Goal: Task Accomplishment & Management: Manage account settings

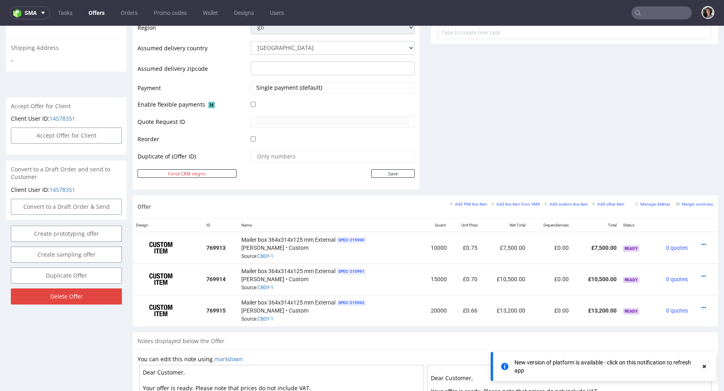
scroll to position [448, 0]
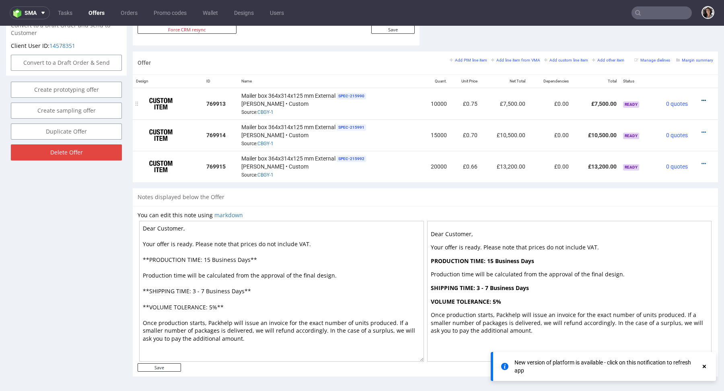
click at [701, 99] on icon at bounding box center [703, 101] width 4 height 6
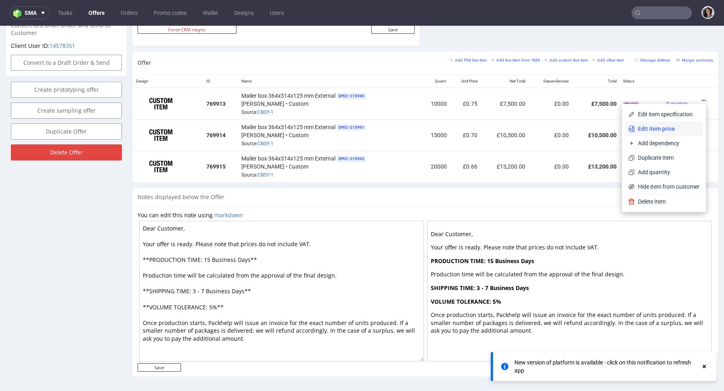
click at [658, 127] on span "Edit item price" at bounding box center [666, 129] width 65 height 8
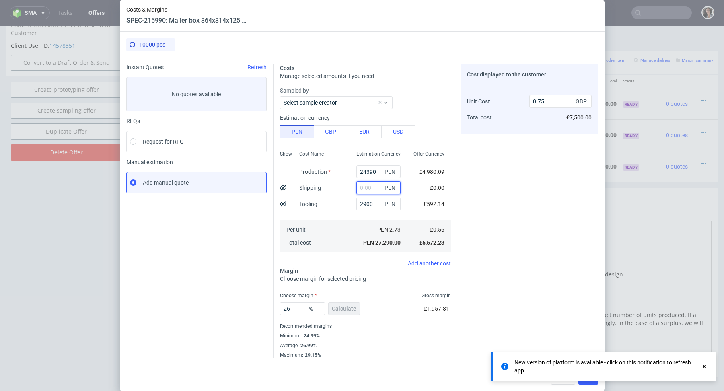
click at [374, 194] on input "text" at bounding box center [378, 187] width 44 height 13
paste input "5 953,35"
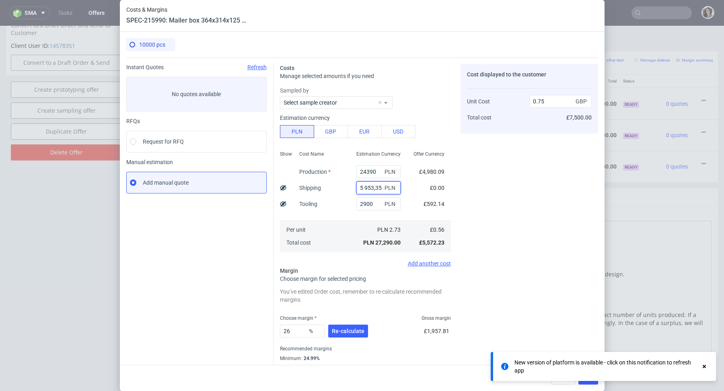
click at [365, 187] on input "5 953,35" at bounding box center [378, 187] width 44 height 13
type input "5953.35"
type input "0.92"
type input "5953.35"
click at [338, 325] on button "Re-calculate" at bounding box center [348, 330] width 40 height 13
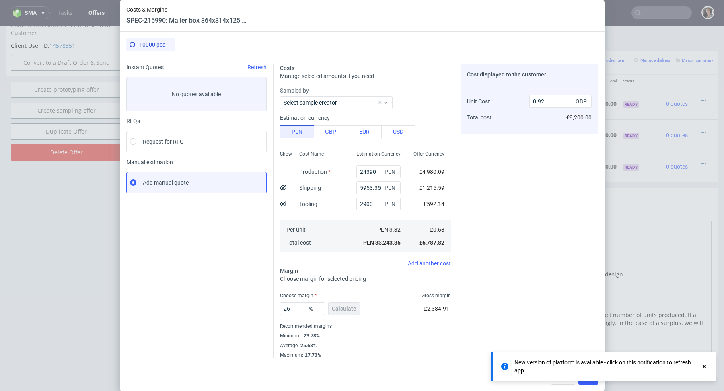
click at [706, 367] on icon at bounding box center [703, 366] width 7 height 6
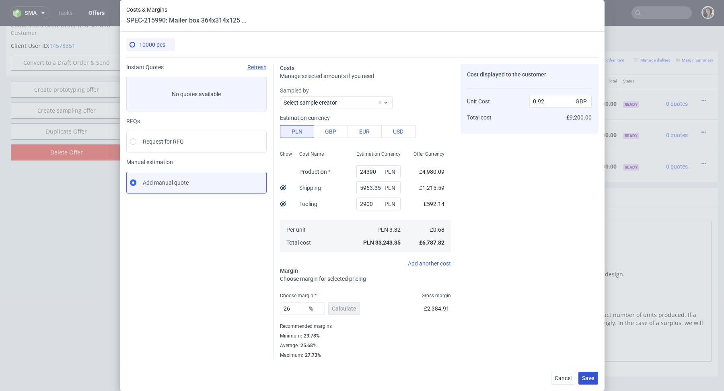
click at [582, 376] on span "Save" at bounding box center [588, 378] width 12 height 6
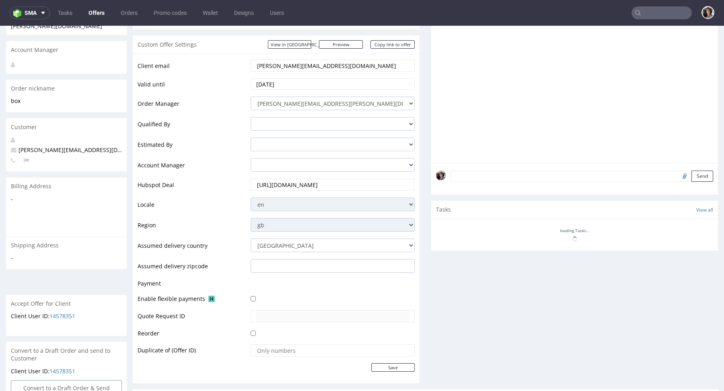
scroll to position [322, 0]
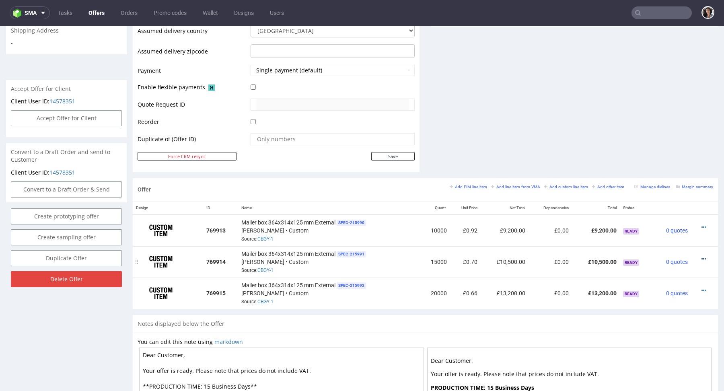
click at [701, 257] on icon at bounding box center [703, 259] width 4 height 6
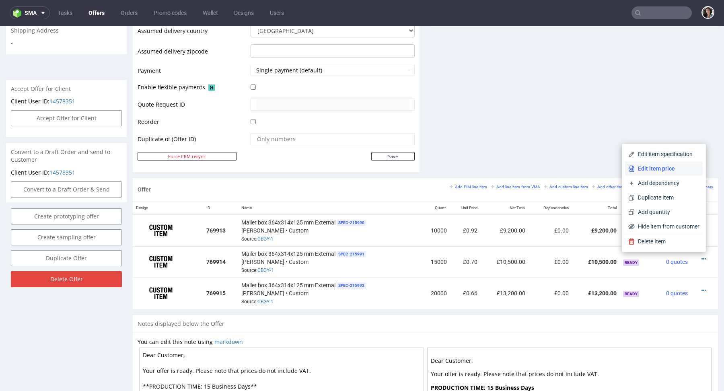
click at [649, 164] on li "Edit item price" at bounding box center [664, 168] width 78 height 14
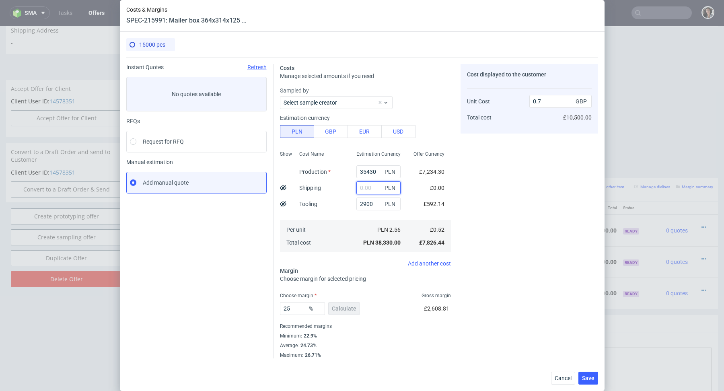
click at [365, 185] on input "text" at bounding box center [378, 187] width 44 height 13
paste input "8 504,78"
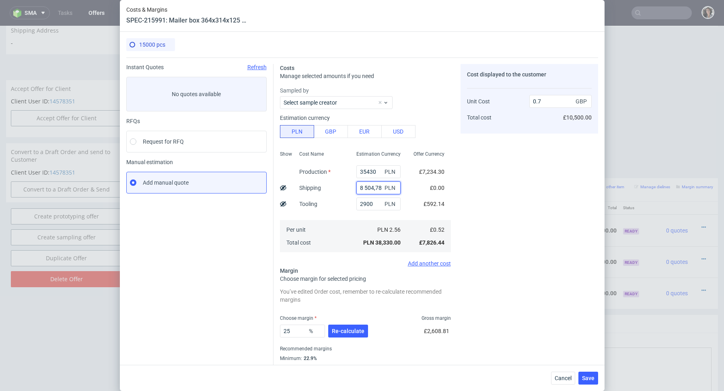
click at [365, 185] on input "8 504,78" at bounding box center [378, 187] width 44 height 13
type input "8504.78"
type input "0.85"
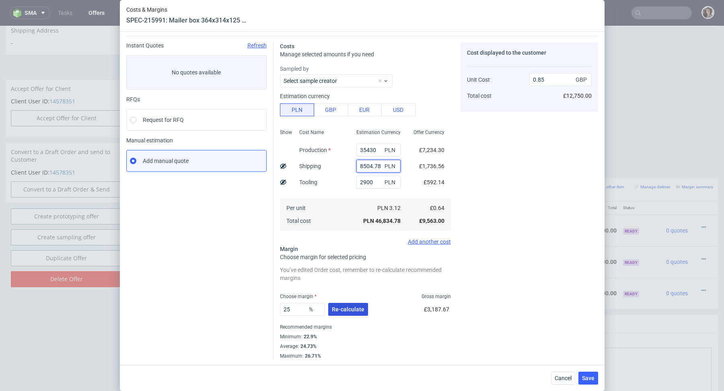
type input "8504.78"
click at [349, 312] on span "Re-calculate" at bounding box center [348, 309] width 33 height 6
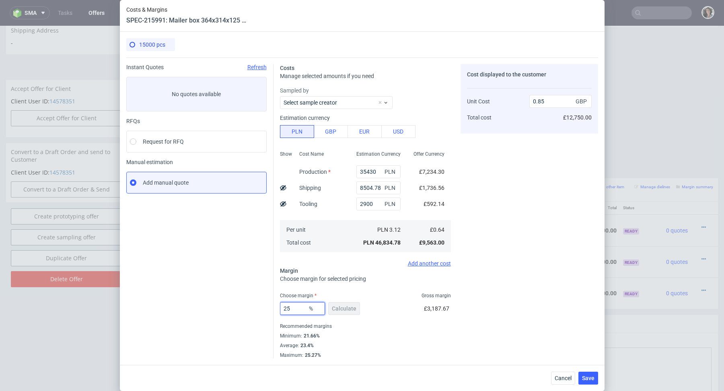
click at [296, 307] on input "25" at bounding box center [302, 308] width 45 height 13
type input "24"
type input "0.84"
type input "24"
click at [584, 379] on span "Save" at bounding box center [588, 378] width 12 height 6
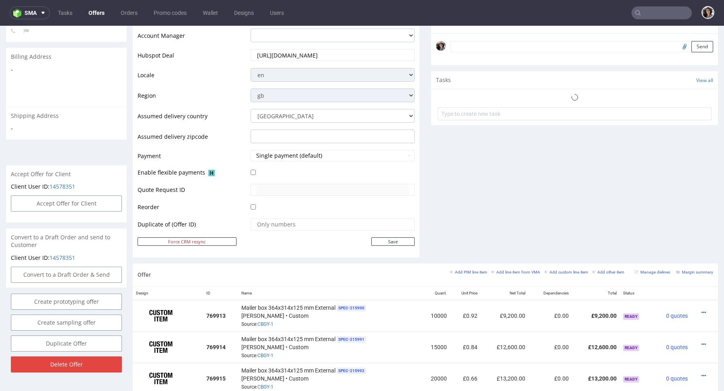
scroll to position [393, 0]
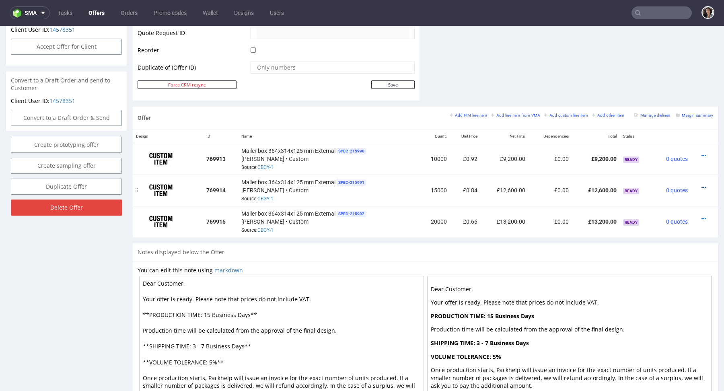
click at [701, 185] on icon at bounding box center [703, 188] width 4 height 6
click at [646, 113] on span "Add dependency" at bounding box center [666, 111] width 65 height 8
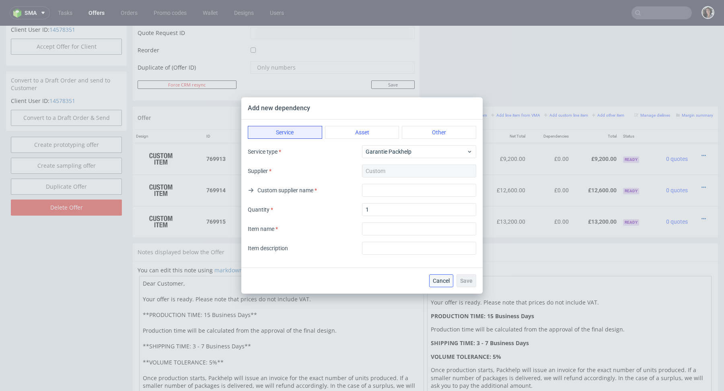
click at [444, 282] on span "Cancel" at bounding box center [441, 281] width 17 height 6
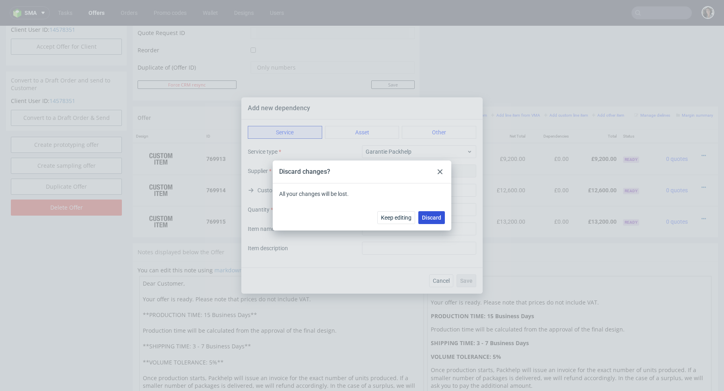
click at [430, 215] on span "Discard" at bounding box center [431, 218] width 19 height 6
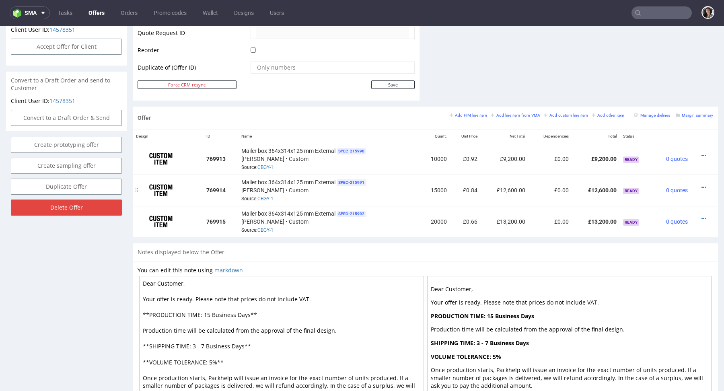
click at [698, 185] on div at bounding box center [702, 187] width 16 height 8
click at [701, 185] on icon at bounding box center [703, 188] width 4 height 6
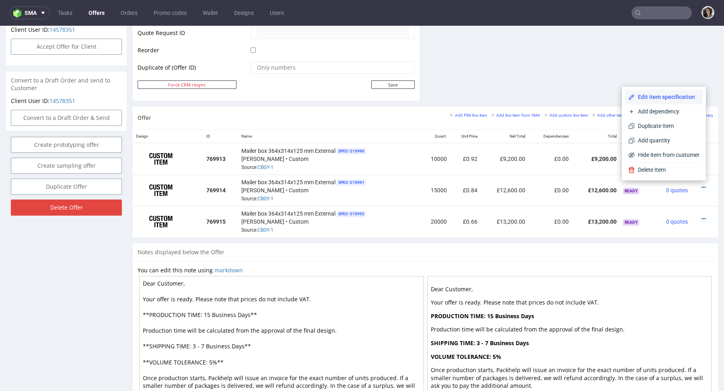
click at [652, 101] on span "Edit item specification" at bounding box center [666, 97] width 65 height 8
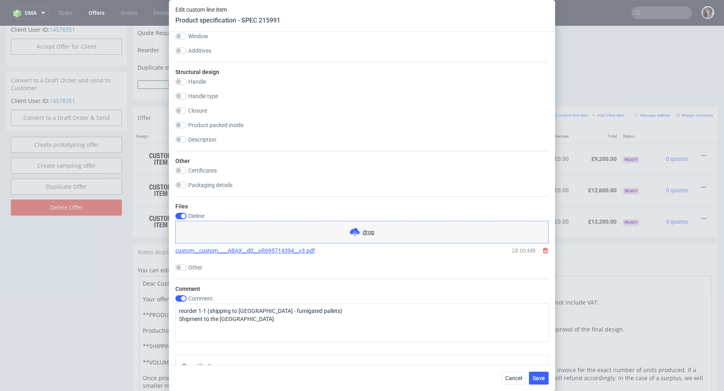
scroll to position [811, 0]
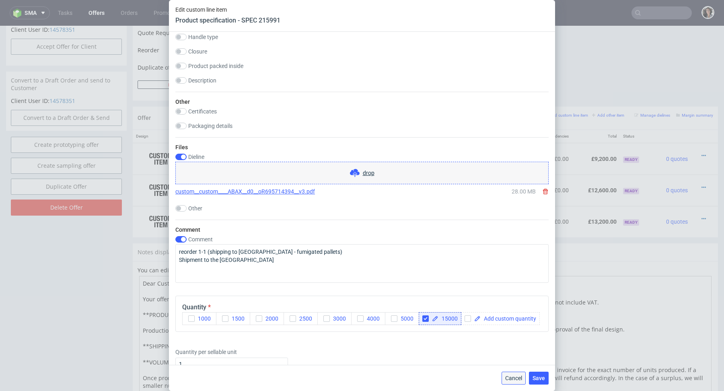
click at [512, 378] on span "Cancel" at bounding box center [513, 378] width 17 height 6
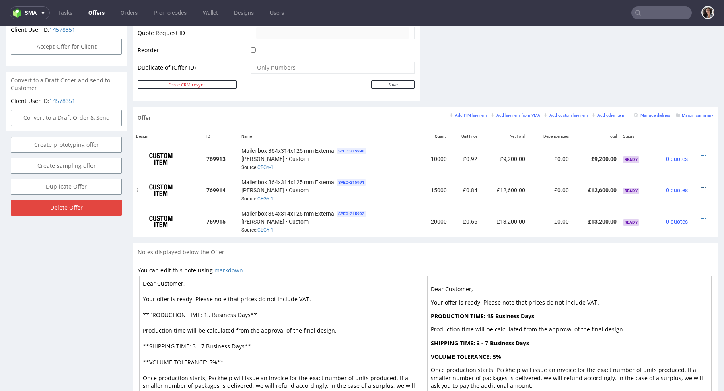
click at [701, 186] on icon at bounding box center [703, 188] width 4 height 6
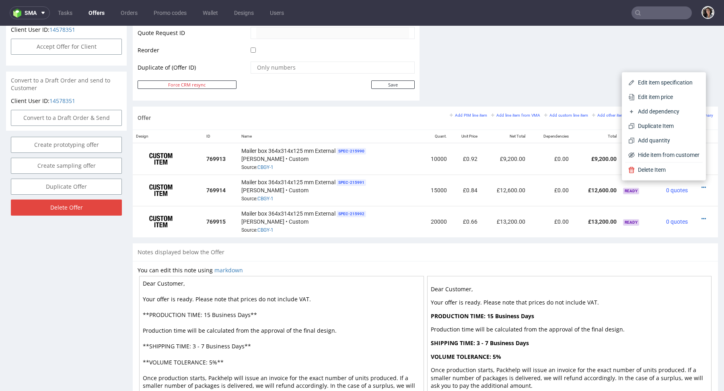
click at [712, 116] on div "Offer Create a related offer CO.56741 Valid until: September 15, 2025 23:59 Off…" at bounding box center [362, 48] width 724 height 791
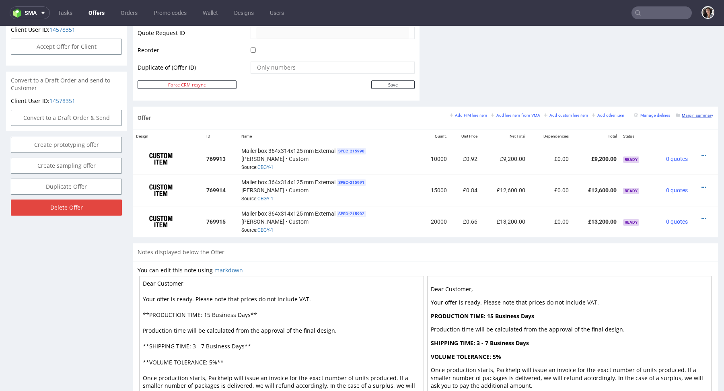
click at [693, 113] on small "Margin summary" at bounding box center [694, 115] width 37 height 4
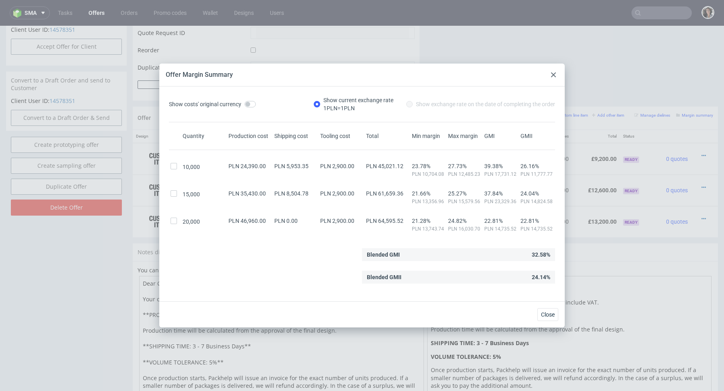
click at [556, 71] on div at bounding box center [553, 75] width 10 height 10
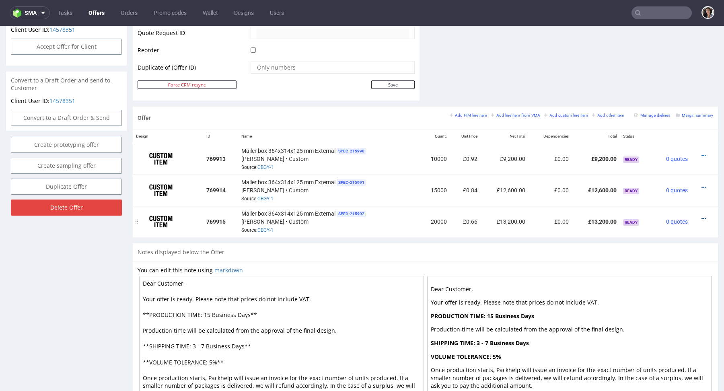
click at [701, 216] on icon at bounding box center [703, 219] width 4 height 6
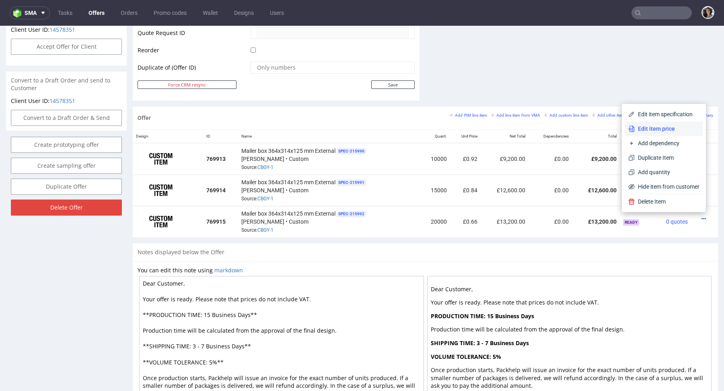
click at [640, 130] on span "Edit item price" at bounding box center [666, 129] width 65 height 8
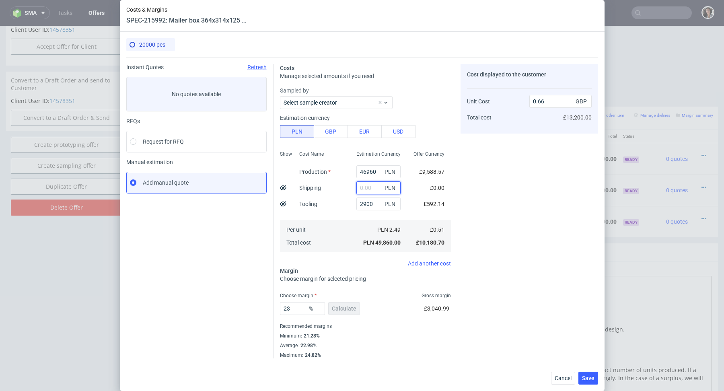
click at [368, 189] on input "text" at bounding box center [378, 187] width 44 height 13
paste input "11 056,21"
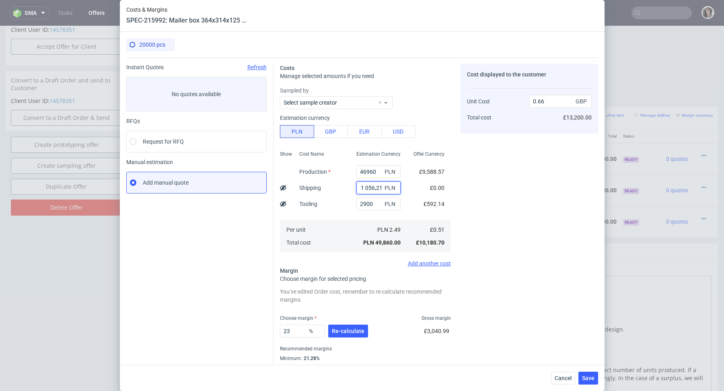
click at [363, 187] on input "11 056,21" at bounding box center [378, 187] width 44 height 13
click at [361, 187] on input "11 056,21" at bounding box center [378, 187] width 44 height 13
click at [363, 187] on input "11 056,21" at bounding box center [378, 187] width 44 height 13
type input "111056.21"
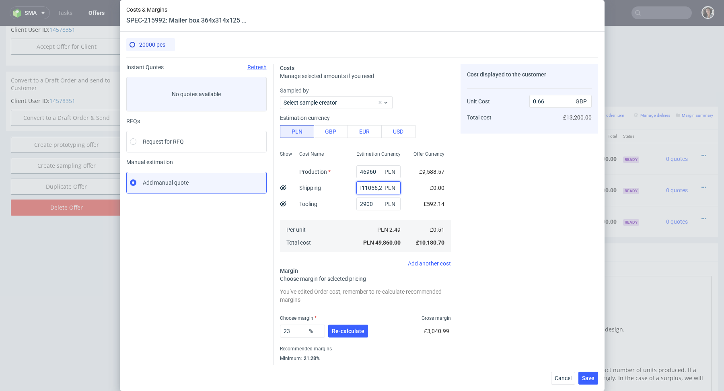
type input "2.13"
click at [361, 186] on input "111056.21" at bounding box center [378, 187] width 44 height 13
type input "11056.21"
type input "0.81"
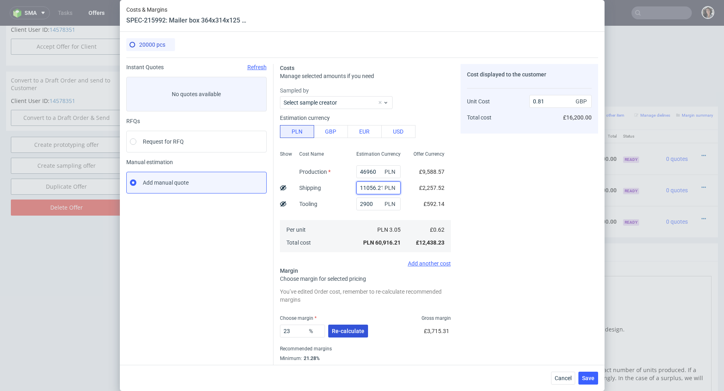
type input "11056.21"
click at [348, 326] on button "Re-calculate" at bounding box center [348, 330] width 40 height 13
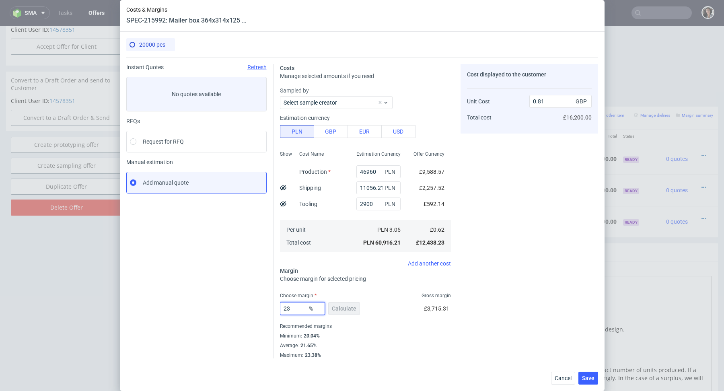
drag, startPoint x: 298, startPoint y: 311, endPoint x: 256, endPoint y: 312, distance: 42.2
click at [256, 312] on div "Instant Quotes Refresh No quotes available RFQs Request for RFQ Manual estimati…" at bounding box center [362, 207] width 472 height 301
type input "2322"
type input "-0.03"
click at [455, 325] on div "Costs Manage selected amounts if you need Sampled by Select sample creator Esti…" at bounding box center [435, 207] width 324 height 301
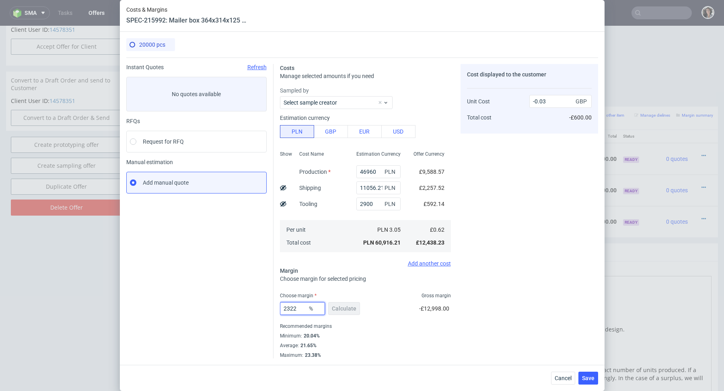
drag, startPoint x: 290, startPoint y: 308, endPoint x: 267, endPoint y: 308, distance: 22.9
click at [267, 308] on div "Instant Quotes Refresh No quotes available RFQs Request for RFQ Manual estimati…" at bounding box center [362, 207] width 472 height 301
type input "22"
type input "0.79"
type input "22"
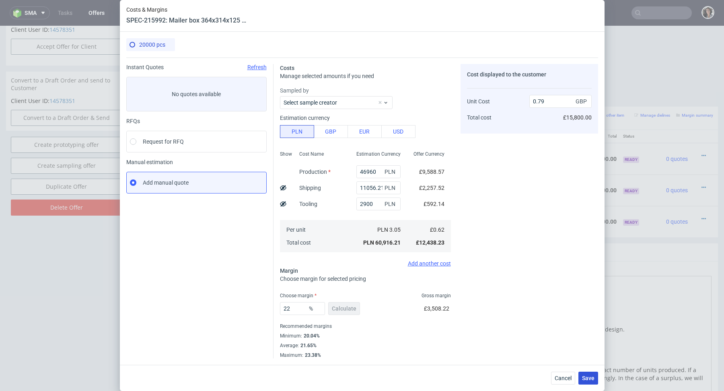
click at [588, 381] on button "Save" at bounding box center [588, 377] width 20 height 13
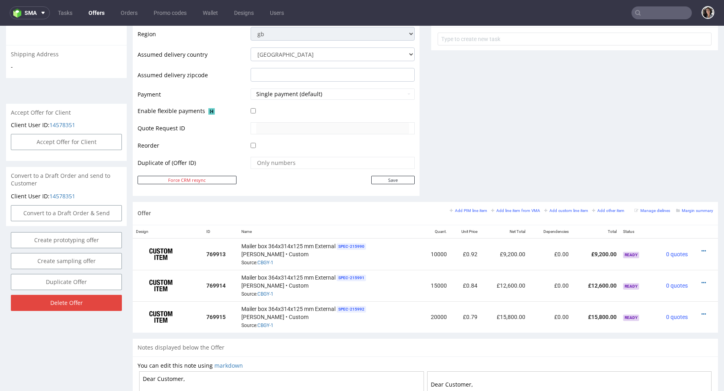
scroll to position [448, 0]
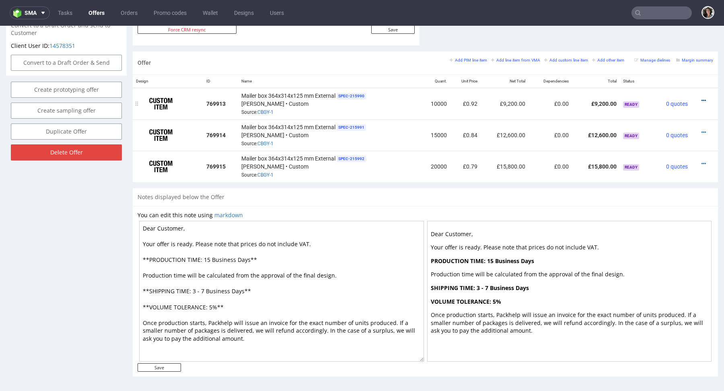
click at [701, 98] on icon at bounding box center [703, 101] width 4 height 6
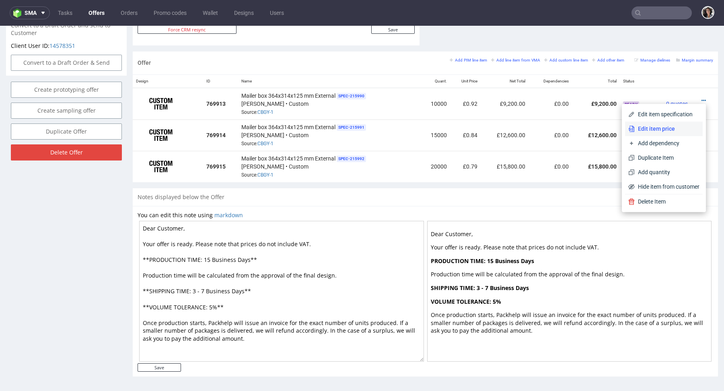
click at [671, 129] on span "Edit item price" at bounding box center [666, 129] width 65 height 8
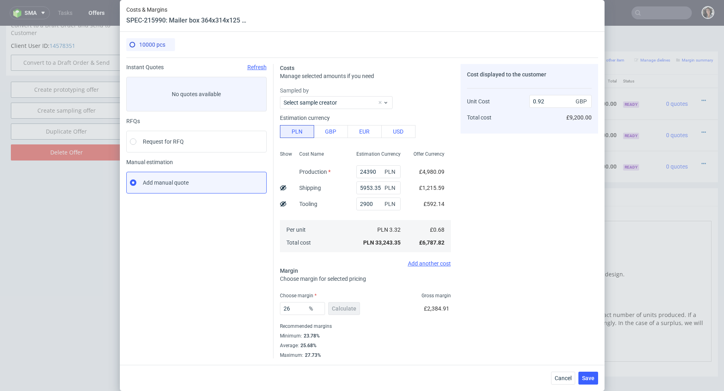
click at [281, 188] on icon at bounding box center [283, 188] width 6 height 6
click at [284, 187] on icon at bounding box center [283, 188] width 6 height 6
type input "0.92"
drag, startPoint x: 293, startPoint y: 310, endPoint x: 267, endPoint y: 310, distance: 25.7
click at [268, 310] on div "Instant Quotes Refresh No quotes available RFQs Request for RFQ Manual estimati…" at bounding box center [362, 207] width 472 height 301
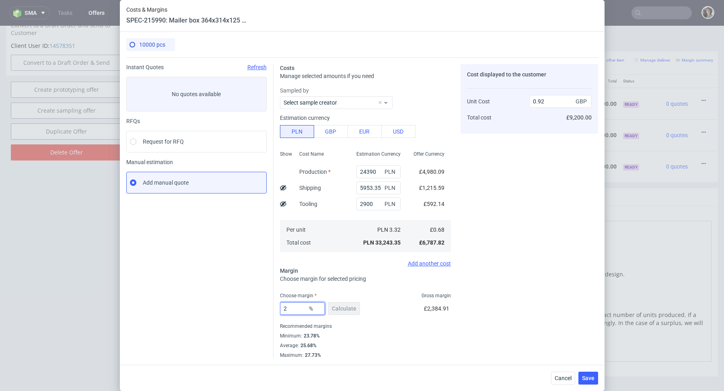
type input "24"
type input "0.89"
type input "24"
click at [342, 325] on div "Recommended margins" at bounding box center [365, 326] width 171 height 10
click at [586, 379] on span "Save" at bounding box center [588, 378] width 12 height 6
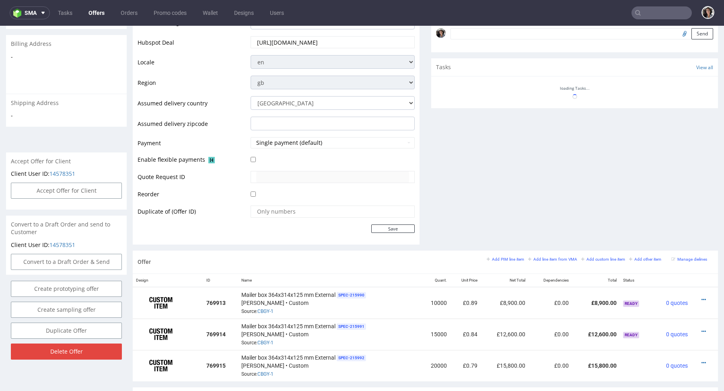
scroll to position [316, 0]
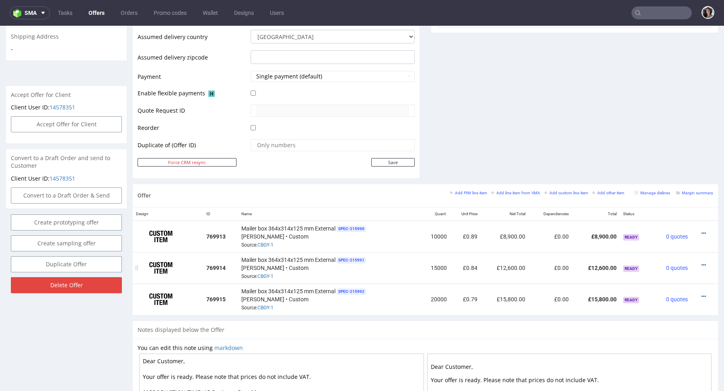
click at [694, 264] on div at bounding box center [702, 265] width 16 height 8
click at [701, 264] on icon at bounding box center [703, 265] width 4 height 6
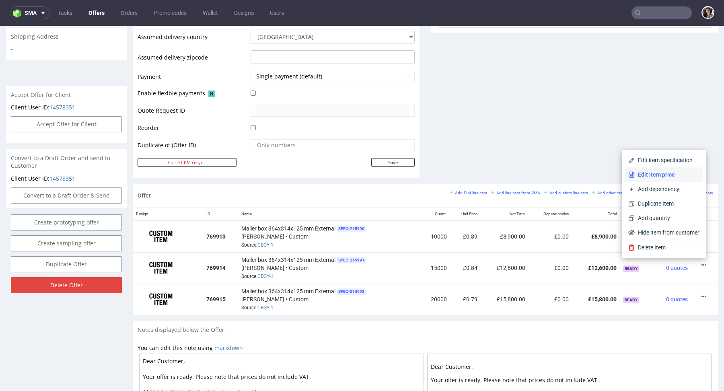
click at [660, 174] on span "Edit item price" at bounding box center [666, 174] width 65 height 8
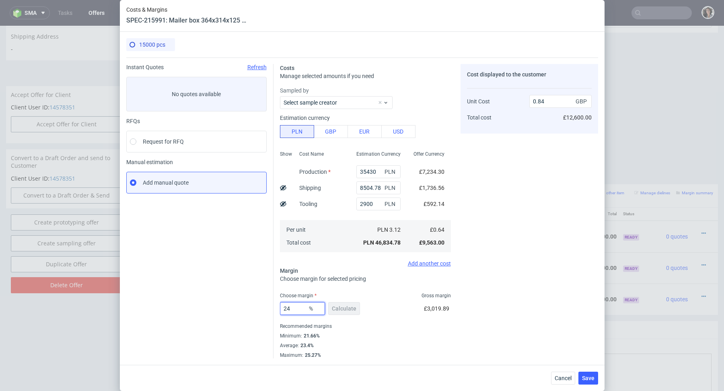
drag, startPoint x: 301, startPoint y: 308, endPoint x: 260, endPoint y: 308, distance: 41.0
click at [260, 308] on div "Instant Quotes Refresh No quotes available RFQs Request for RFQ Manual estimati…" at bounding box center [362, 207] width 472 height 301
type input "22"
type input "0.82"
click at [377, 322] on div "Recommended margins" at bounding box center [365, 326] width 171 height 10
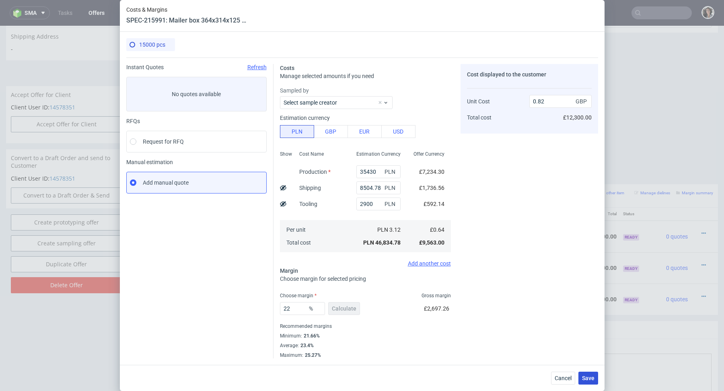
click at [591, 378] on span "Save" at bounding box center [588, 378] width 12 height 6
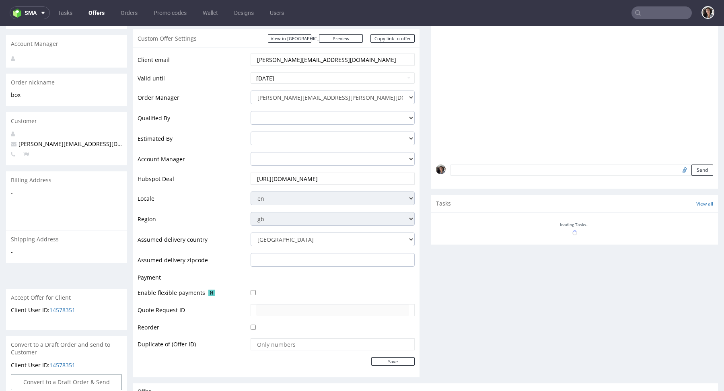
scroll to position [322, 0]
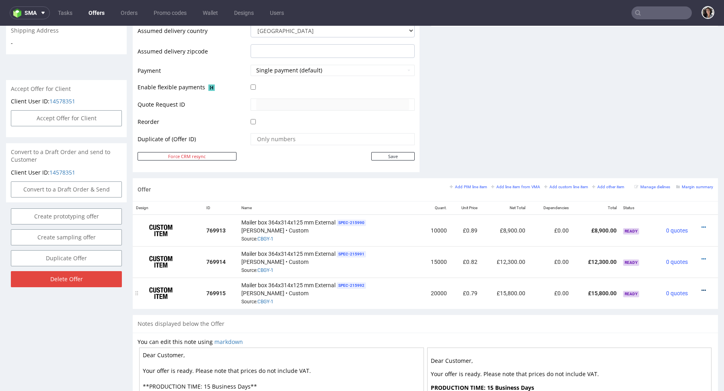
click at [701, 287] on icon at bounding box center [703, 290] width 4 height 6
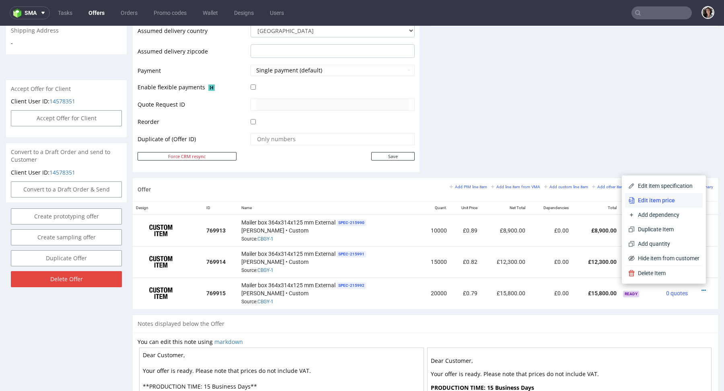
click at [661, 206] on li "Edit item price" at bounding box center [664, 200] width 78 height 14
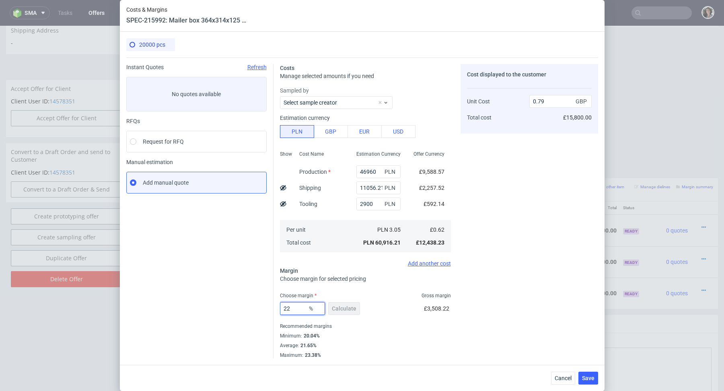
drag, startPoint x: 296, startPoint y: 309, endPoint x: 233, endPoint y: 314, distance: 63.7
click at [233, 314] on div "Instant Quotes Refresh No quotes available RFQs Request for RFQ Manual estimati…" at bounding box center [362, 207] width 472 height 301
type input "2221"
type input "-0.03"
click at [302, 308] on input "2221" at bounding box center [302, 308] width 45 height 13
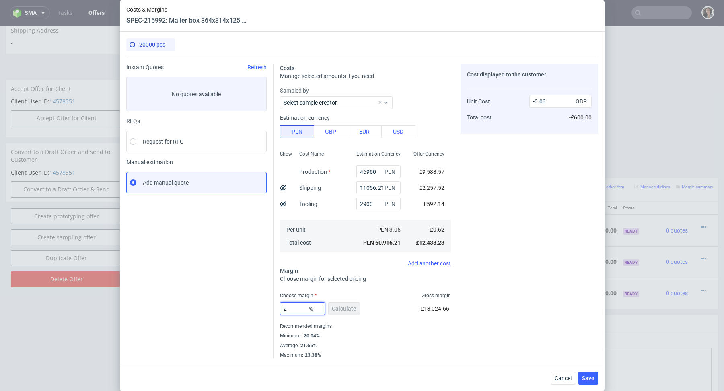
type input "21"
type input "0.78"
click at [372, 324] on div "Recommended margins" at bounding box center [365, 326] width 171 height 10
click at [297, 309] on input "21" at bounding box center [302, 308] width 45 height 13
type input "21.3"
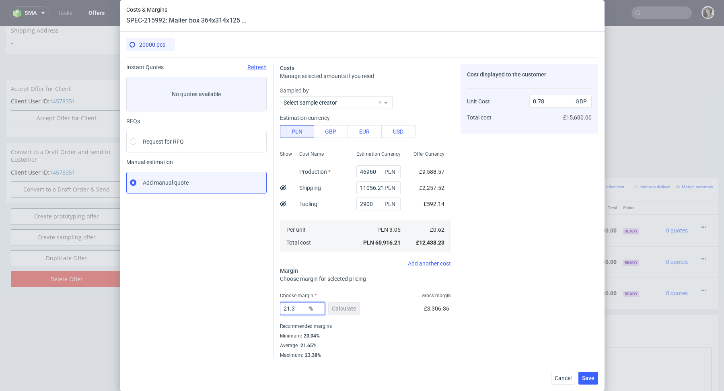
type input "0.79"
type input "21"
type input "0.78"
click at [592, 380] on span "Save" at bounding box center [588, 378] width 12 height 6
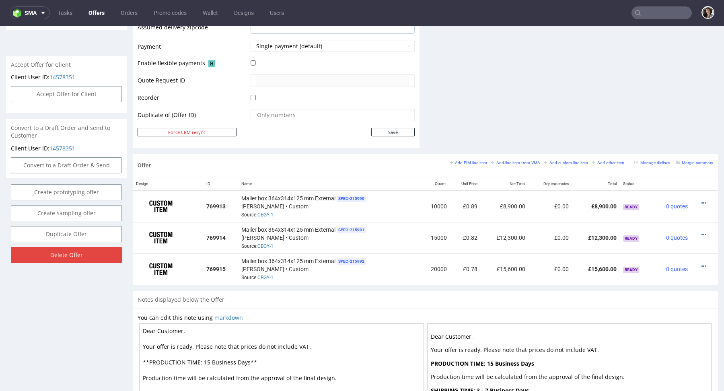
scroll to position [338, 0]
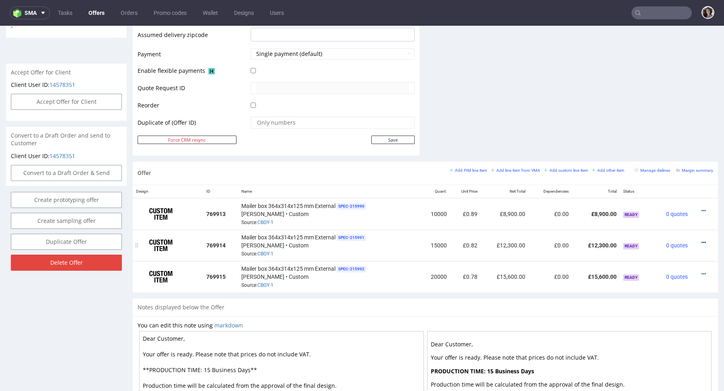
click at [701, 240] on icon at bounding box center [703, 243] width 4 height 6
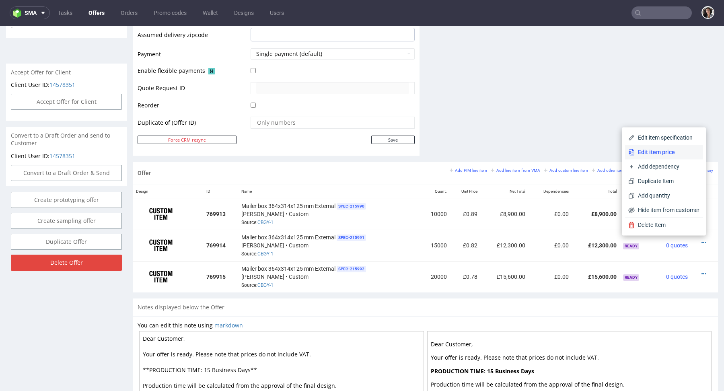
click at [666, 151] on span "Edit item price" at bounding box center [666, 152] width 65 height 8
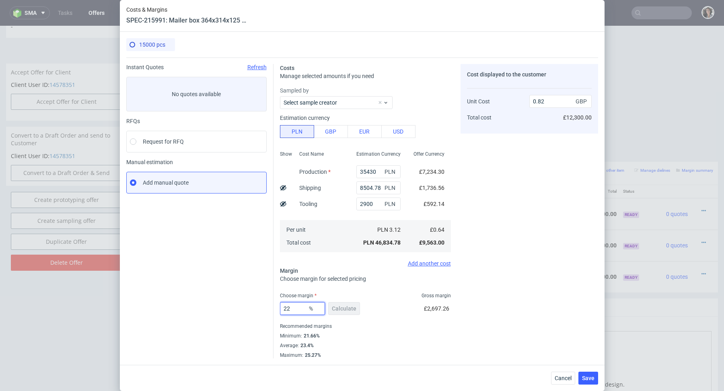
click at [298, 309] on input "22" at bounding box center [302, 308] width 45 height 13
type input "NaN"
type input "0.64"
type input "N"
type input "22"
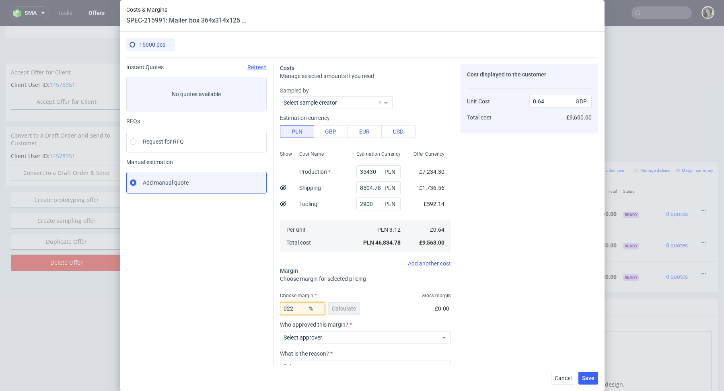
type input "0.82"
type input "229"
type input "-0.49"
type input "22.9"
type input "0.83"
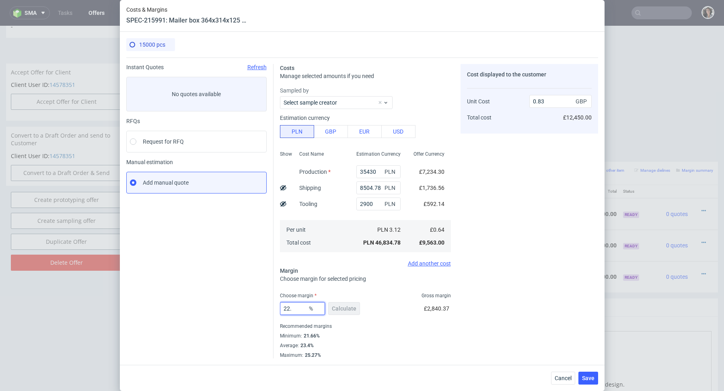
type input "22"
type input "0.82"
type input "228"
type input "-0.49"
type input "22.8"
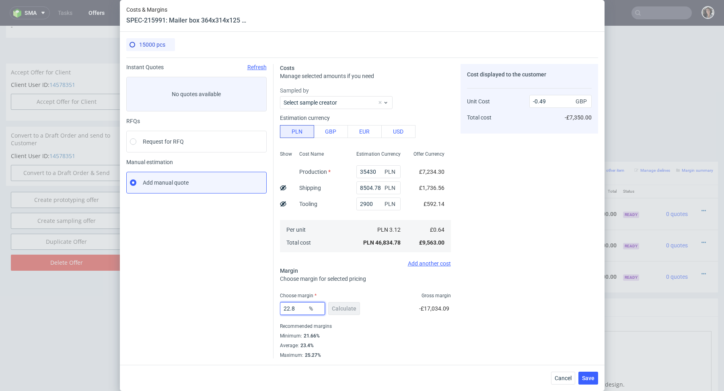
type input "0.83"
type input "22.2"
type input "0.82"
type input "22.29"
type input "0.83"
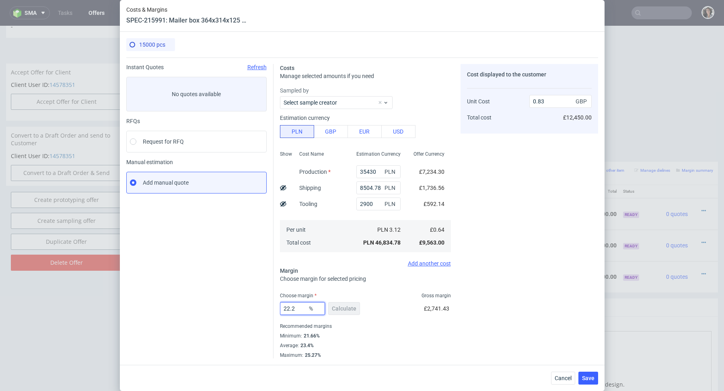
type input "22.27"
type input "0.82"
type input "22.27"
click at [584, 372] on button "Save" at bounding box center [588, 377] width 20 height 13
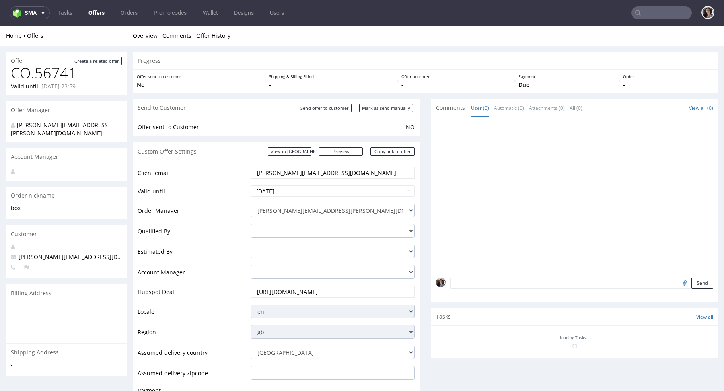
scroll to position [322, 0]
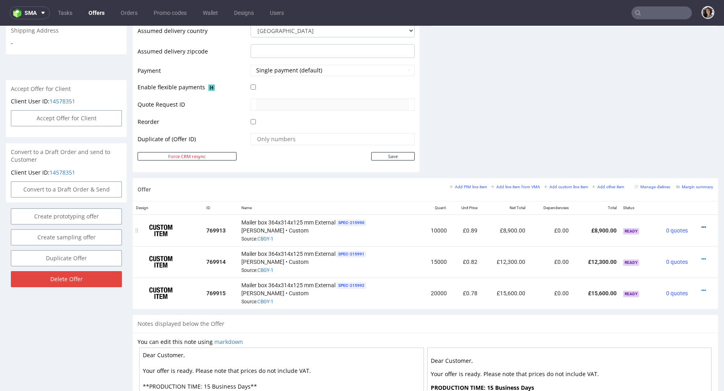
click at [701, 225] on icon at bounding box center [703, 227] width 4 height 6
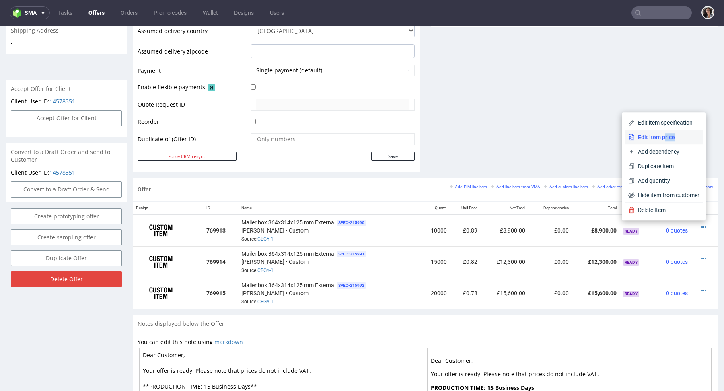
click at [656, 141] on li "Edit item price" at bounding box center [664, 137] width 78 height 14
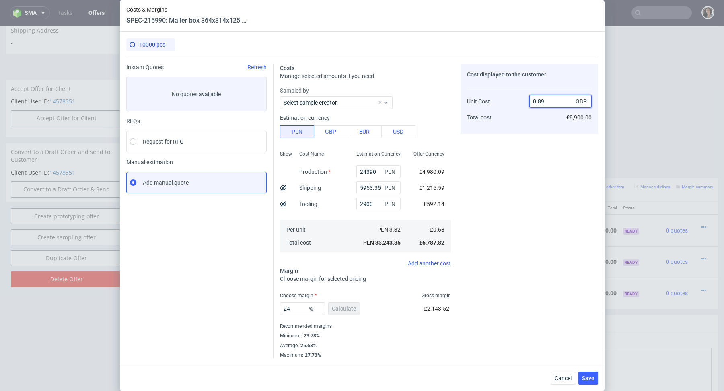
click at [552, 100] on input "0.89" at bounding box center [560, 101] width 62 height 13
click at [295, 309] on input "24" at bounding box center [302, 308] width 45 height 13
type input "24.9"
type input "0.9"
type input "24.2"
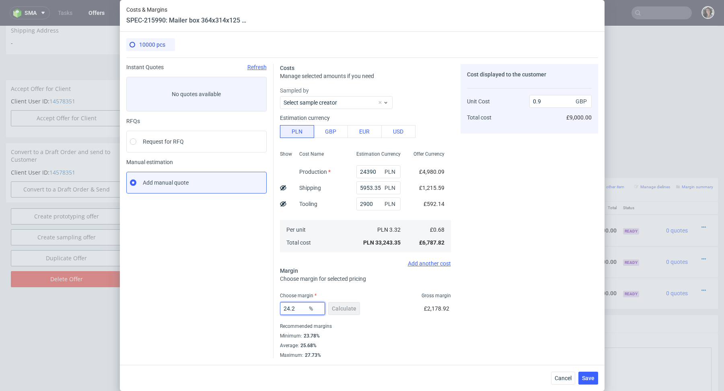
type input "0.89"
type input "24.3"
type input "0.9"
type input "24.2"
type input "0.89"
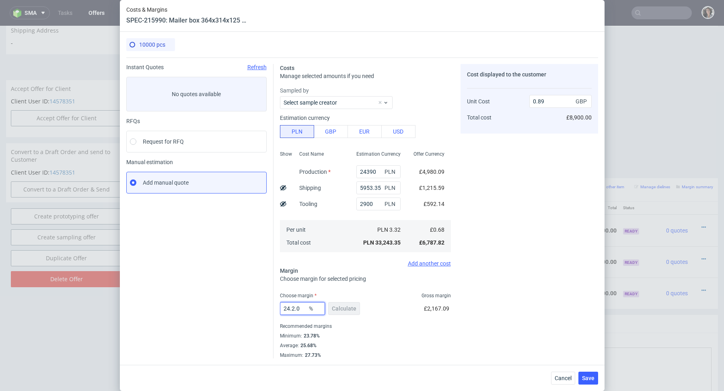
type input "NaN"
type input "0.68"
type input "N"
type input "0"
type input "229"
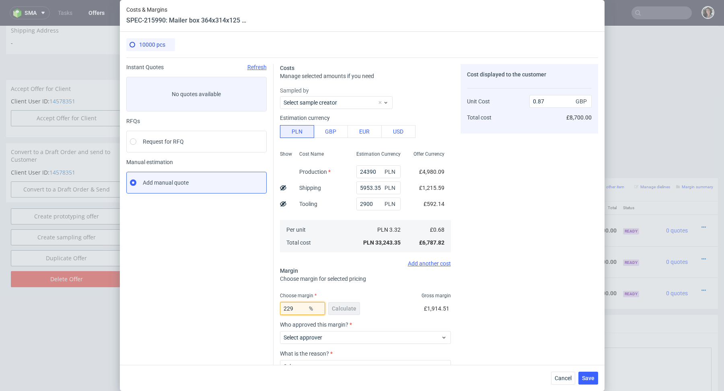
type input "-0.53"
type input "22.9"
type input "0.88"
click at [299, 305] on input "22.9" at bounding box center [302, 308] width 45 height 13
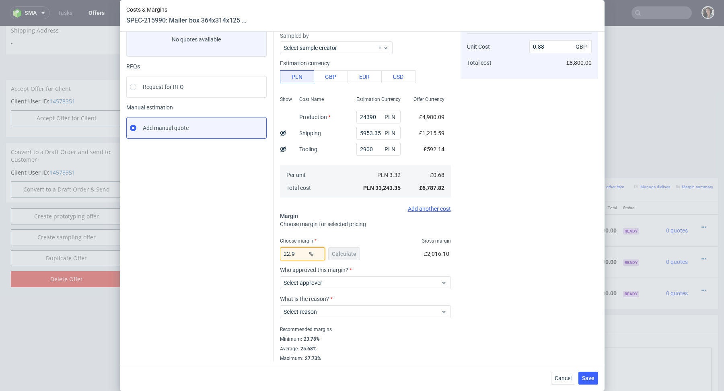
scroll to position [57, 0]
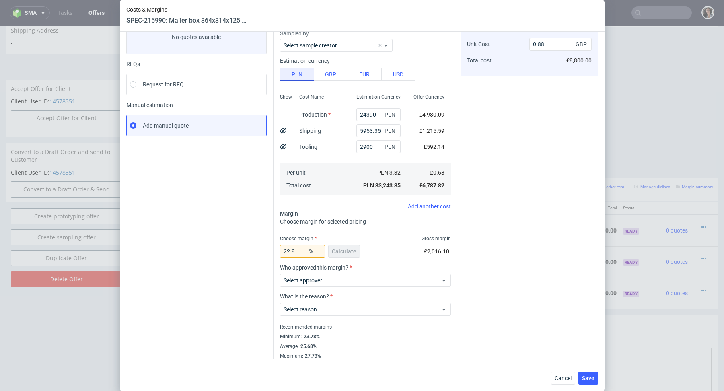
click at [407, 346] on div "Average : 25.68%" at bounding box center [365, 346] width 171 height 10
click at [288, 251] on input "22.9" at bounding box center [302, 251] width 45 height 13
type input "24.9"
type input "0.9"
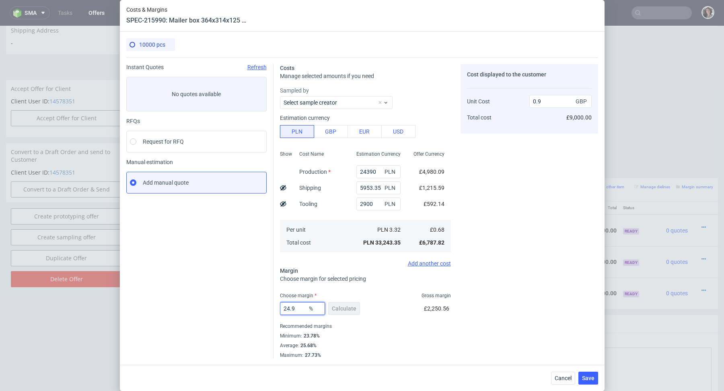
click at [301, 308] on input "24.9" at bounding box center [302, 308] width 45 height 13
type input "24"
type input "0.89"
type input "24.5"
type input "0.9"
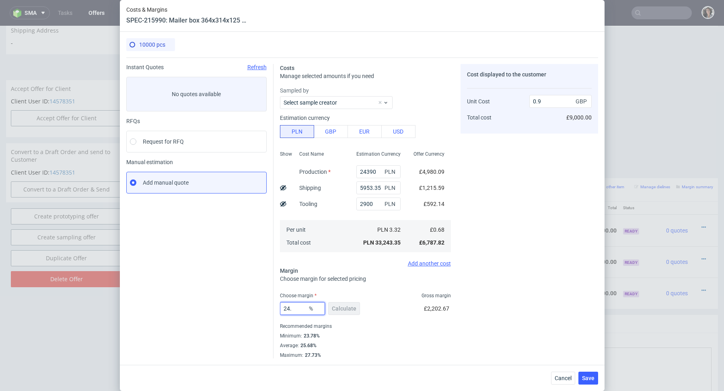
type input "24"
type input "0.89"
type input "24.3"
type input "0.9"
type input "24.2"
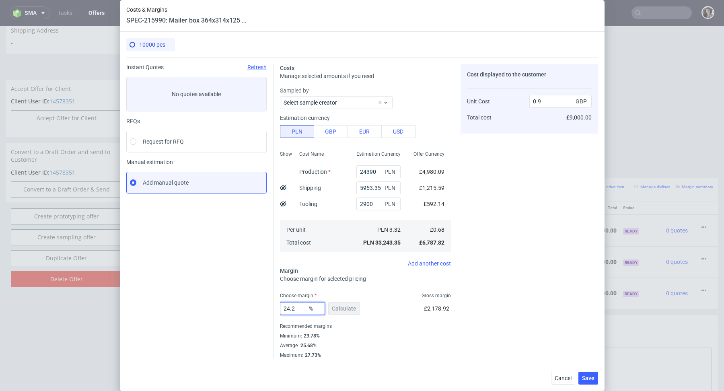
type input "0.89"
type input "24.29"
type input "0.9"
type input "24.22"
type input "0.89"
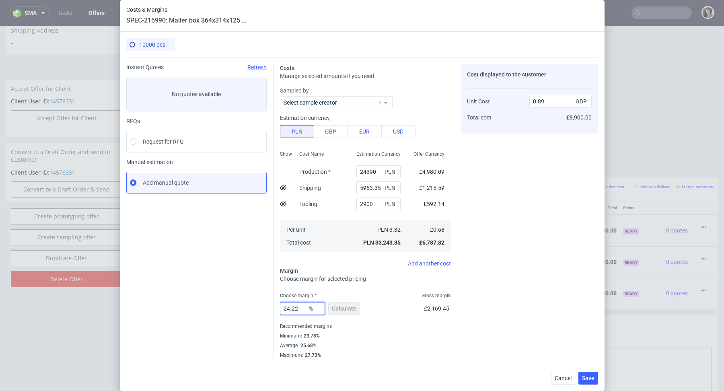
type input "24.22"
click at [388, 291] on fieldset "Costs Manage selected amounts if you need Sampled by Select sample creator Esti…" at bounding box center [365, 211] width 171 height 294
click at [587, 377] on span "Save" at bounding box center [588, 378] width 12 height 6
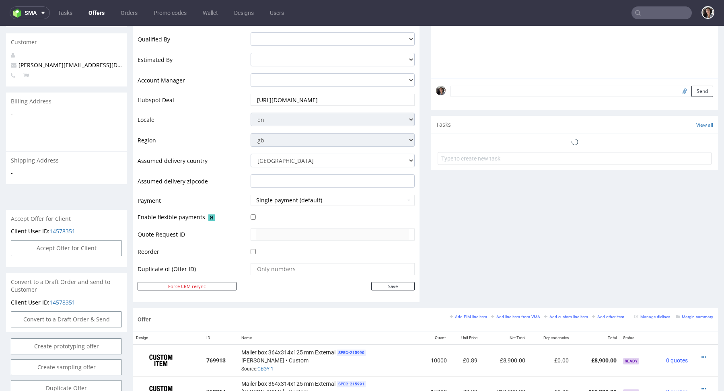
scroll to position [448, 0]
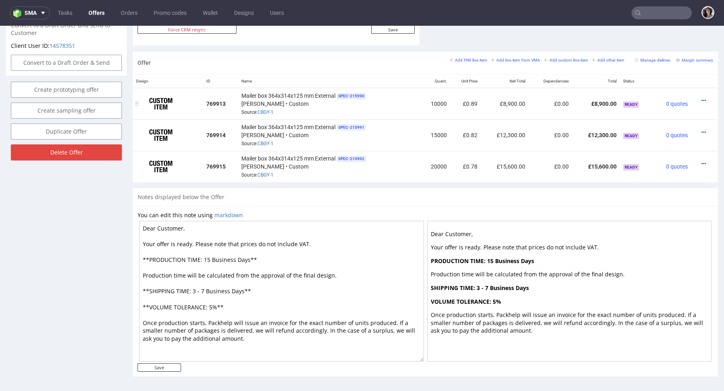
click at [694, 98] on div at bounding box center [702, 100] width 16 height 8
click at [701, 98] on icon at bounding box center [703, 101] width 4 height 6
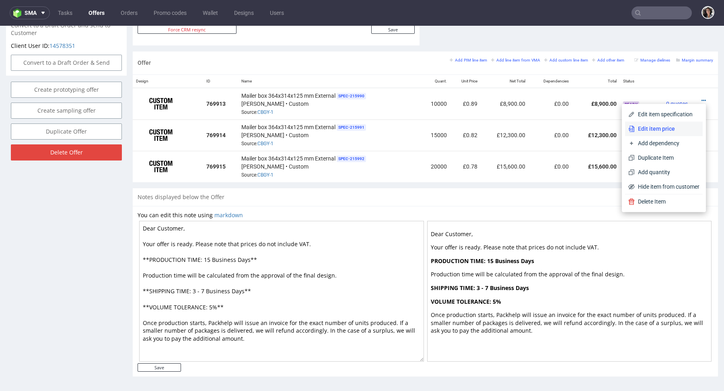
click at [662, 129] on span "Edit item price" at bounding box center [666, 129] width 65 height 8
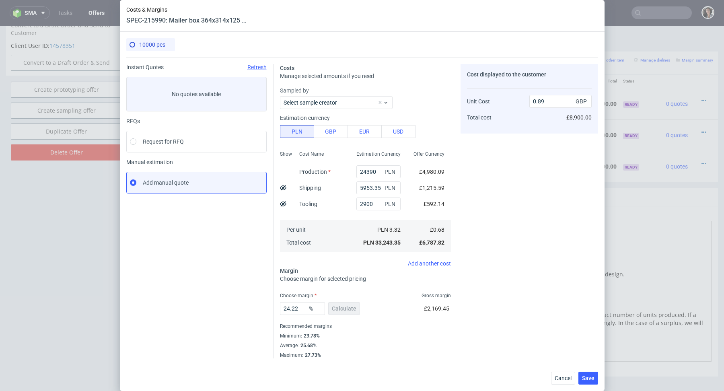
click at [282, 188] on use at bounding box center [283, 187] width 6 height 5
type input "0.77"
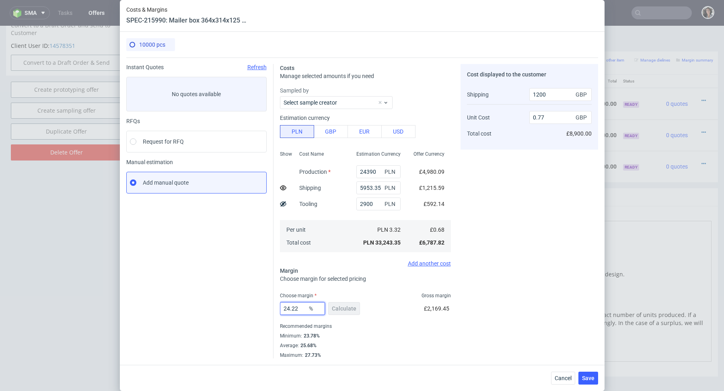
click at [302, 307] on input "24.22" at bounding box center [302, 308] width 45 height 13
type input "24.23"
type input "0.78"
type input "24.22"
type input "0.77"
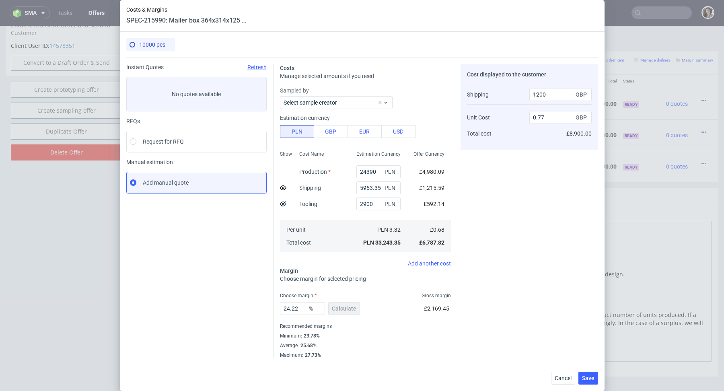
click at [376, 328] on div "Recommended margins" at bounding box center [365, 326] width 171 height 10
click at [591, 378] on span "Save" at bounding box center [588, 378] width 12 height 6
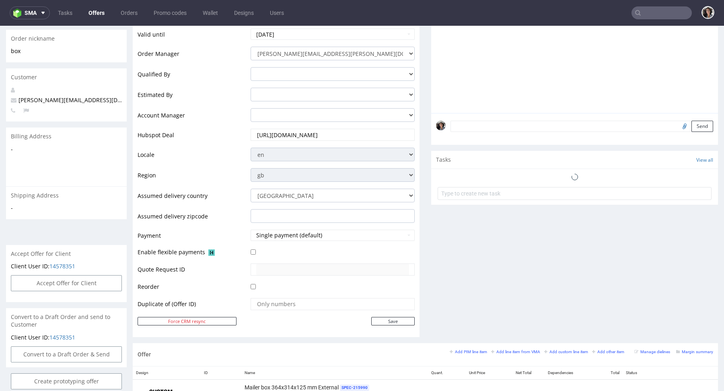
scroll to position [404, 0]
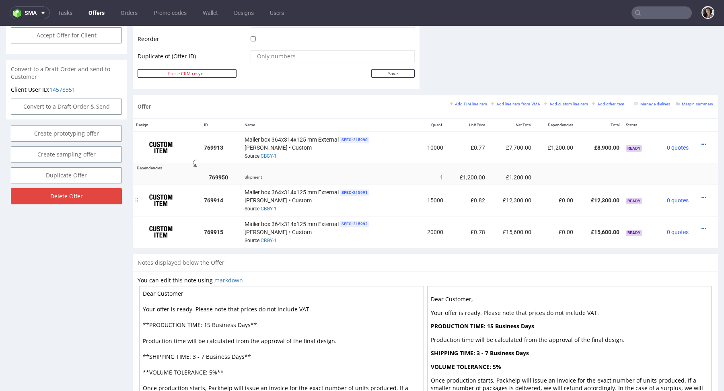
click at [697, 194] on div at bounding box center [702, 197] width 15 height 8
click at [701, 195] on icon at bounding box center [703, 198] width 4 height 6
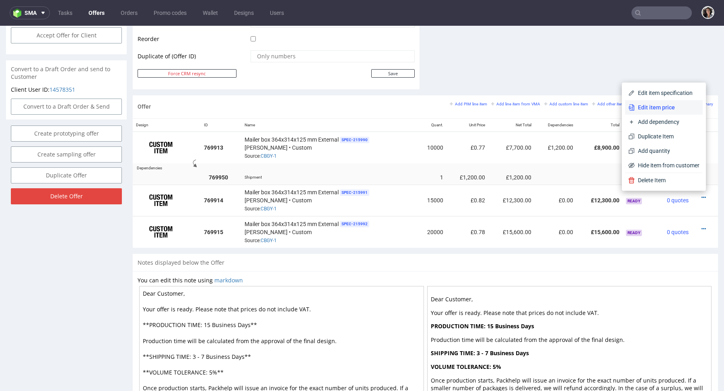
click at [656, 106] on span "Edit item price" at bounding box center [666, 107] width 65 height 8
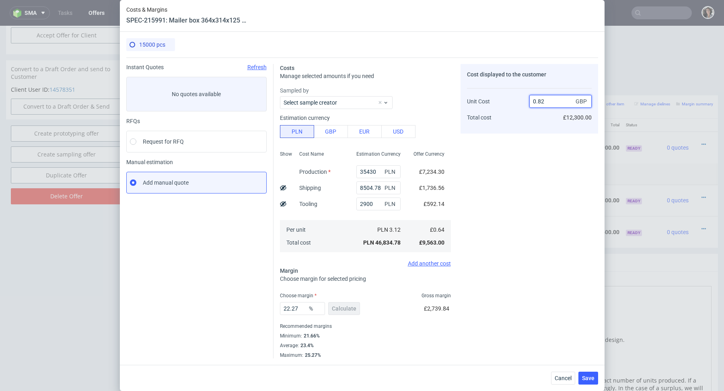
click at [552, 101] on input "0.82" at bounding box center [560, 101] width 62 height 13
click at [283, 188] on use at bounding box center [283, 187] width 6 height 5
type input "0.7"
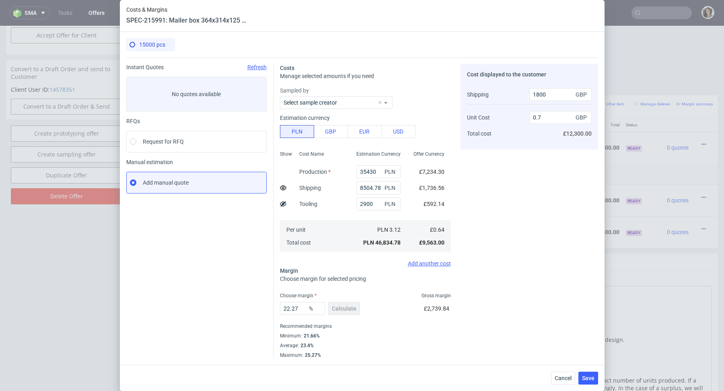
click at [419, 210] on div "£592.14" at bounding box center [434, 204] width 34 height 16
click at [299, 310] on input "22.27" at bounding box center [302, 308] width 45 height 13
type input "22.28"
type input "0.71"
type input "22.27"
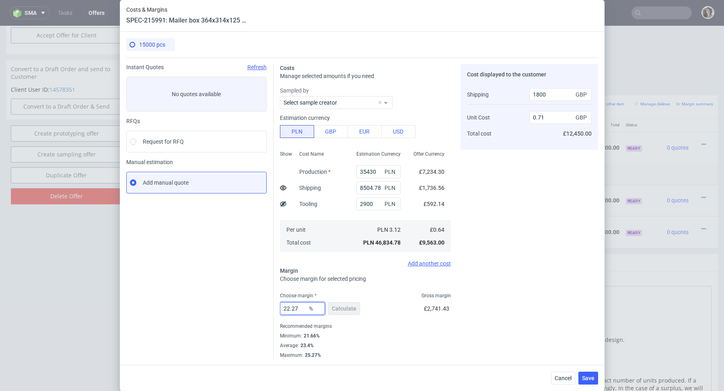
type input "0.7"
click at [544, 310] on div "Cost displayed to the customer Shipping Unit Cost Total cost 1800 GBP 0.7 GBP £…" at bounding box center [528, 211] width 137 height 294
click at [594, 377] on button "Save" at bounding box center [588, 377] width 20 height 13
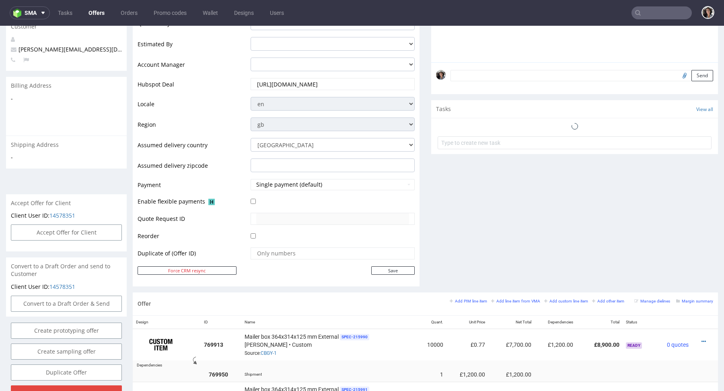
scroll to position [324, 0]
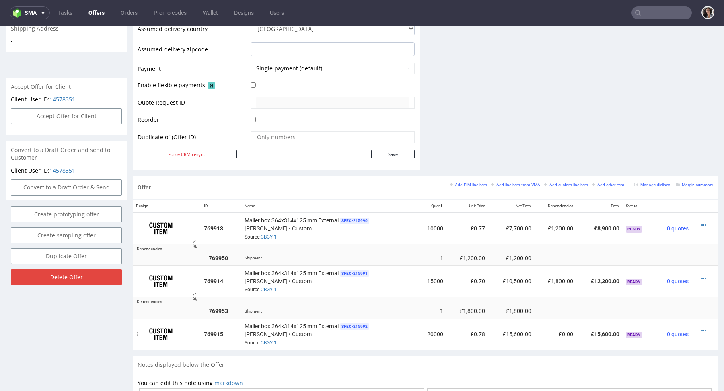
click at [697, 330] on div at bounding box center [702, 331] width 15 height 8
click at [701, 328] on icon at bounding box center [703, 331] width 4 height 6
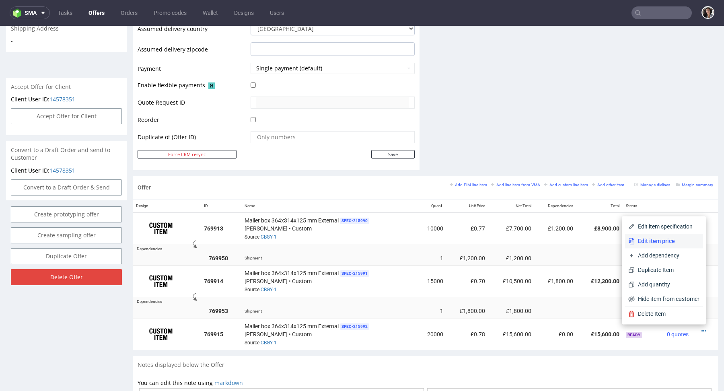
click at [673, 240] on span "Edit item price" at bounding box center [666, 241] width 65 height 8
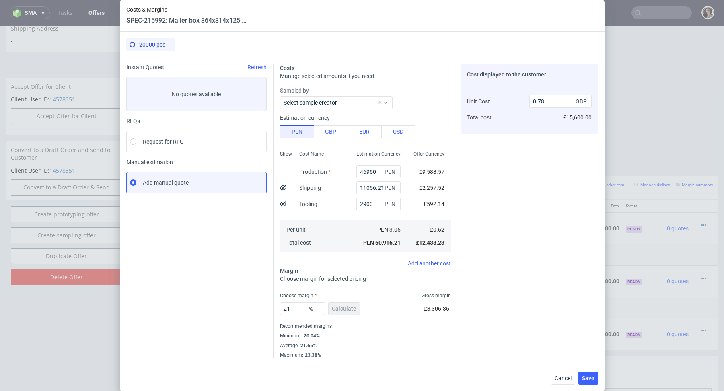
click at [283, 187] on use at bounding box center [283, 187] width 6 height 5
type input "0.67"
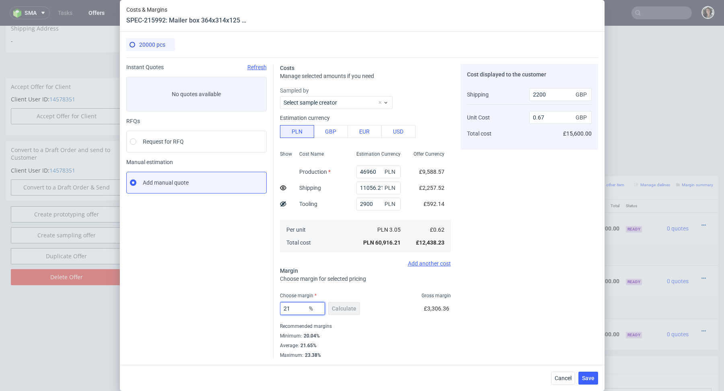
click at [299, 306] on input "21" at bounding box center [302, 308] width 45 height 13
type input "21.1"
type input "0.68"
type input "21"
type input "0.67"
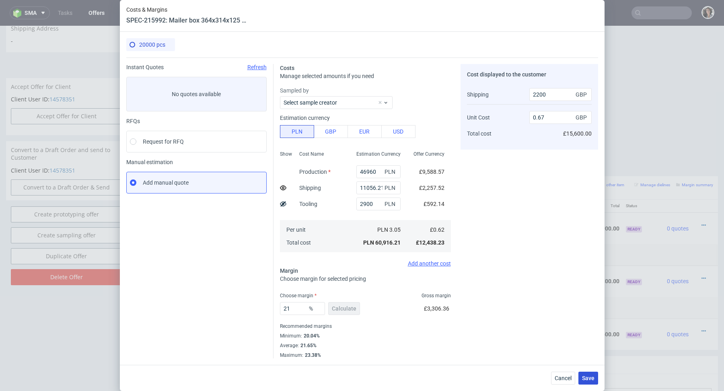
click at [589, 379] on span "Save" at bounding box center [588, 378] width 12 height 6
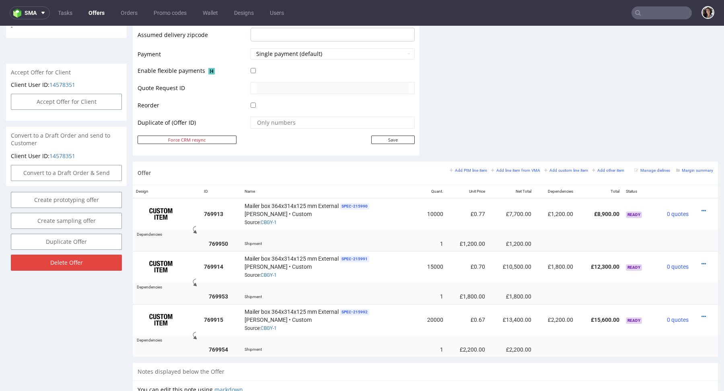
scroll to position [406, 0]
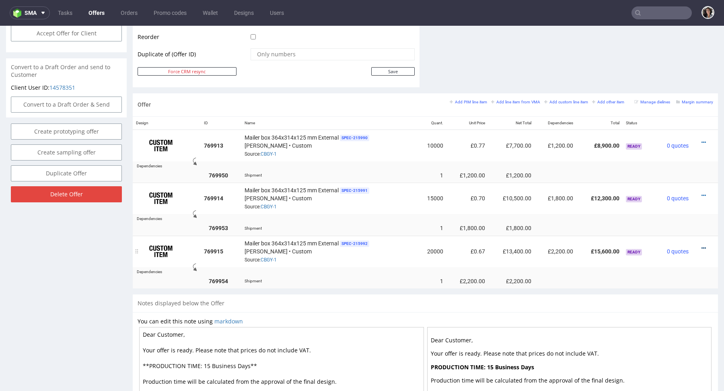
click at [701, 246] on icon at bounding box center [703, 248] width 4 height 6
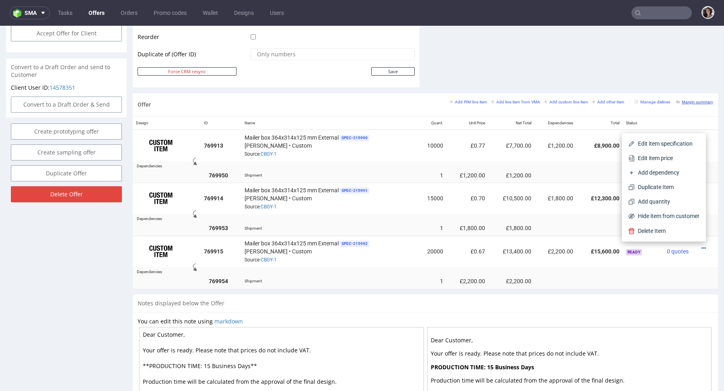
click at [693, 103] on small "Margin summary" at bounding box center [694, 102] width 37 height 4
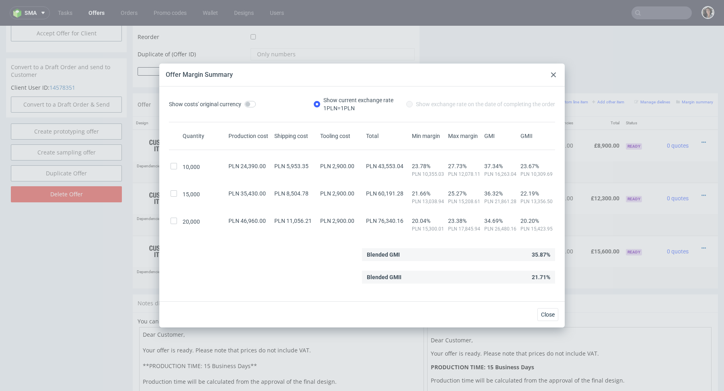
click at [548, 70] on div "Offer Margin Summary" at bounding box center [361, 75] width 405 height 23
click at [551, 72] on div at bounding box center [553, 75] width 10 height 10
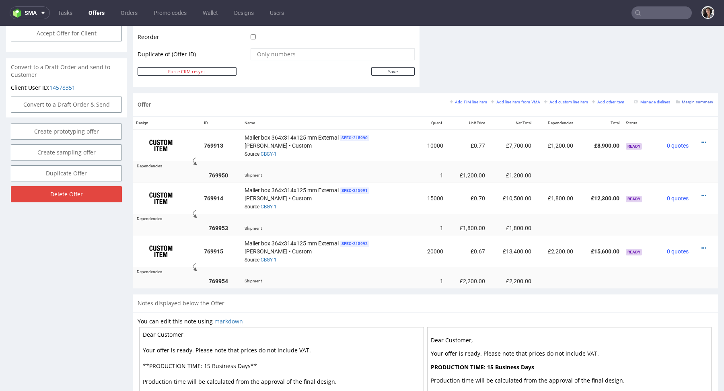
click at [689, 100] on small "Margin summary" at bounding box center [694, 102] width 37 height 4
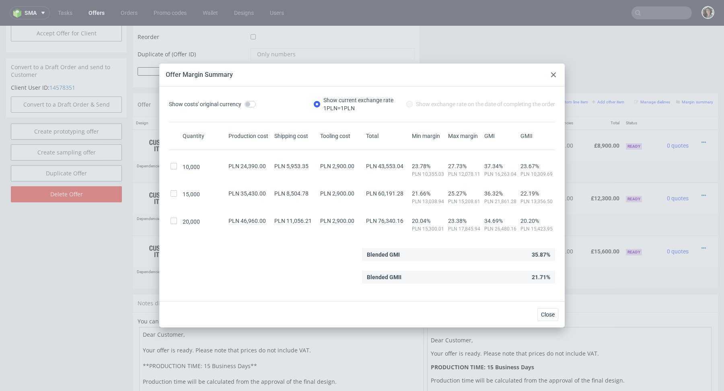
click at [554, 73] on icon at bounding box center [553, 74] width 5 height 5
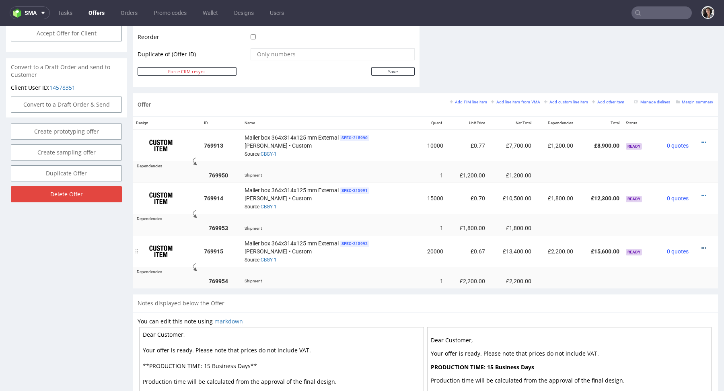
click at [701, 245] on icon at bounding box center [703, 248] width 4 height 6
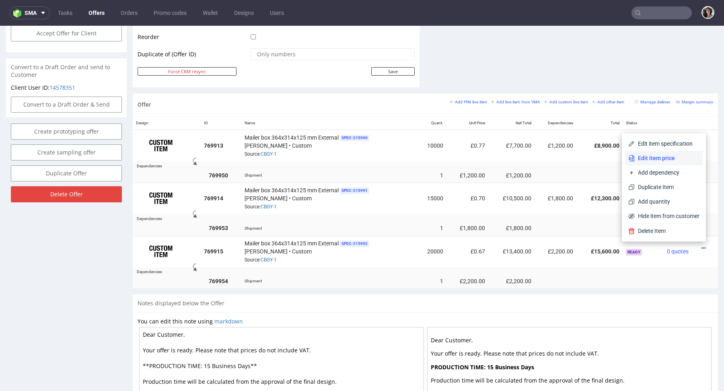
click at [656, 155] on span "Edit item price" at bounding box center [666, 158] width 65 height 8
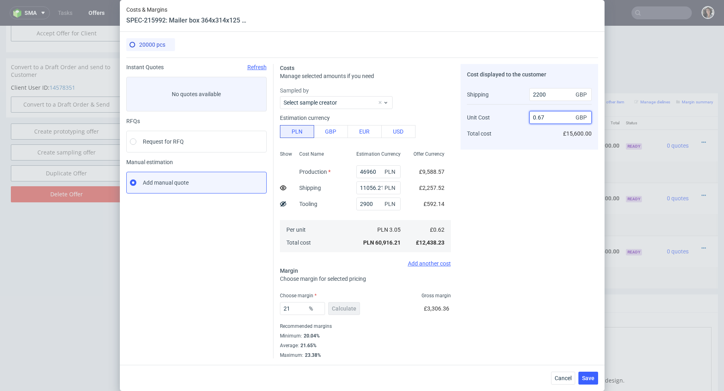
click at [550, 119] on input "0.67" at bounding box center [560, 117] width 62 height 13
type input "0.68"
type input "21.51898734177216"
click at [295, 309] on input "21.51898734177216" at bounding box center [302, 308] width 45 height 13
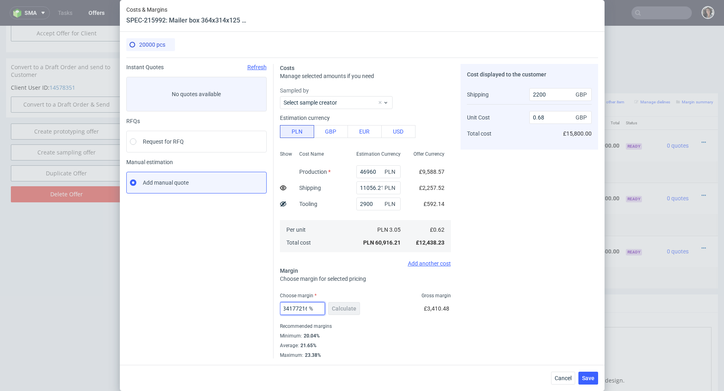
drag, startPoint x: 291, startPoint y: 309, endPoint x: 344, endPoint y: 309, distance: 53.1
click at [344, 309] on div "21.51898734177216 % Calculate" at bounding box center [321, 310] width 82 height 23
click at [547, 118] on input "0.68" at bounding box center [560, 117] width 62 height 13
type input "0.69"
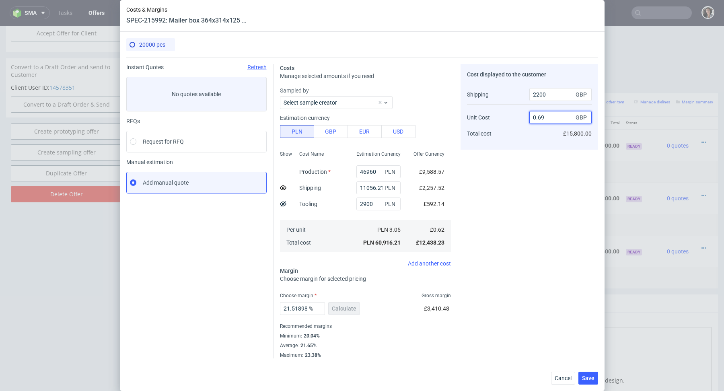
type input "22.499999999999993"
type input "0.69"
click at [500, 194] on div "Cost displayed to the customer Shipping Unit Cost Total cost 2200 GBP 0.69 GBP …" at bounding box center [528, 211] width 137 height 294
click at [293, 310] on input "22.499999999999993" at bounding box center [302, 308] width 45 height 13
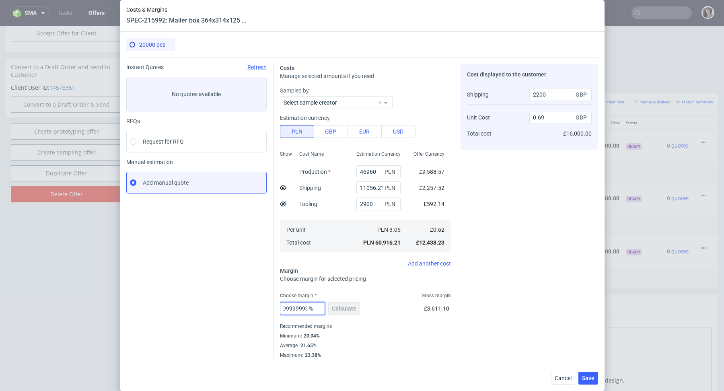
drag, startPoint x: 291, startPoint y: 309, endPoint x: 339, endPoint y: 308, distance: 47.8
click at [339, 308] on div "22.499999999999993 % Calculate" at bounding box center [321, 310] width 82 height 23
type input "23"
type input "0.7"
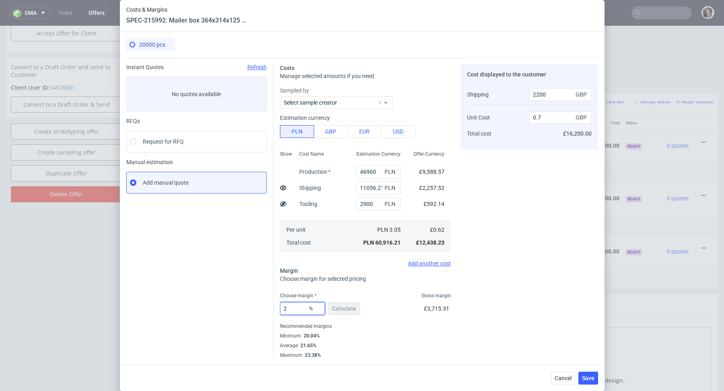
type input "22"
type input "0.68"
type input "22.9"
type input "0.69"
type input "22.99"
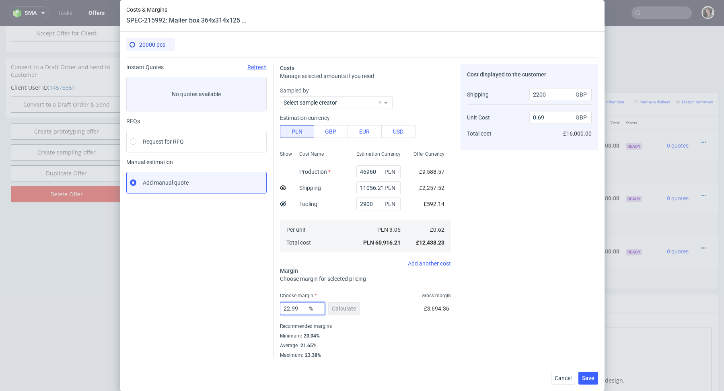
type input "0.7"
type input "22.98"
type input "0.69"
type input "22.98"
click at [456, 314] on div "Costs Manage selected amounts if you need Sampled by Select sample creator Esti…" at bounding box center [435, 207] width 324 height 301
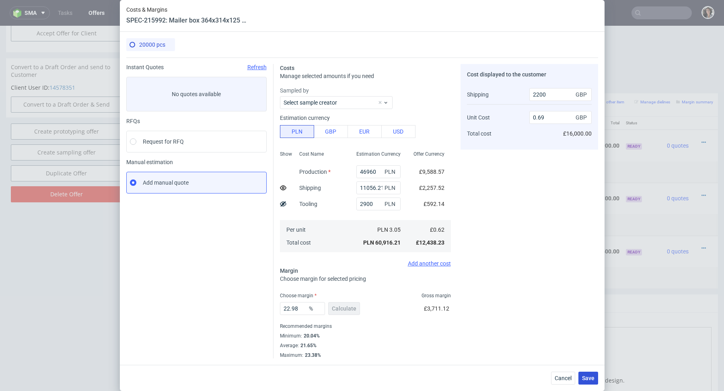
click at [592, 376] on span "Save" at bounding box center [588, 378] width 12 height 6
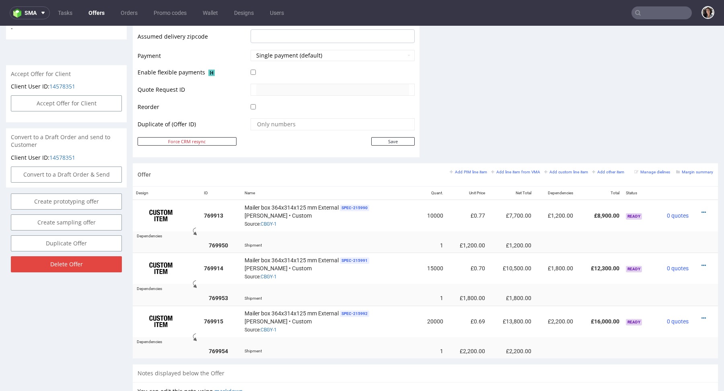
scroll to position [400, 0]
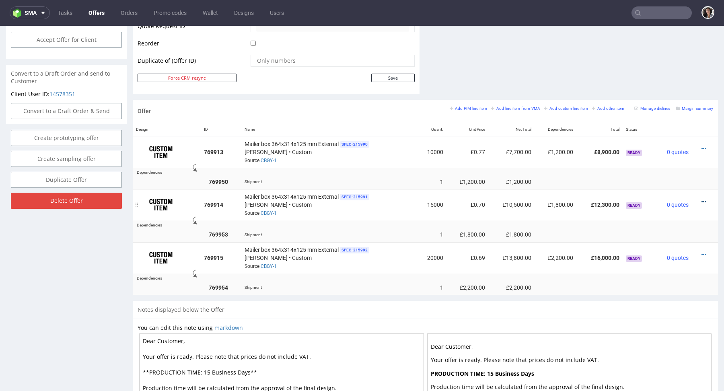
click at [701, 199] on icon at bounding box center [703, 202] width 4 height 6
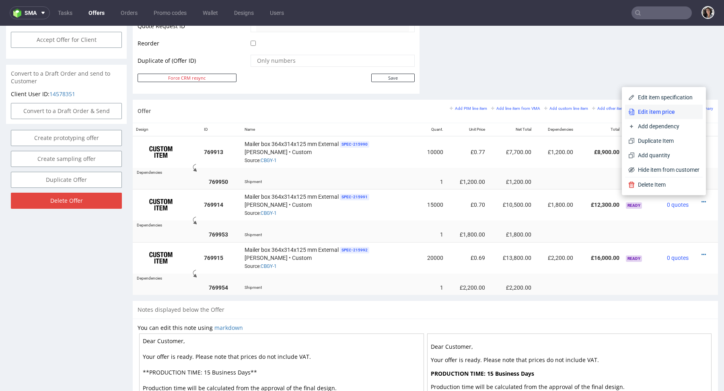
click at [660, 110] on span "Edit item price" at bounding box center [666, 112] width 65 height 8
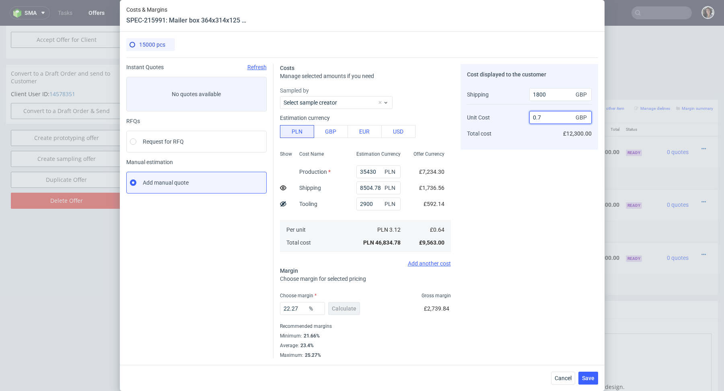
click at [543, 122] on input "0.7" at bounding box center [560, 117] width 62 height 13
click at [556, 381] on button "Cancel" at bounding box center [563, 377] width 24 height 13
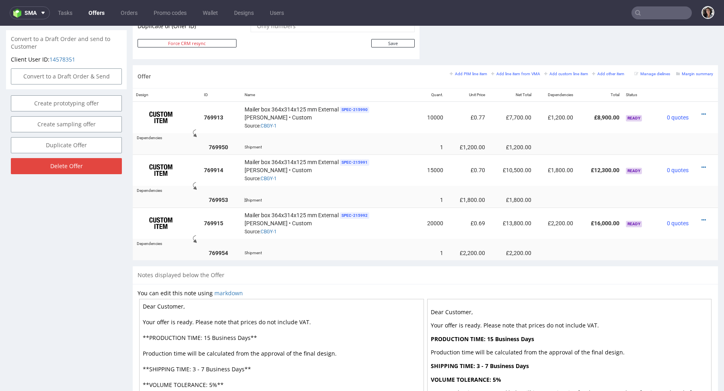
scroll to position [457, 0]
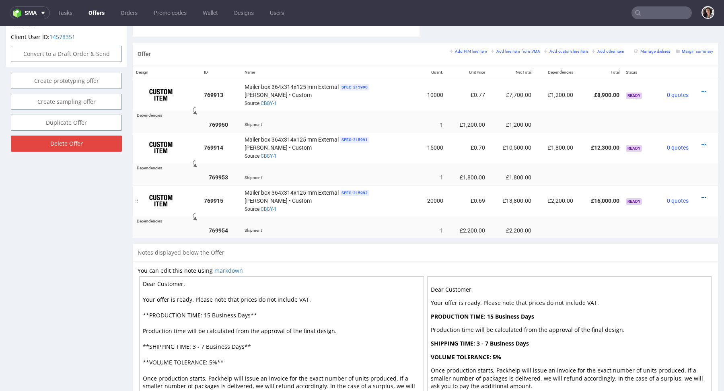
click at [701, 195] on icon at bounding box center [703, 198] width 4 height 6
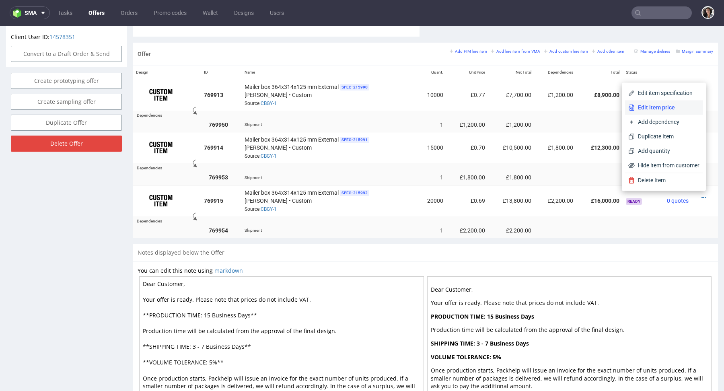
click at [648, 105] on span "Edit item price" at bounding box center [666, 107] width 65 height 8
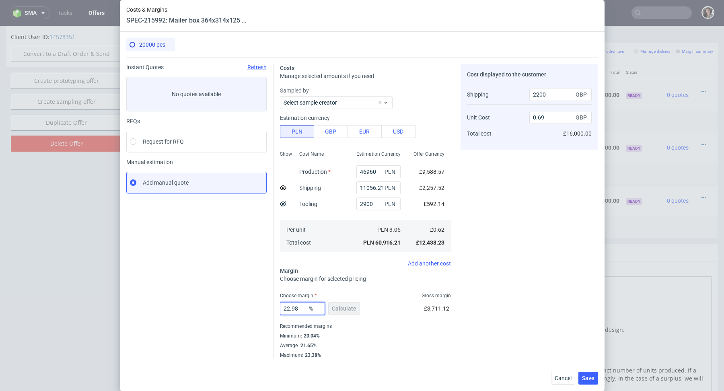
drag, startPoint x: 291, startPoint y: 308, endPoint x: 312, endPoint y: 308, distance: 20.5
click at [312, 308] on div "22.98 %" at bounding box center [302, 308] width 45 height 13
type input "22.2"
click at [269, 309] on div "Instant Quotes Refresh No quotes available RFQs Request for RFQ Manual estimati…" at bounding box center [199, 211] width 147 height 294
drag, startPoint x: 299, startPoint y: 306, endPoint x: 267, endPoint y: 307, distance: 33.0
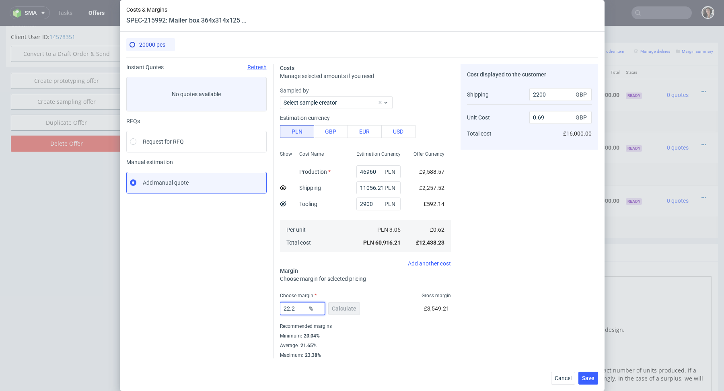
click at [267, 307] on div "Instant Quotes Refresh No quotes available RFQs Request for RFQ Manual estimati…" at bounding box center [362, 207] width 472 height 301
click at [547, 118] on input "0.69" at bounding box center [560, 117] width 62 height 13
type input "0.677"
type input "21.21982210927574"
type input "0.67"
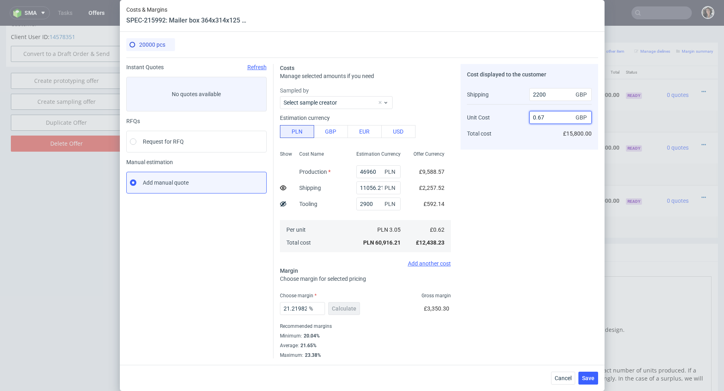
type input "20.51282051282051"
type input "0.67"
click at [542, 183] on div "Cost displayed to the customer Shipping Unit Cost Total cost 2200 GBP 0.67 GBP …" at bounding box center [528, 211] width 137 height 294
drag, startPoint x: 291, startPoint y: 309, endPoint x: 350, endPoint y: 309, distance: 59.5
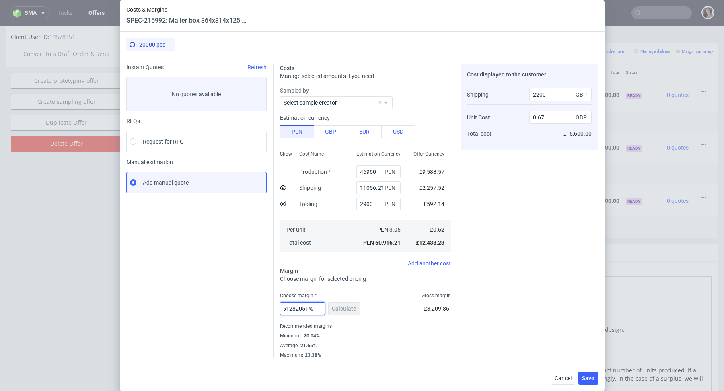
click at [350, 309] on div "20.51282051282051 % Calculate" at bounding box center [321, 310] width 82 height 23
type input "21.9"
type input "0.68"
type input "21"
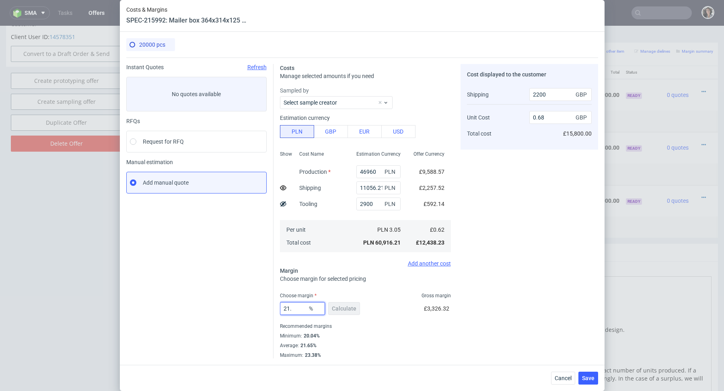
type input "0.67"
type input "21"
click at [394, 332] on div "Minimum : 20.04%" at bounding box center [365, 336] width 171 height 10
click at [590, 378] on span "Save" at bounding box center [588, 378] width 12 height 6
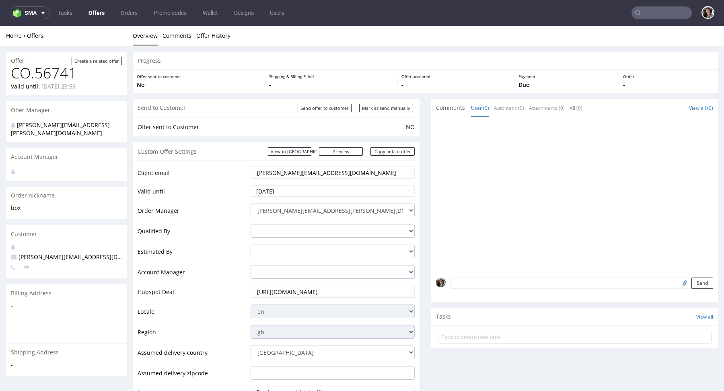
scroll to position [418, 0]
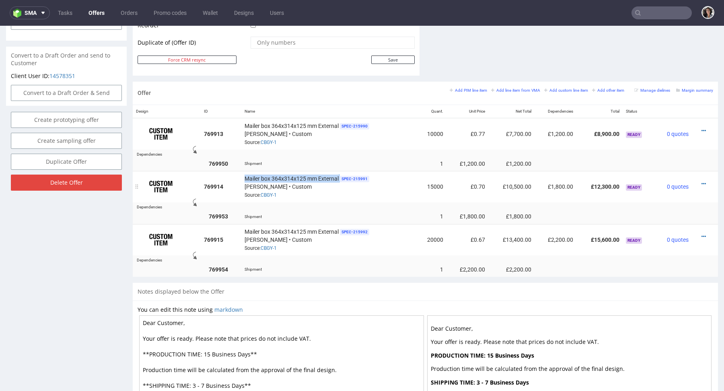
drag, startPoint x: 338, startPoint y: 176, endPoint x: 242, endPoint y: 175, distance: 96.9
click at [242, 175] on td "Mailer box 364x314x125 mm External SPEC- 215991 Werner Kenkel • Custom Source: …" at bounding box center [328, 186] width 175 height 31
copy div "Mailer box 364x314x125 mm External"
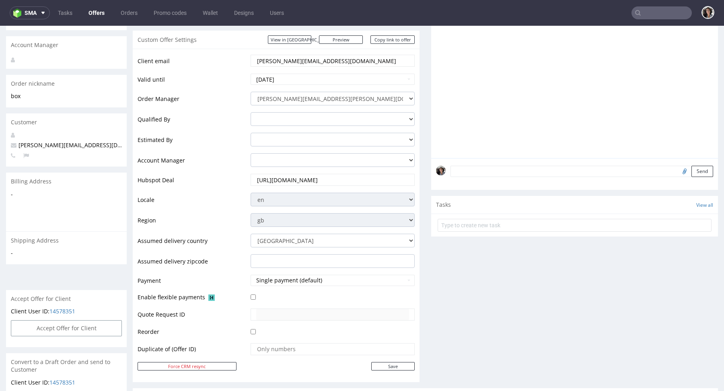
scroll to position [0, 0]
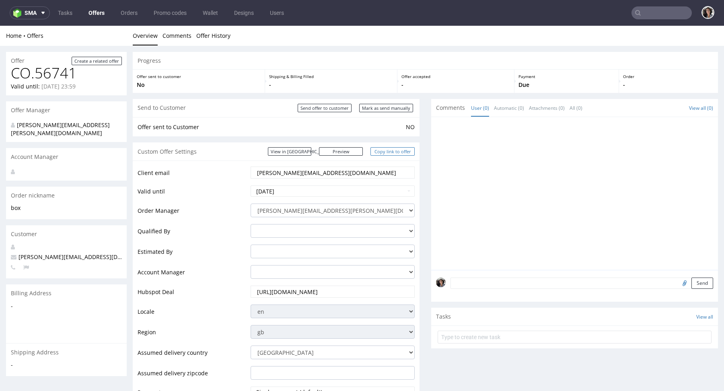
click at [390, 152] on link "Copy link to offer" at bounding box center [392, 151] width 44 height 8
copy div "Mailer box 364x314x125 mm External"
click at [394, 108] on input "Mark as send manually" at bounding box center [386, 108] width 54 height 8
type input "In progress..."
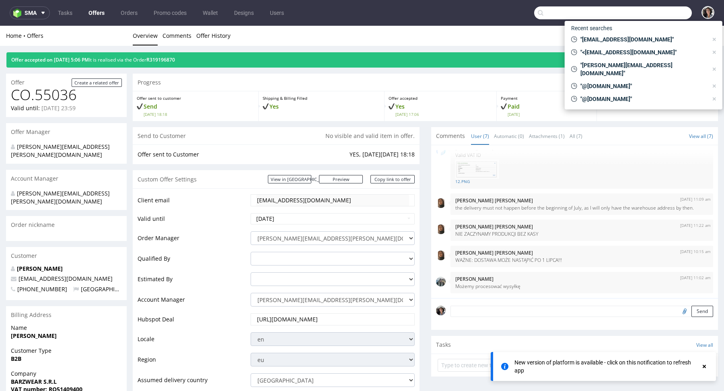
click at [638, 13] on input "text" at bounding box center [613, 12] width 158 height 13
paste input "joerg.wouters@barzwear.com"
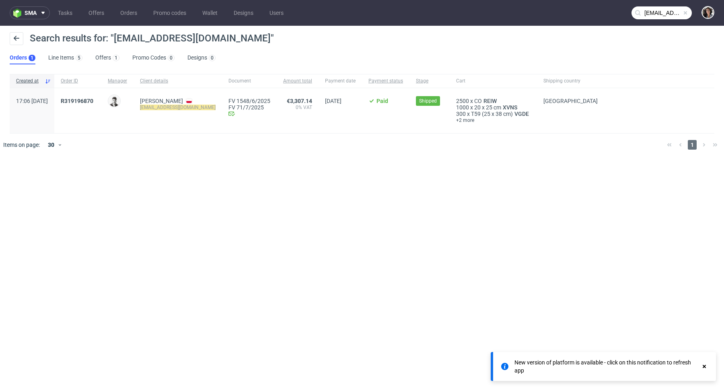
click at [109, 65] on div "Search results for: "joerg.wouters@barzwear.com" Orders 1 Line Items 5 Offers 1…" at bounding box center [362, 48] width 724 height 45
click at [105, 61] on link "Offers 1" at bounding box center [107, 57] width 24 height 13
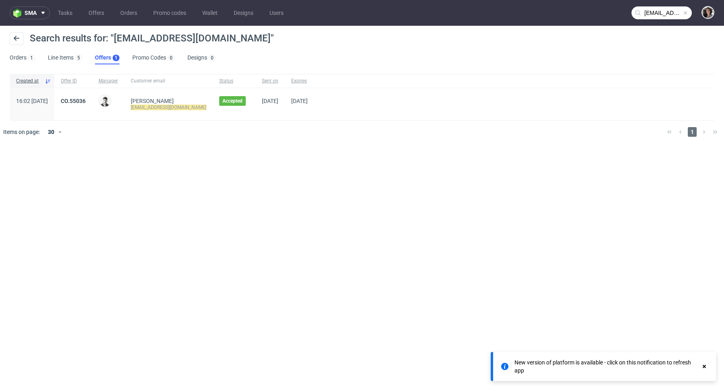
click at [658, 8] on input "joerg.wouters@barzwear.com" at bounding box center [661, 12] width 60 height 13
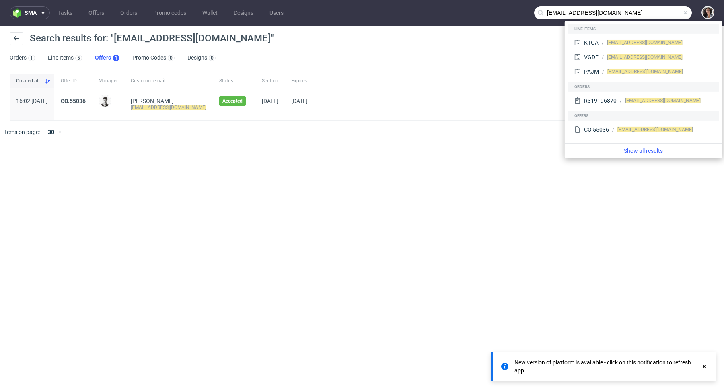
drag, startPoint x: 580, startPoint y: 10, endPoint x: 503, endPoint y: 16, distance: 77.4
click at [503, 16] on nav "sma Tasks Offers Orders Promo codes Wallet Designs Users joerg.wouters@barzwear…" at bounding box center [362, 13] width 724 height 26
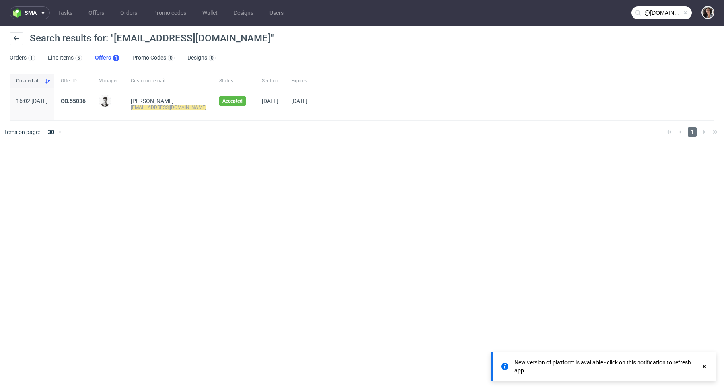
type input "@barzwear.com"
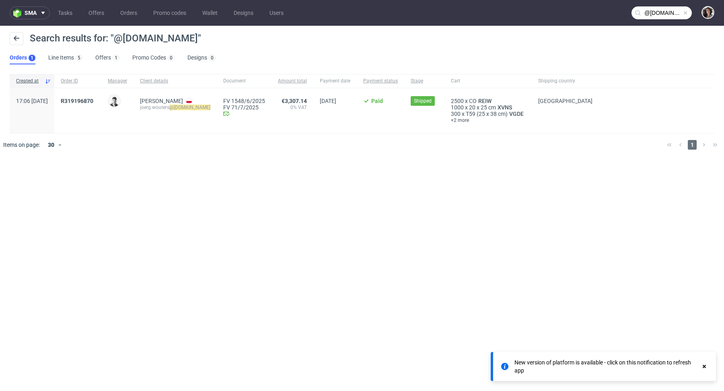
click at [641, 365] on div "New version of platform is available - click on this notification to refresh app" at bounding box center [607, 366] width 186 height 16
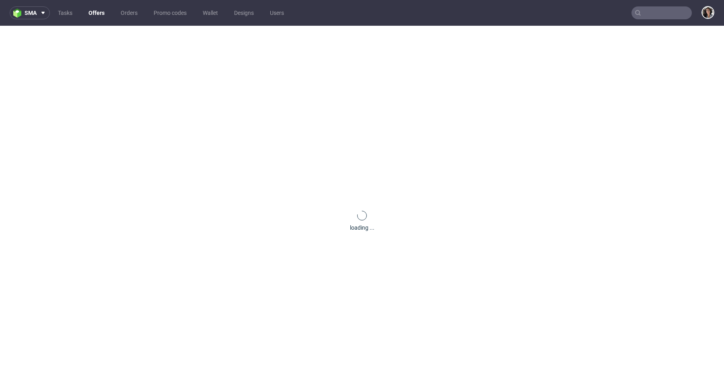
click at [638, 10] on input "text" at bounding box center [661, 12] width 60 height 13
paste input "CBCC"
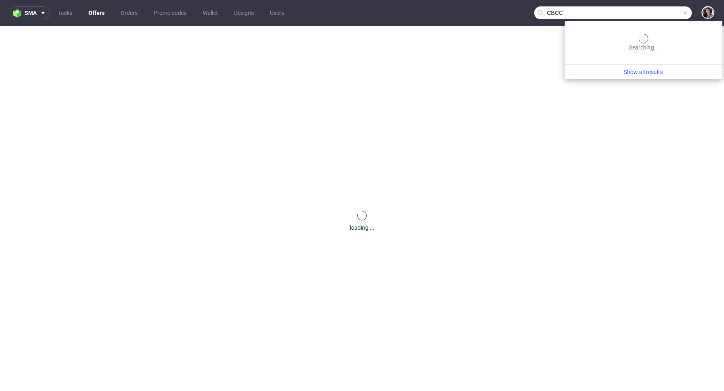
type input "CBCC"
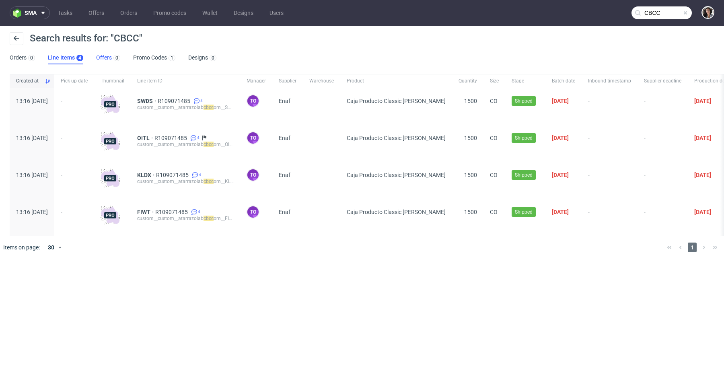
click at [104, 58] on link "Offers 0" at bounding box center [108, 57] width 24 height 13
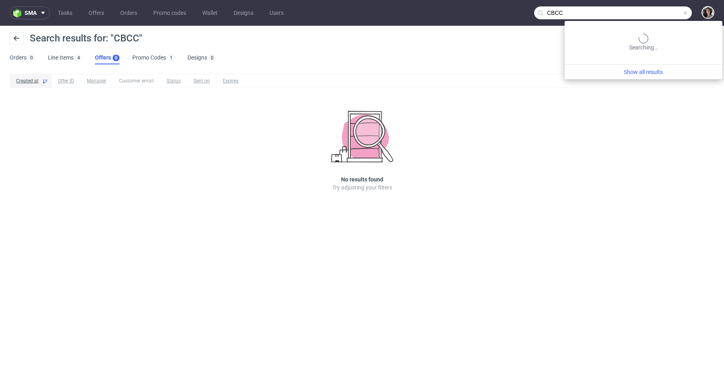
click at [675, 13] on input "CBCC" at bounding box center [613, 12] width 158 height 13
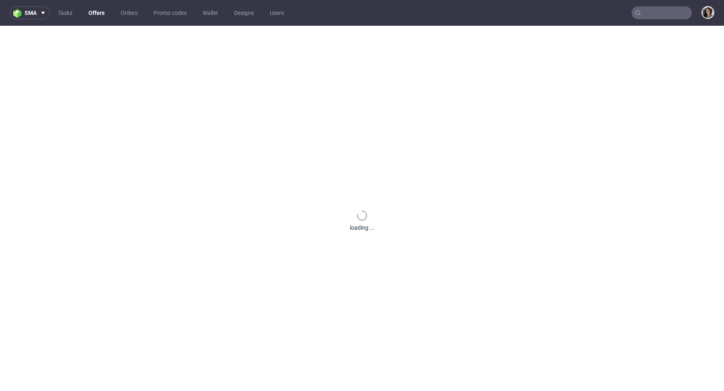
click at [658, 22] on nav "sma Tasks Offers Orders Promo codes Wallet Designs Users" at bounding box center [362, 13] width 724 height 26
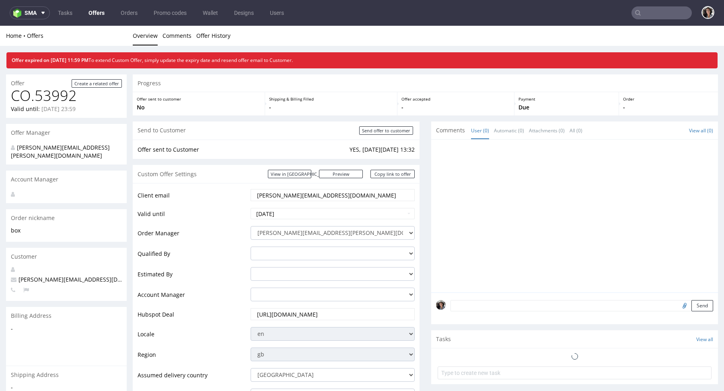
click at [656, 14] on input "text" at bounding box center [661, 12] width 60 height 13
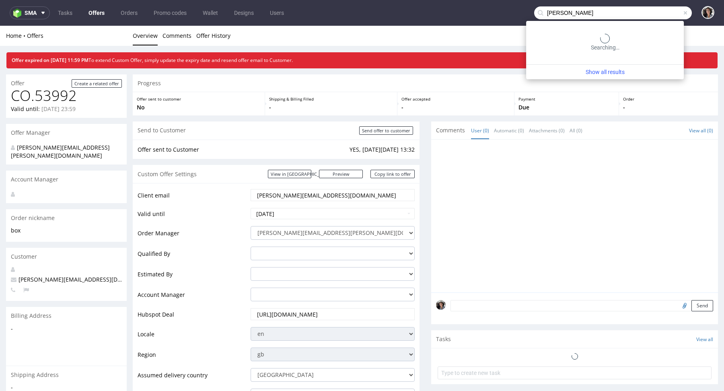
type input "ross"
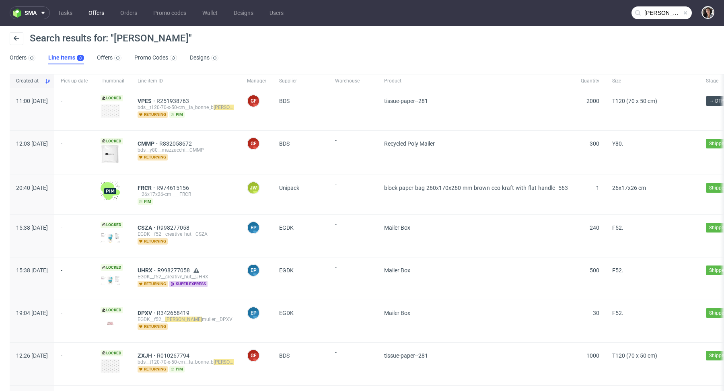
click at [97, 13] on link "Offers" at bounding box center [96, 12] width 25 height 13
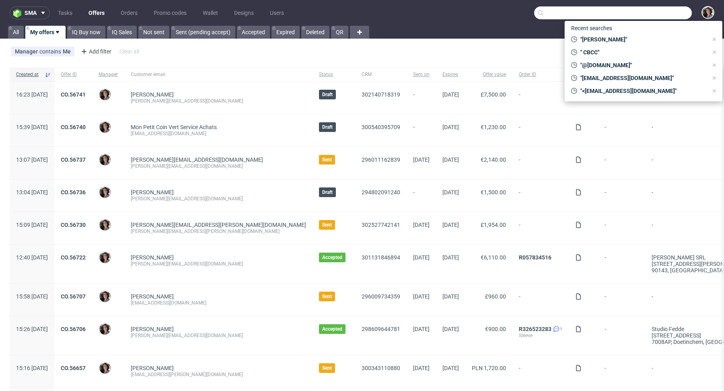
click at [658, 10] on input "text" at bounding box center [613, 12] width 158 height 13
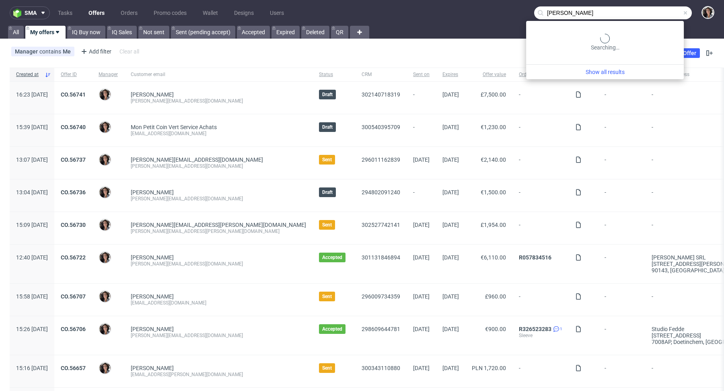
type input "ross"
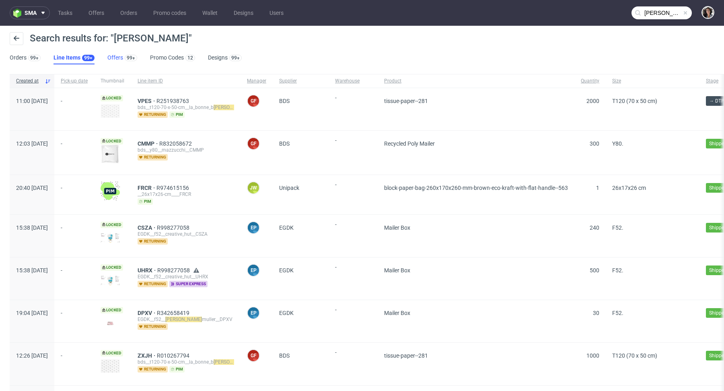
click at [107, 59] on link "Offers 99+" at bounding box center [122, 57] width 30 height 13
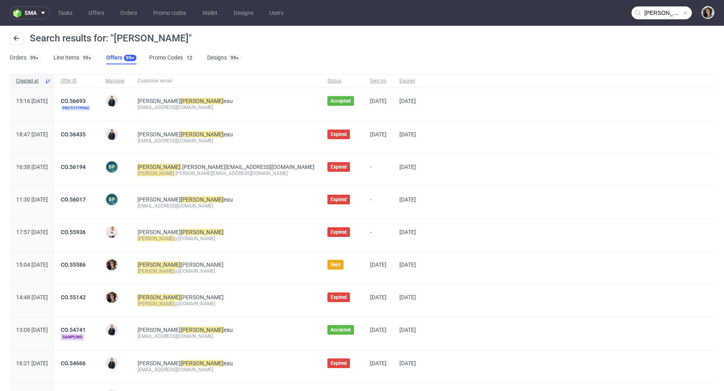
scroll to position [117, 0]
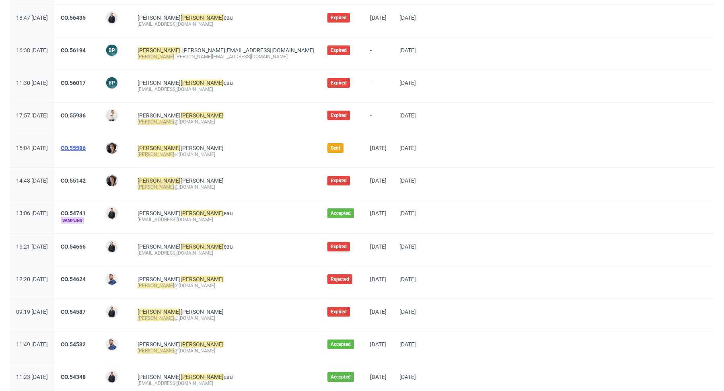
click at [86, 149] on link "CO.55586" at bounding box center [73, 148] width 25 height 6
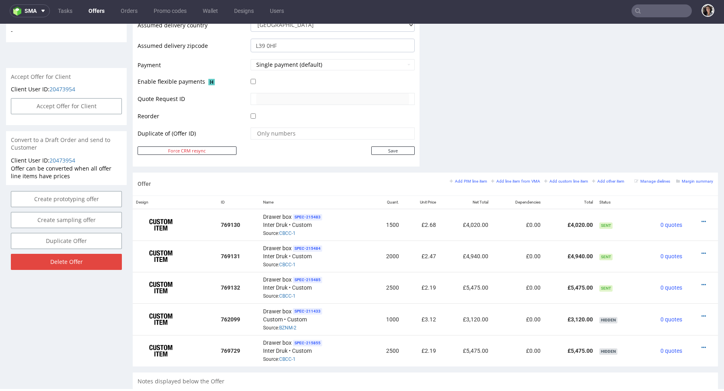
scroll to position [333, 0]
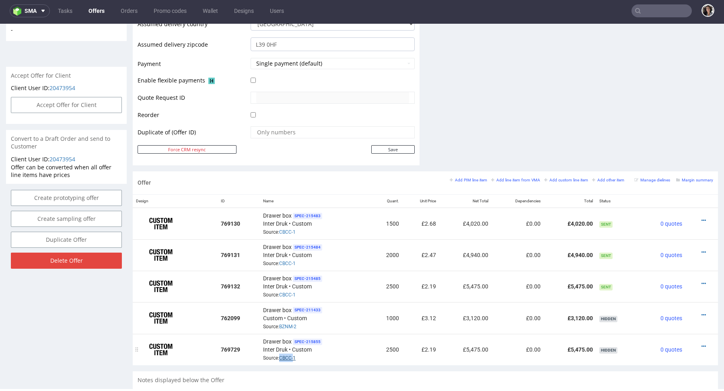
copy link "CBCC-"
drag, startPoint x: 278, startPoint y: 355, endPoint x: 292, endPoint y: 355, distance: 14.1
click at [292, 355] on span "Source: CBCC-1" at bounding box center [279, 358] width 33 height 6
click at [517, 178] on small "Add line item from VMA" at bounding box center [515, 180] width 49 height 4
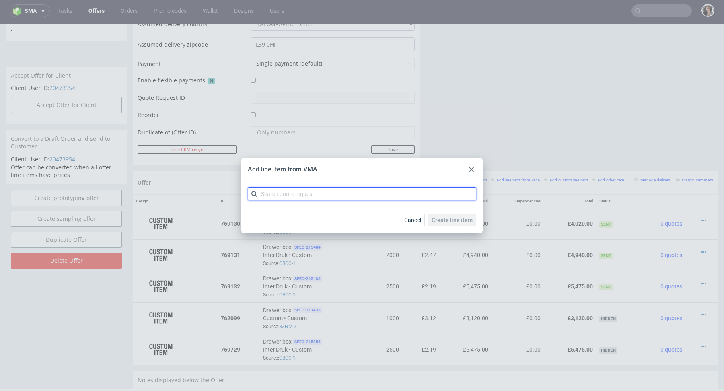
click at [402, 187] on input "text" at bounding box center [362, 193] width 228 height 13
paste input "CBCC-"
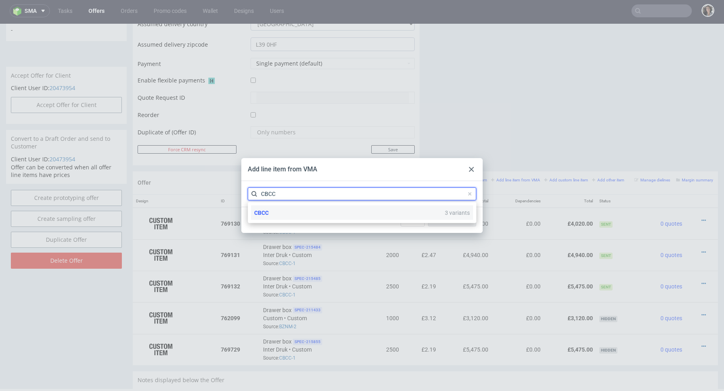
type input "CBCC"
click at [267, 209] on span "CBCC" at bounding box center [261, 212] width 14 height 6
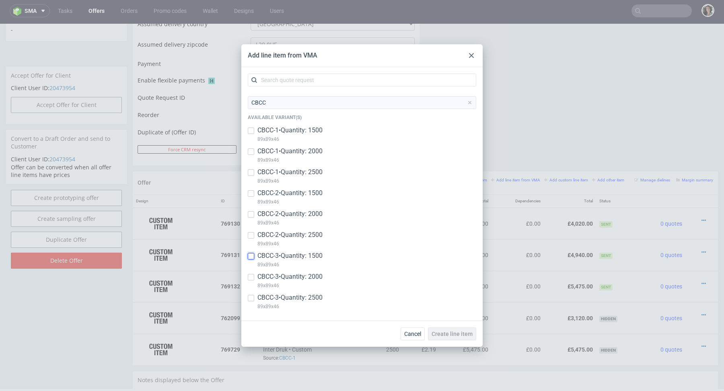
click at [249, 256] on input "checkbox" at bounding box center [251, 256] width 6 height 6
checkbox input "true"
click at [250, 279] on input "checkbox" at bounding box center [251, 277] width 6 height 6
checkbox input "true"
click at [250, 299] on input "checkbox" at bounding box center [251, 298] width 6 height 6
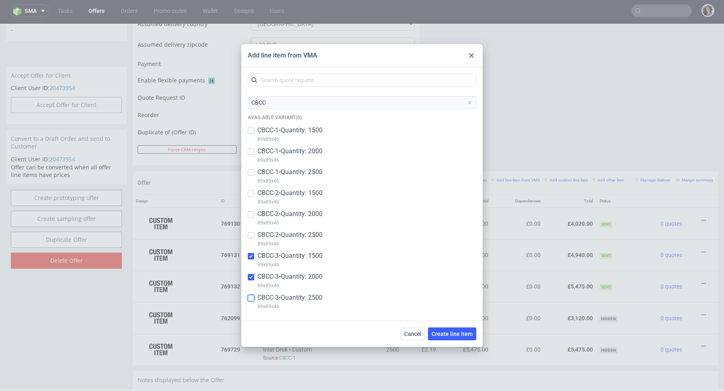
checkbox input "true"
click at [455, 334] on span "Create line item" at bounding box center [451, 334] width 41 height 6
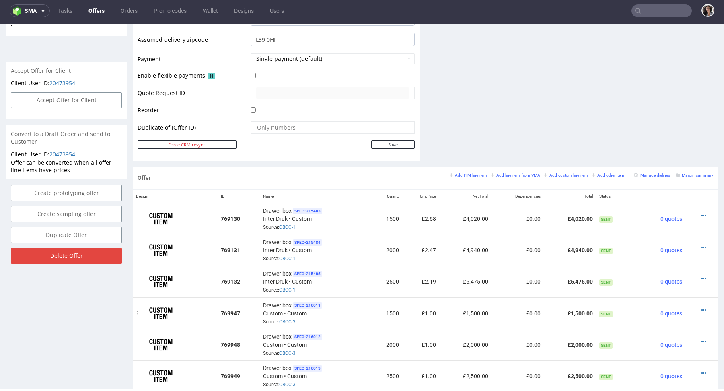
scroll to position [491, 0]
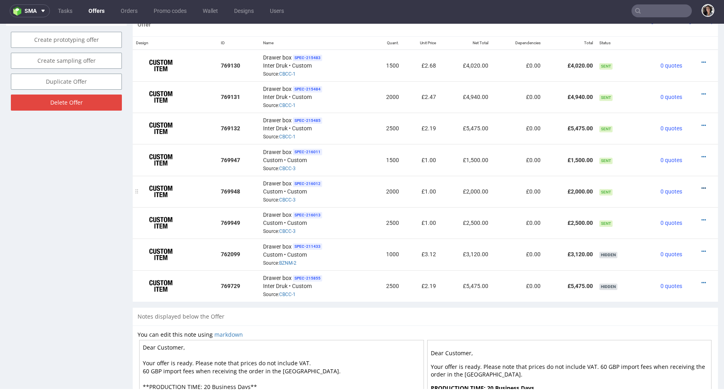
click at [701, 187] on icon at bounding box center [703, 188] width 4 height 6
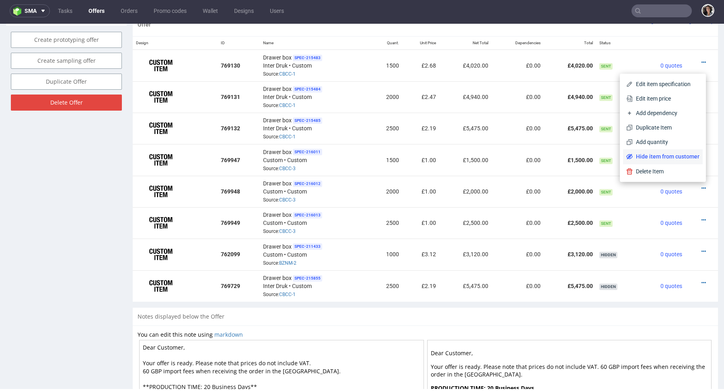
click at [667, 153] on span "Hide item from customer" at bounding box center [665, 156] width 67 height 8
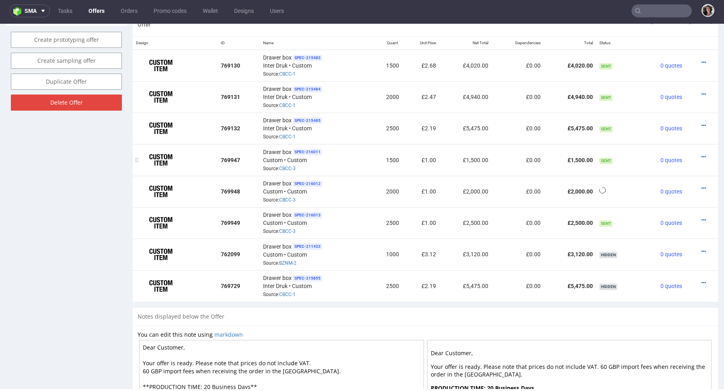
click at [695, 153] on div at bounding box center [698, 157] width 21 height 8
click at [701, 155] on icon at bounding box center [703, 157] width 4 height 6
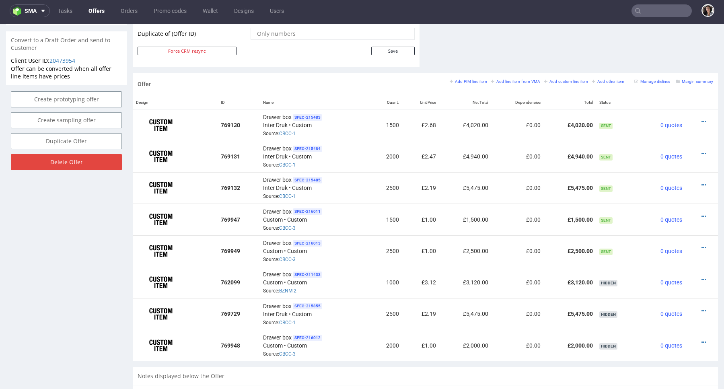
scroll to position [422, 0]
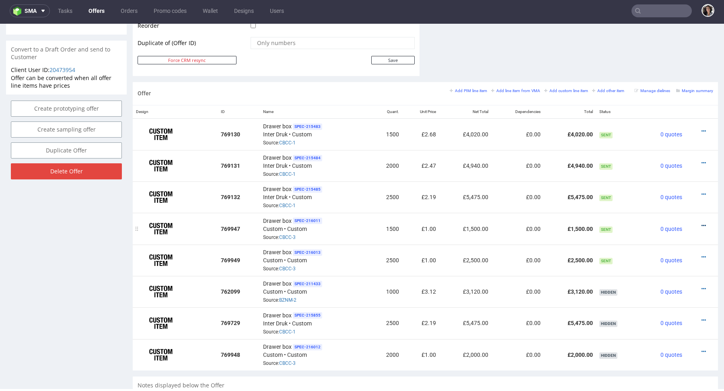
click at [701, 223] on icon at bounding box center [703, 226] width 4 height 6
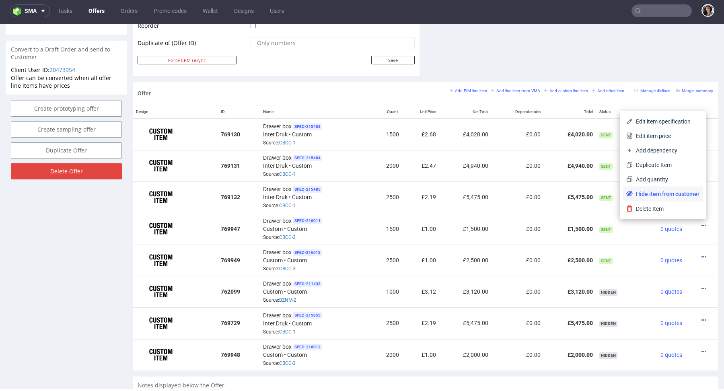
click at [672, 191] on span "Hide item from customer" at bounding box center [665, 194] width 67 height 8
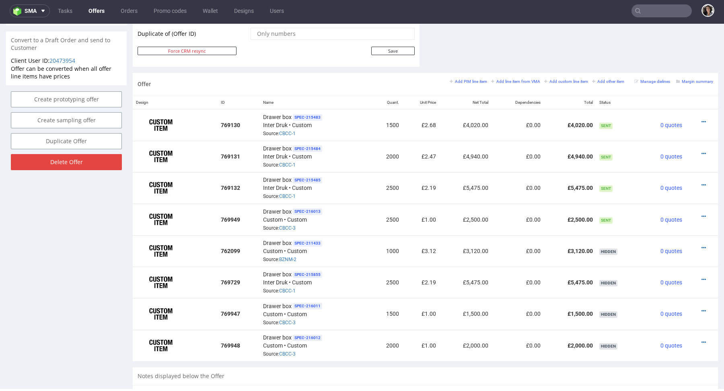
scroll to position [438, 0]
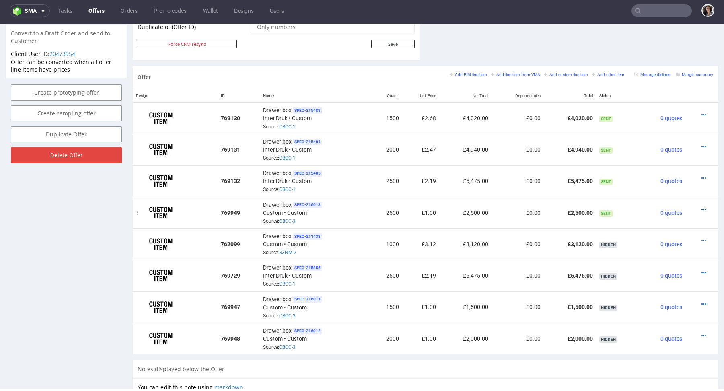
click at [701, 207] on icon at bounding box center [703, 210] width 4 height 6
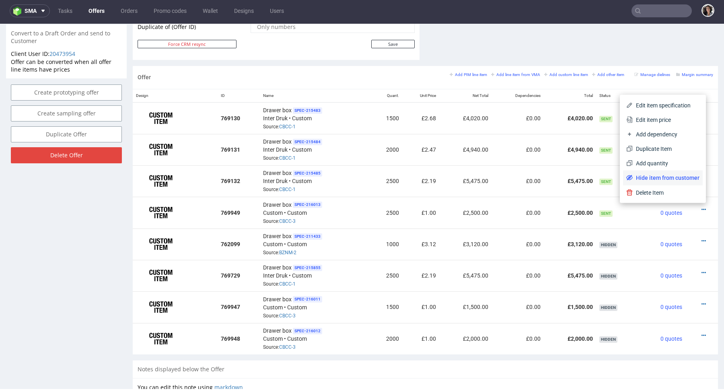
click at [673, 174] on span "Hide item from customer" at bounding box center [665, 178] width 67 height 8
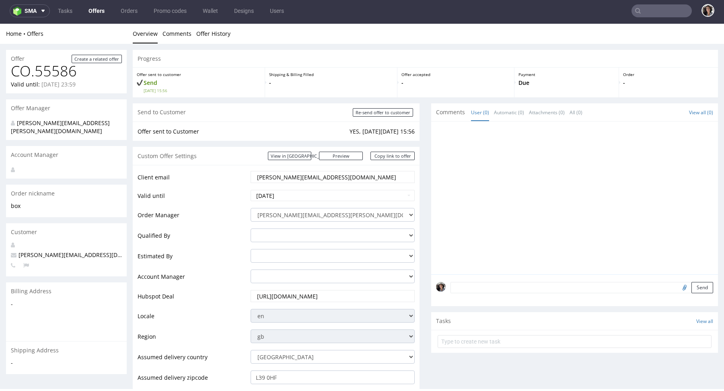
scroll to position [433, 0]
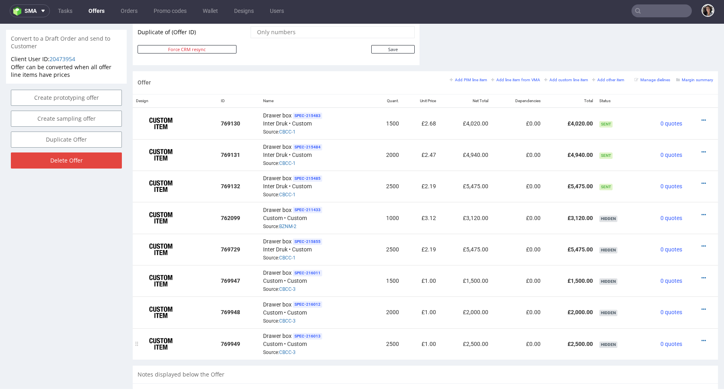
click at [697, 338] on div at bounding box center [698, 340] width 21 height 8
click at [701, 338] on icon at bounding box center [703, 341] width 4 height 6
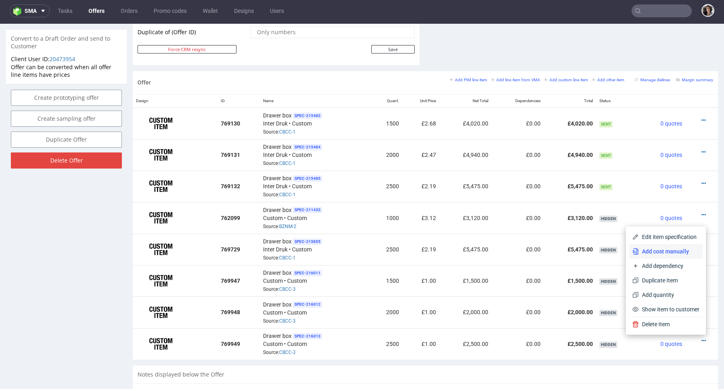
click at [675, 252] on span "Add cost manually" at bounding box center [668, 251] width 61 height 8
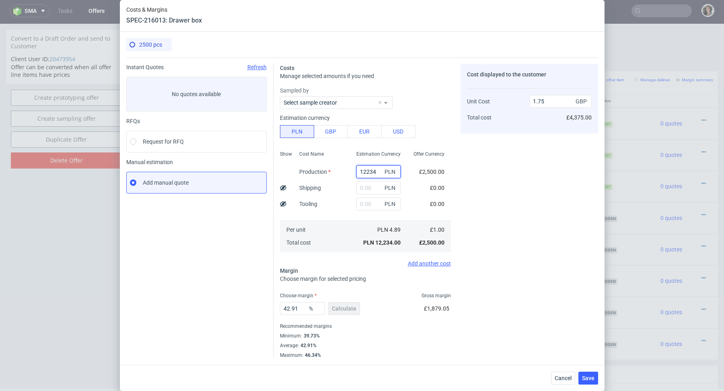
click at [375, 167] on input "12234" at bounding box center [378, 171] width 44 height 13
paste input "9942"
type input "9942"
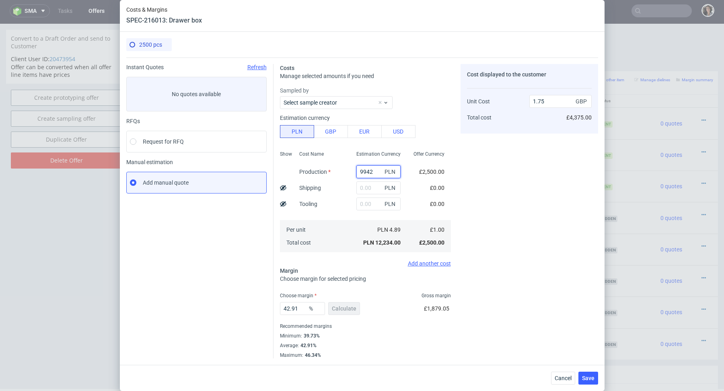
type input "1.42"
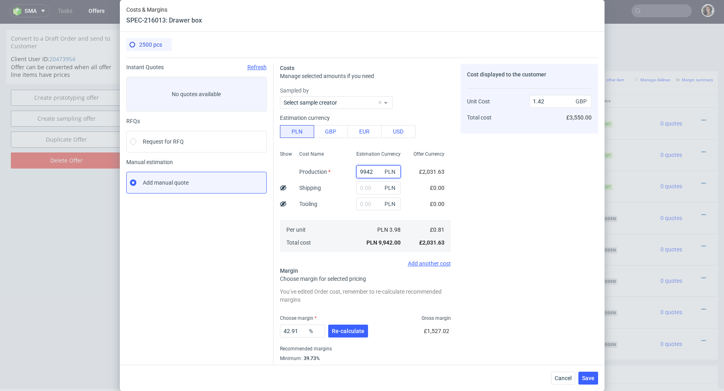
click at [368, 165] on input "9942" at bounding box center [378, 171] width 44 height 13
paste input "13970"
type input "13970"
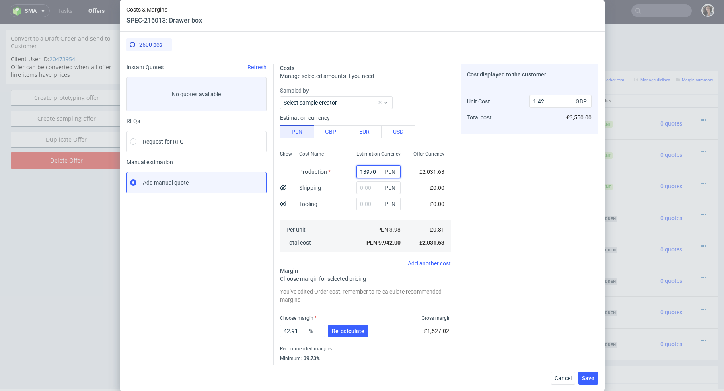
type input "2"
type input "13970"
click at [283, 203] on use at bounding box center [283, 203] width 6 height 5
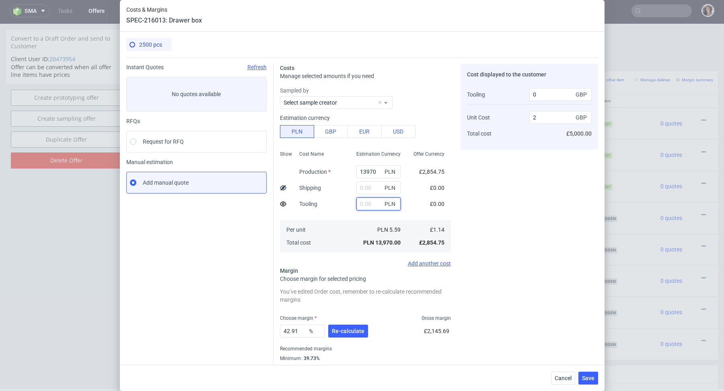
click at [362, 201] on input "text" at bounding box center [378, 203] width 44 height 13
type input "2800"
type input "2.02"
type input "50"
type input "2.17"
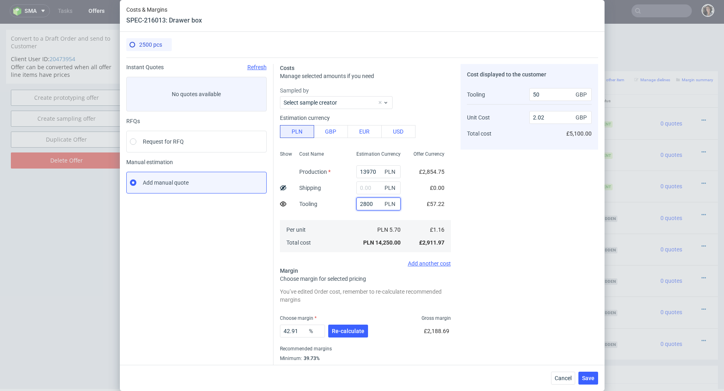
type input "575"
type input "2800"
click at [346, 249] on div "Per unit Total cost" at bounding box center [321, 236] width 57 height 32
click at [368, 190] on input "text" at bounding box center [378, 187] width 44 height 13
click at [284, 202] on use at bounding box center [283, 203] width 6 height 5
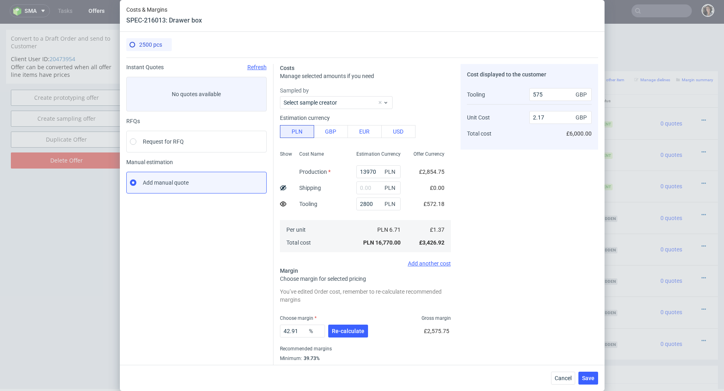
type input "2.4"
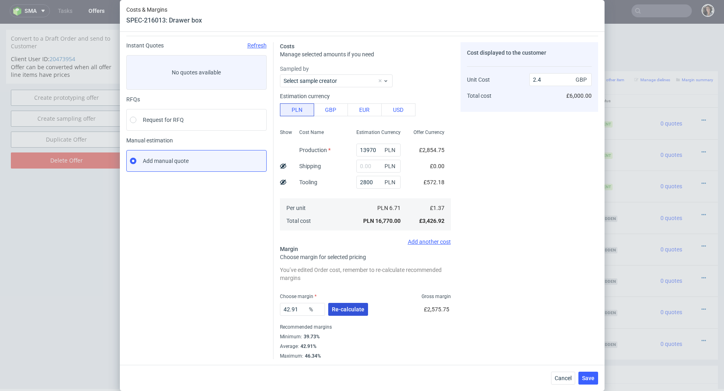
click at [344, 313] on button "Re-calculate" at bounding box center [348, 309] width 40 height 13
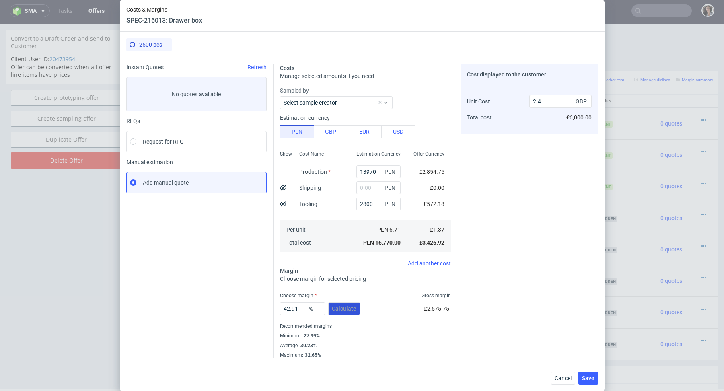
scroll to position [0, 0]
click at [371, 185] on input "text" at bounding box center [378, 187] width 44 height 13
paste input "1 327,67"
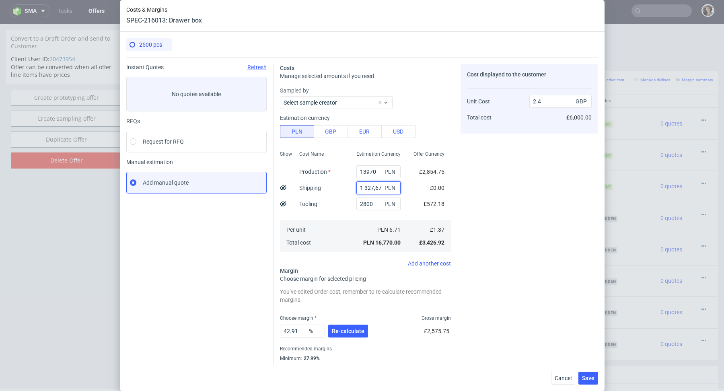
click at [365, 186] on input "1 327,67" at bounding box center [378, 187] width 44 height 13
type input "1327.67"
type input "2.59"
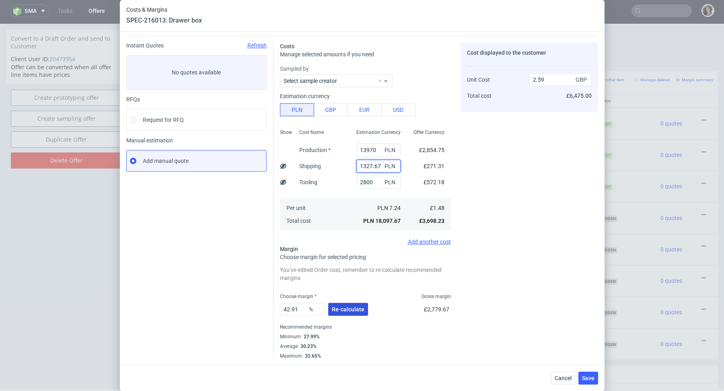
type input "1327.67"
click at [338, 306] on span "Re-calculate" at bounding box center [348, 309] width 33 height 6
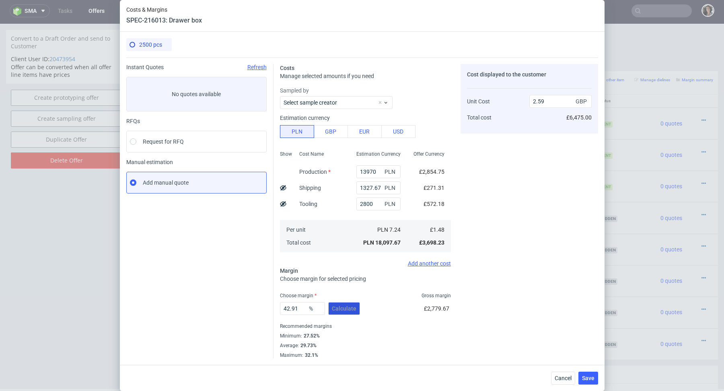
scroll to position [0, 0]
click at [599, 376] on div "Cancel Save" at bounding box center [362, 378] width 484 height 26
click at [592, 376] on span "Save" at bounding box center [588, 378] width 12 height 6
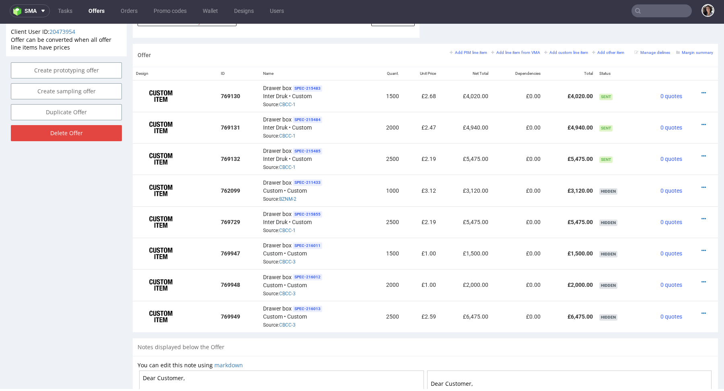
scroll to position [418, 0]
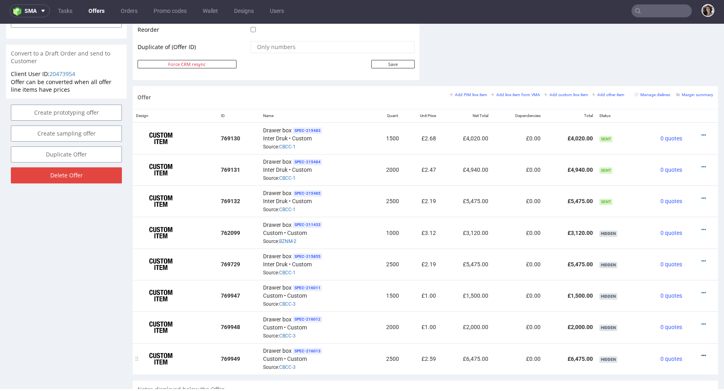
click at [701, 353] on icon at bounding box center [703, 356] width 4 height 6
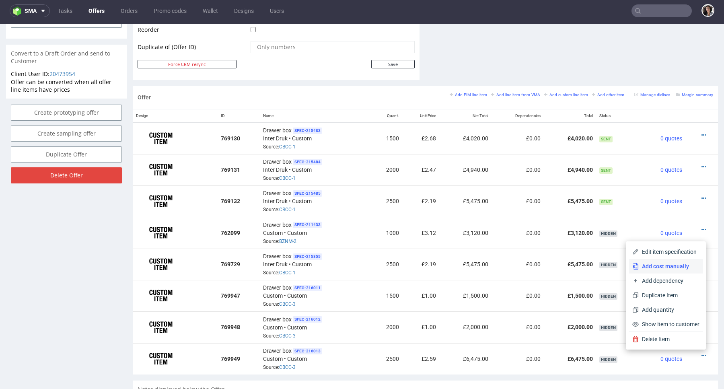
click at [656, 264] on span "Add cost manually" at bounding box center [668, 266] width 61 height 8
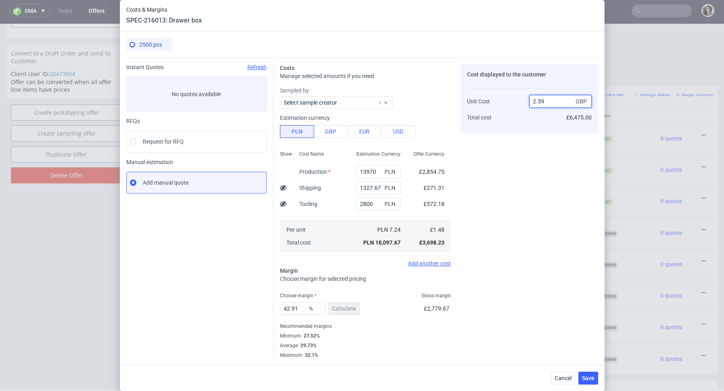
drag, startPoint x: 538, startPoint y: 102, endPoint x: 561, endPoint y: 102, distance: 22.5
click at [561, 102] on input "2.59" at bounding box center [560, 101] width 62 height 13
type input "2.19"
type input "32.42009132420091"
type input "2.19"
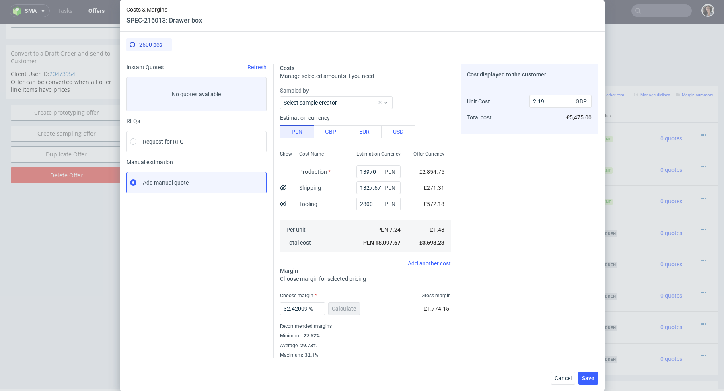
click at [396, 270] on fieldset "Costs Manage selected amounts if you need Sampled by Select sample creator Esti…" at bounding box center [365, 211] width 171 height 294
click at [587, 380] on span "Save" at bounding box center [588, 378] width 12 height 6
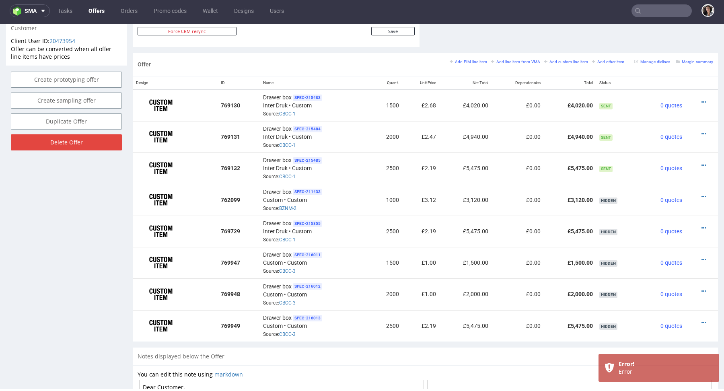
scroll to position [435, 0]
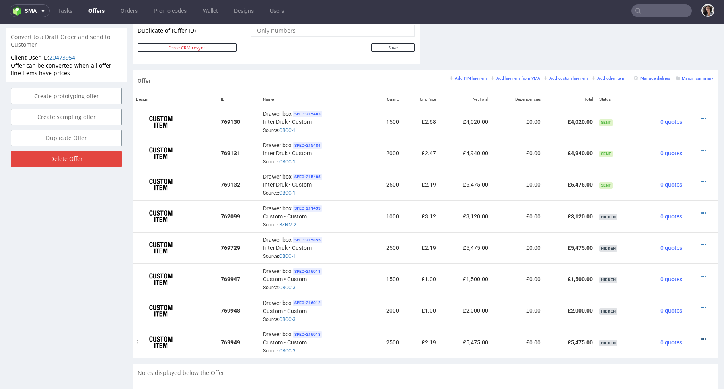
click at [701, 340] on icon at bounding box center [703, 339] width 4 height 6
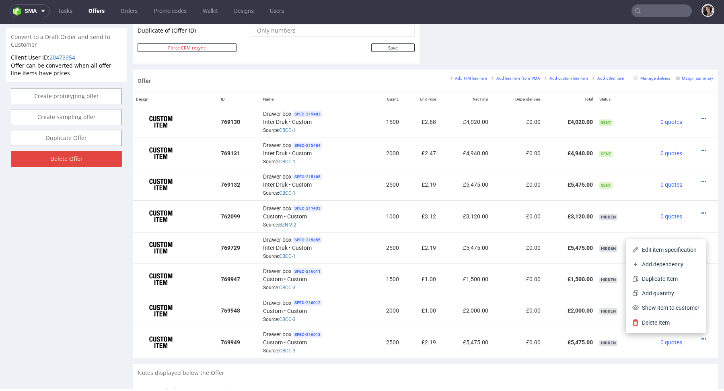
click at [539, 365] on div "Notes displayed below the Offer" at bounding box center [425, 373] width 585 height 18
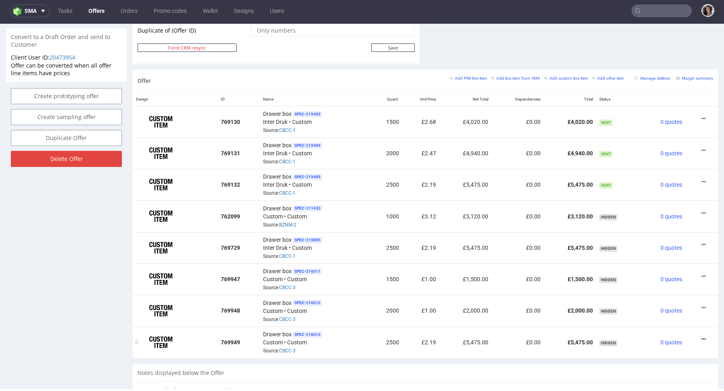
click at [701, 338] on icon at bounding box center [703, 339] width 4 height 6
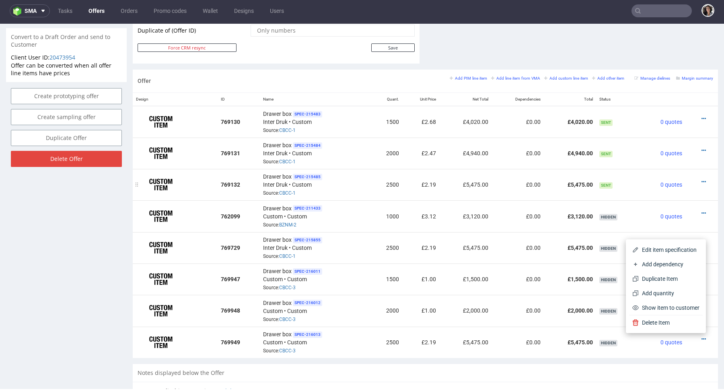
click at [692, 180] on div at bounding box center [698, 182] width 21 height 8
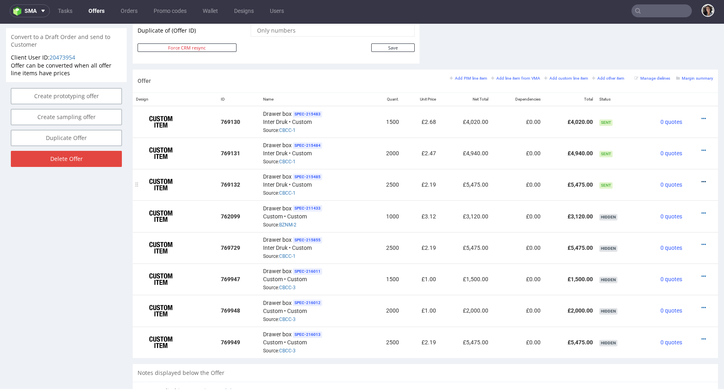
click at [701, 180] on icon at bounding box center [703, 182] width 4 height 6
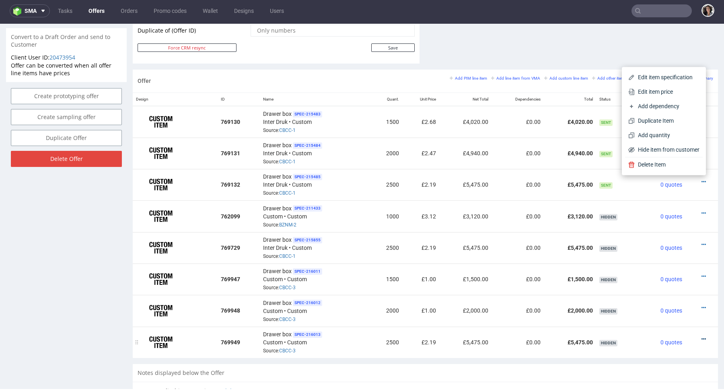
click at [701, 339] on icon at bounding box center [703, 339] width 4 height 6
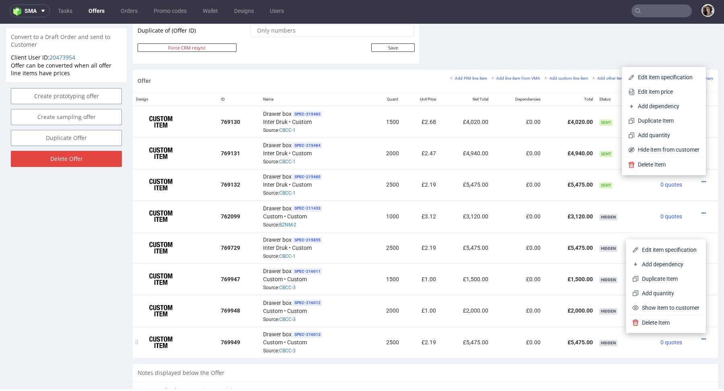
click at [424, 349] on td "£2.19" at bounding box center [420, 341] width 37 height 31
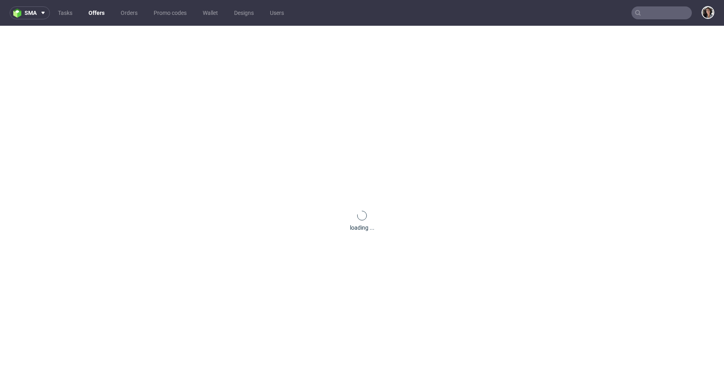
click at [648, 10] on input "text" at bounding box center [661, 12] width 60 height 13
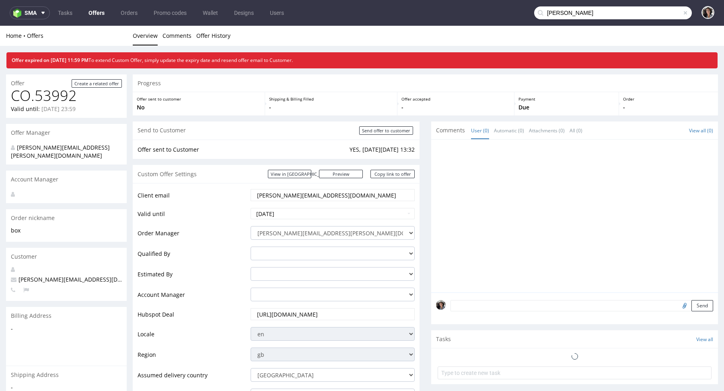
type input "ross"
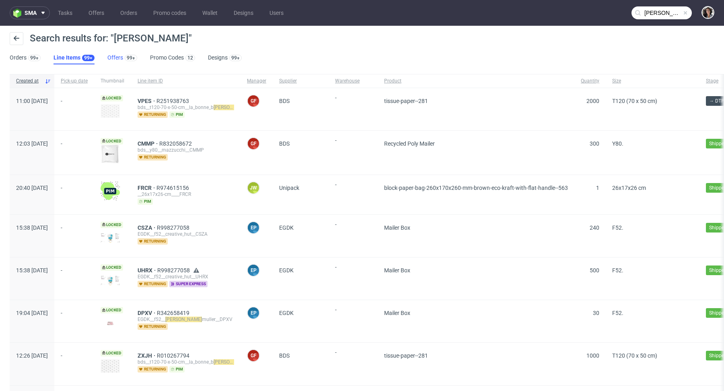
click at [111, 60] on link "Offers 99+" at bounding box center [122, 57] width 30 height 13
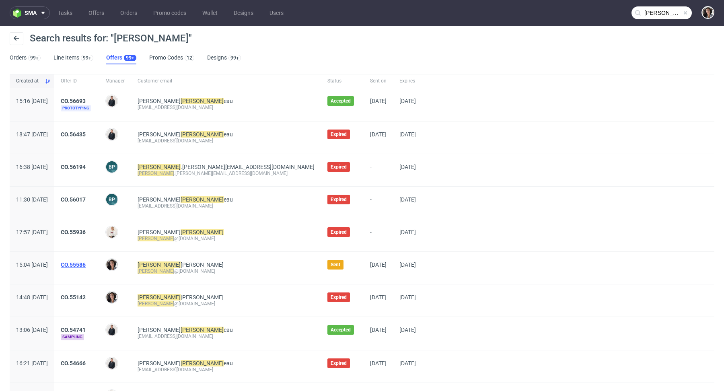
click at [86, 261] on link "CO.55586" at bounding box center [73, 264] width 25 height 6
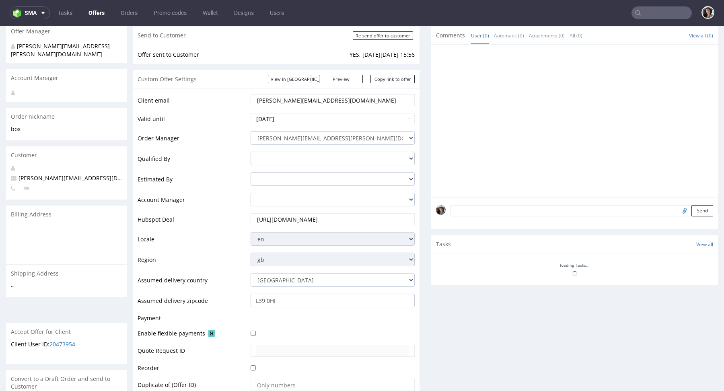
scroll to position [213, 0]
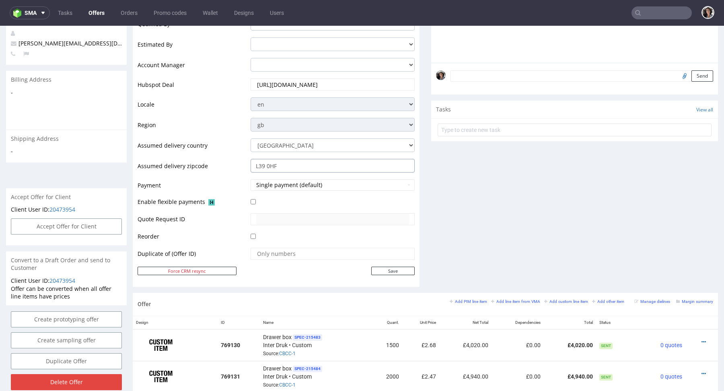
click at [291, 162] on input "L39 0HF" at bounding box center [332, 166] width 164 height 14
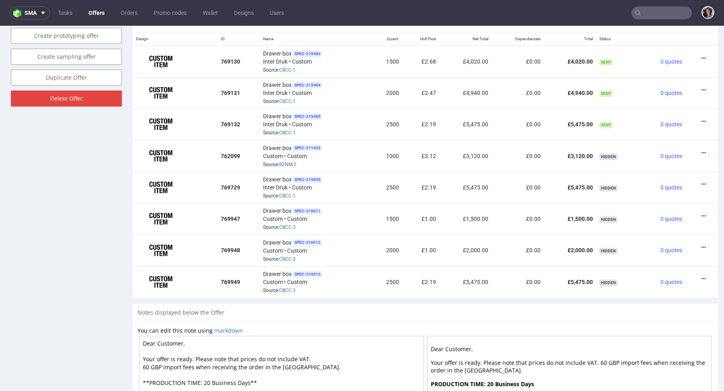
scroll to position [499, 0]
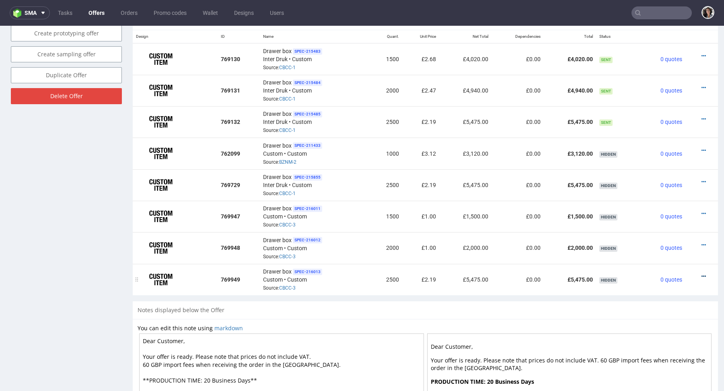
click at [701, 275] on icon at bounding box center [703, 276] width 4 height 6
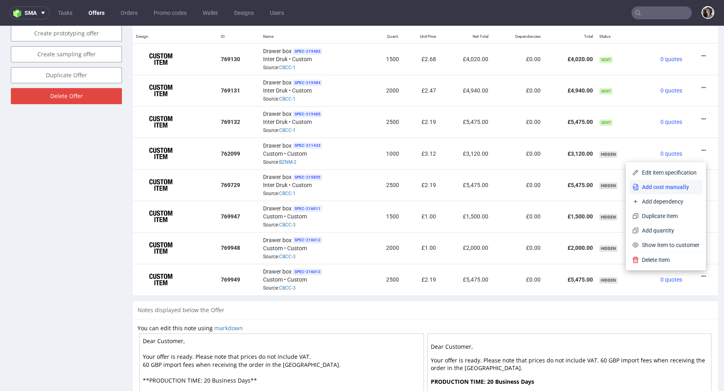
click at [662, 189] on span "Add cost manually" at bounding box center [668, 187] width 61 height 8
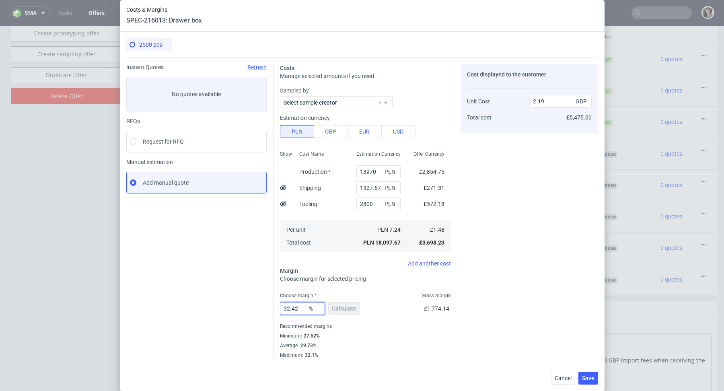
drag, startPoint x: 291, startPoint y: 309, endPoint x: 310, endPoint y: 309, distance: 18.9
click at [310, 309] on div "32.42 %" at bounding box center [302, 308] width 45 height 13
type input "32.9"
type input "2.21"
type input "32.7"
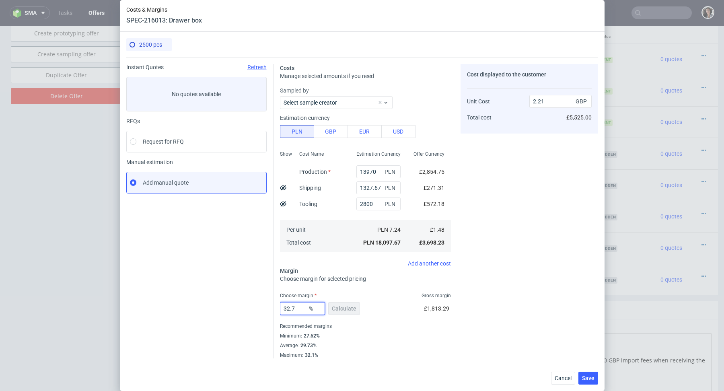
type input "2.2"
type input "32.5"
type input "2.19"
type input "32.55"
type input "2.2"
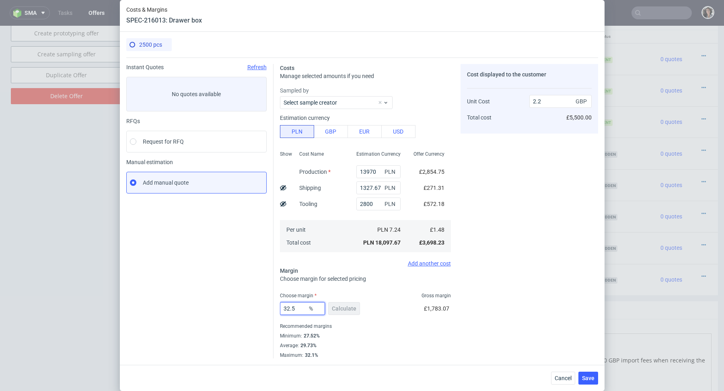
type input "32.52"
type input "2.19"
type input "32.52"
click at [354, 285] on fieldset "Costs Manage selected amounts if you need Sampled by Select sample creator Esti…" at bounding box center [365, 211] width 171 height 294
click at [595, 380] on button "Save" at bounding box center [588, 377] width 20 height 13
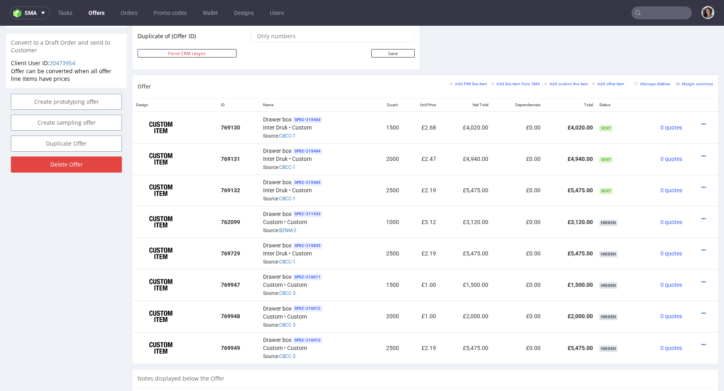
scroll to position [433, 0]
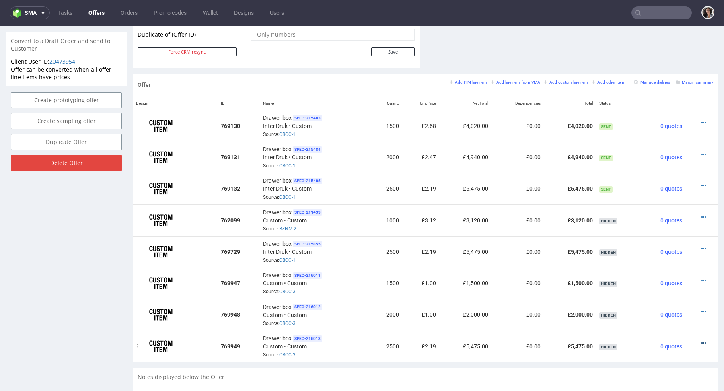
click at [701, 341] on icon at bounding box center [703, 343] width 4 height 6
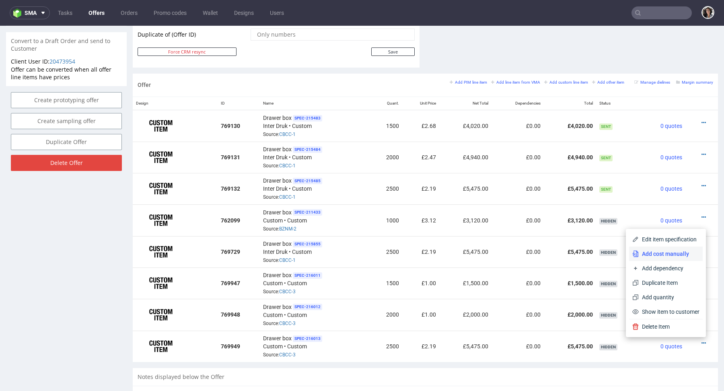
click at [651, 252] on span "Add cost manually" at bounding box center [668, 254] width 61 height 8
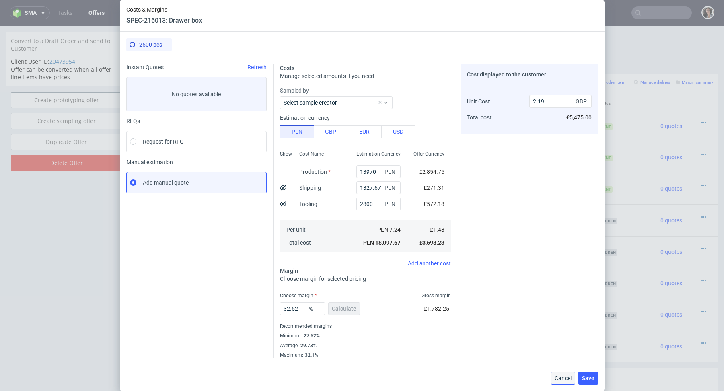
click at [562, 375] on span "Cancel" at bounding box center [562, 378] width 17 height 6
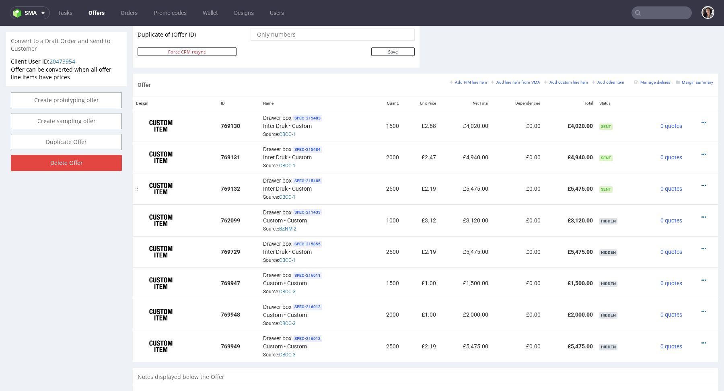
click at [701, 184] on icon at bounding box center [703, 186] width 4 height 6
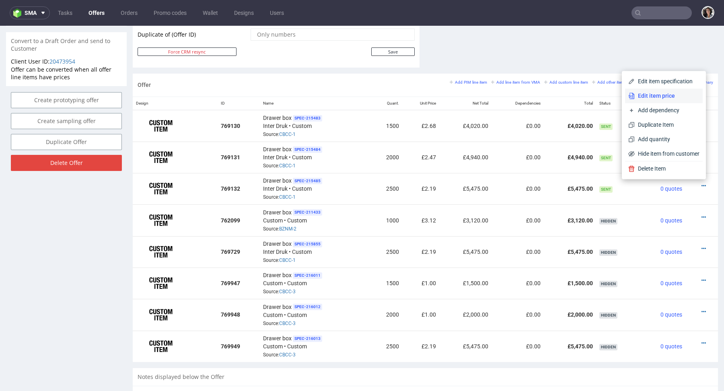
click at [649, 94] on span "Edit item price" at bounding box center [666, 96] width 65 height 8
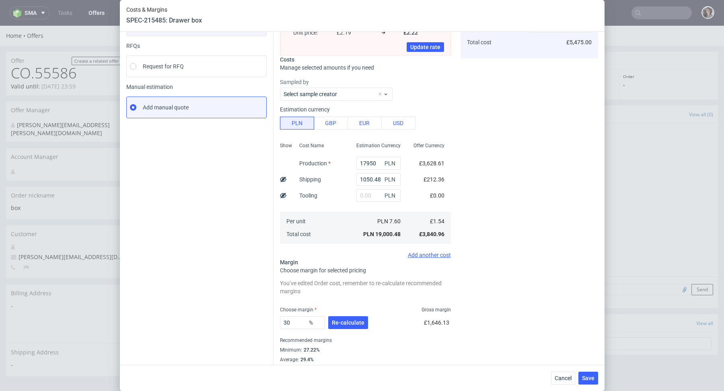
scroll to position [88, 0]
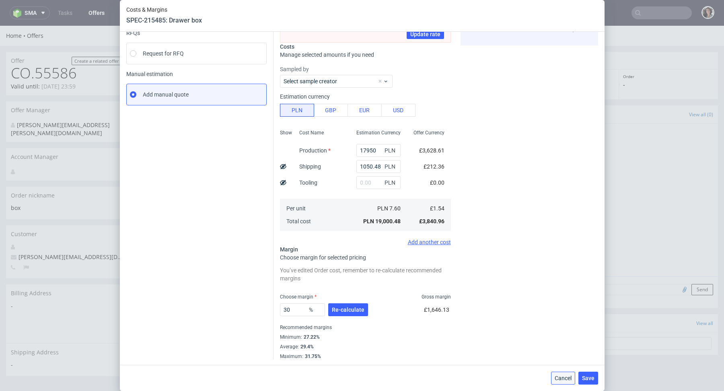
click at [565, 381] on span "Cancel" at bounding box center [562, 378] width 17 height 6
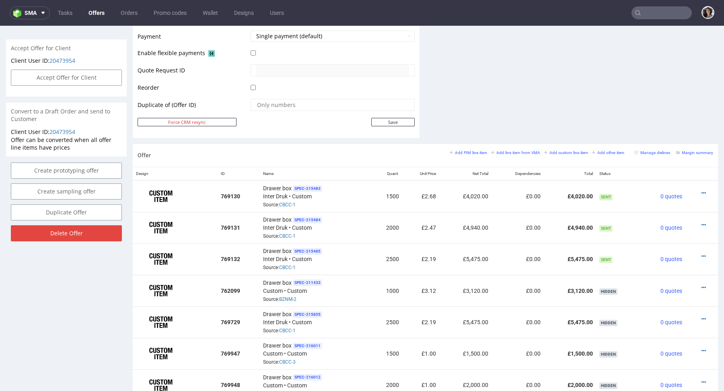
scroll to position [366, 0]
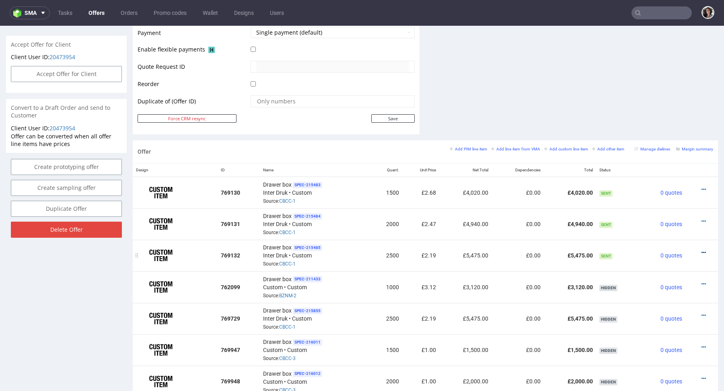
click at [701, 251] on icon at bounding box center [703, 253] width 4 height 6
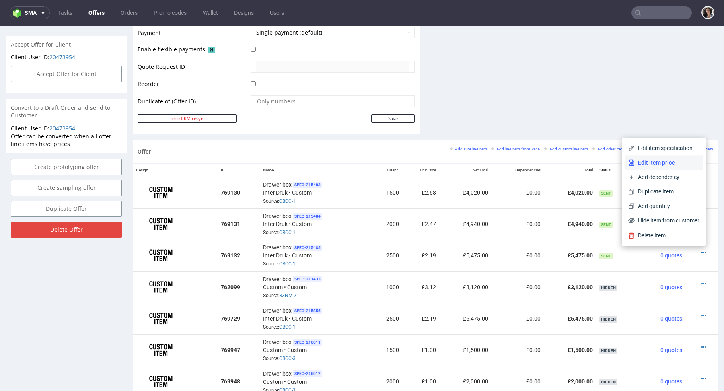
click at [671, 159] on span "Edit item price" at bounding box center [666, 162] width 65 height 8
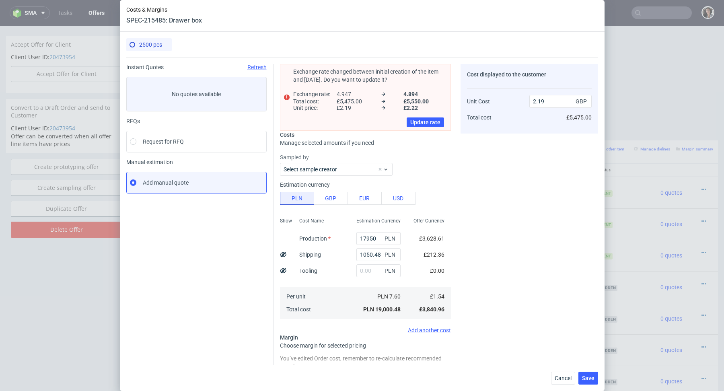
scroll to position [88, 0]
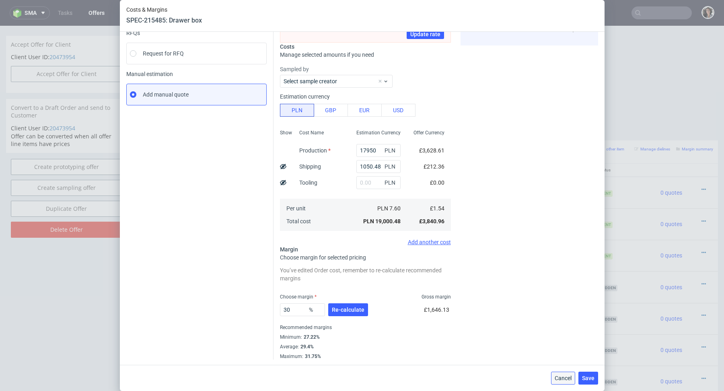
click at [564, 380] on span "Cancel" at bounding box center [562, 378] width 17 height 6
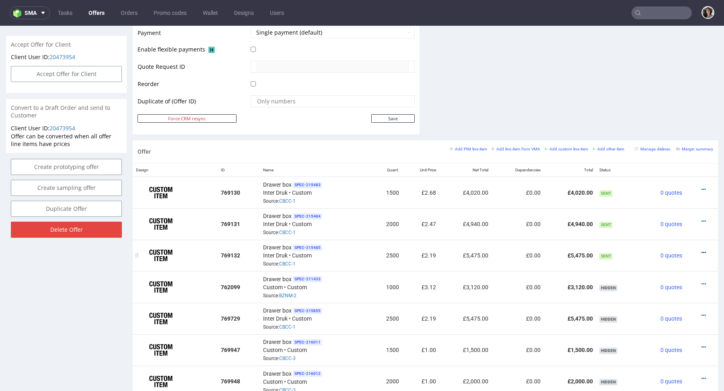
click at [701, 250] on icon at bounding box center [703, 253] width 4 height 6
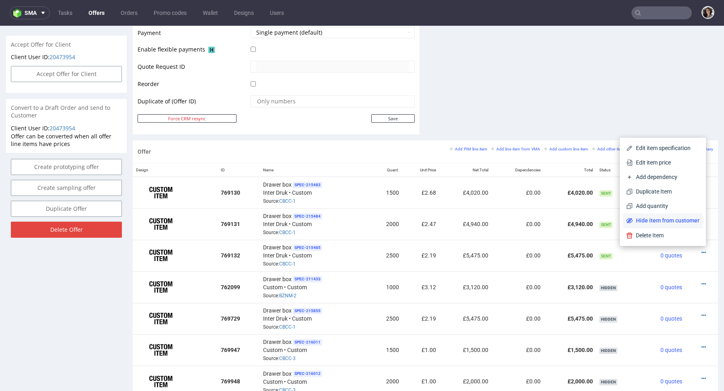
click at [673, 221] on span "Hide item from customer" at bounding box center [665, 220] width 67 height 8
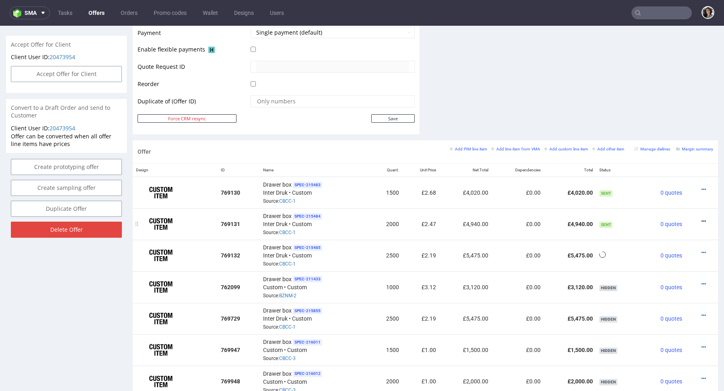
click at [701, 220] on icon at bounding box center [703, 221] width 4 height 6
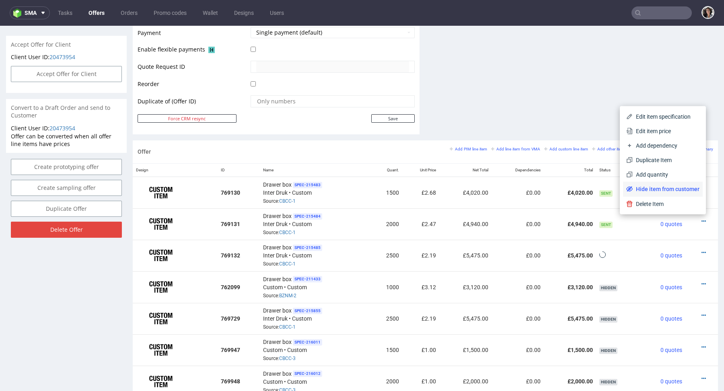
click at [664, 191] on span "Hide item from customer" at bounding box center [665, 189] width 67 height 8
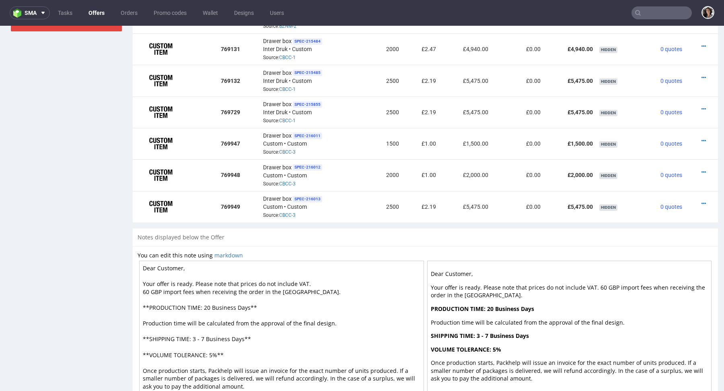
scroll to position [576, 0]
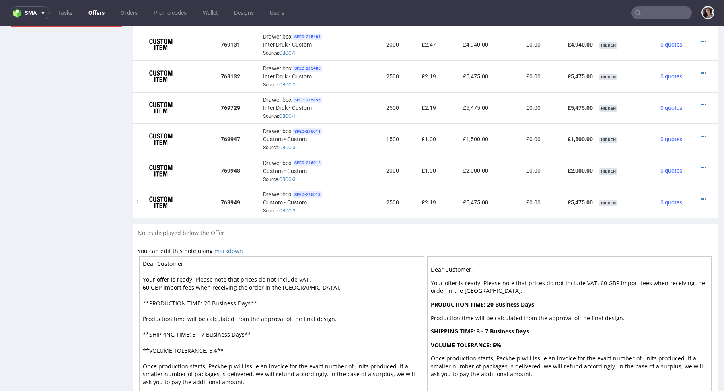
click at [699, 198] on div at bounding box center [698, 199] width 21 height 8
click at [701, 198] on icon at bounding box center [703, 199] width 4 height 6
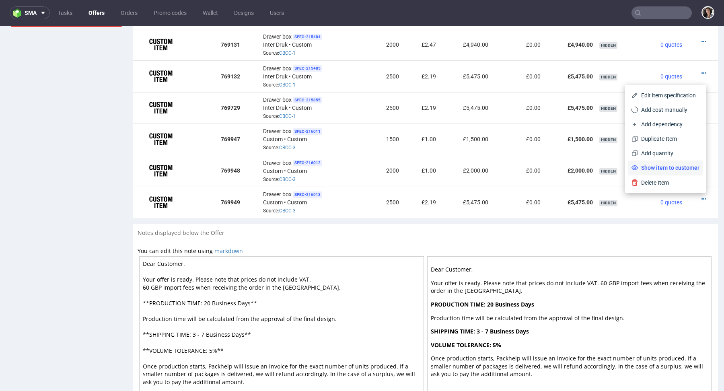
click at [667, 167] on span "Show item to customer" at bounding box center [669, 168] width 62 height 8
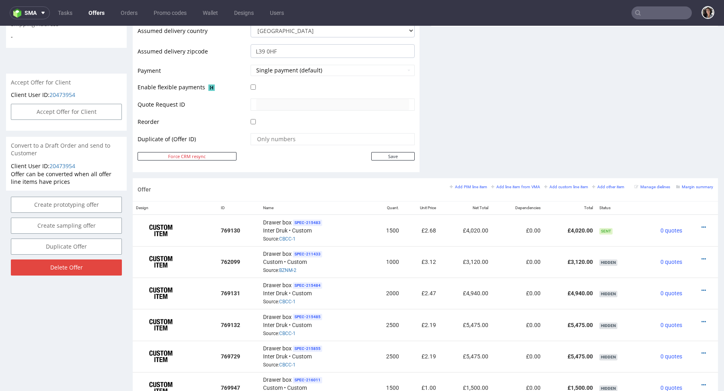
scroll to position [283, 0]
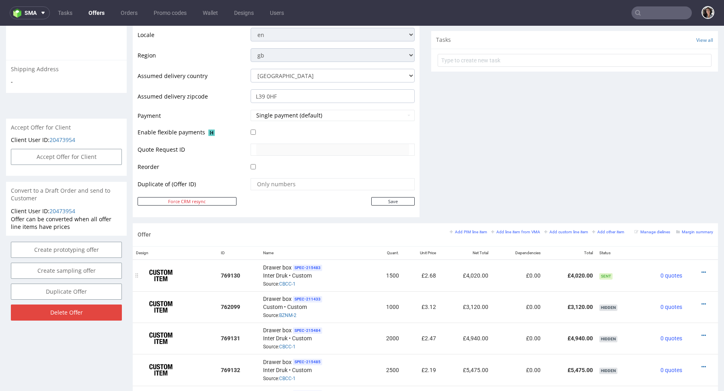
click at [692, 268] on div at bounding box center [698, 272] width 21 height 8
click at [701, 269] on icon at bounding box center [703, 272] width 4 height 6
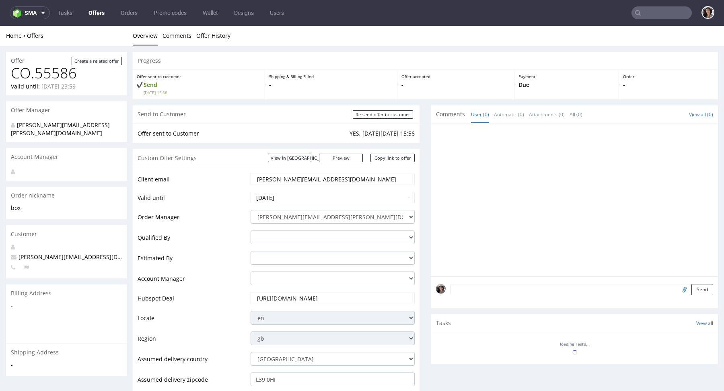
scroll to position [0, 0]
click at [672, 228] on div at bounding box center [577, 202] width 282 height 148
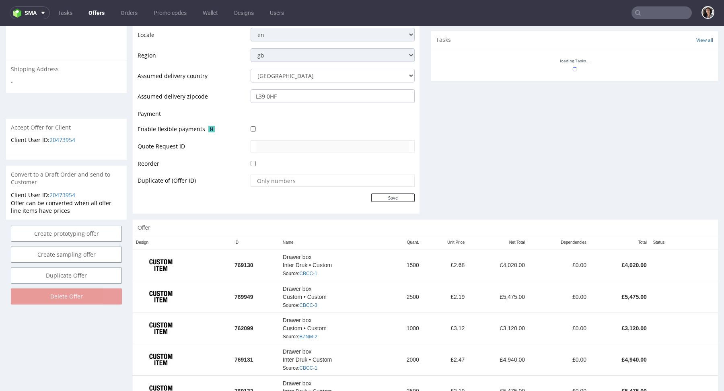
scroll to position [369, 0]
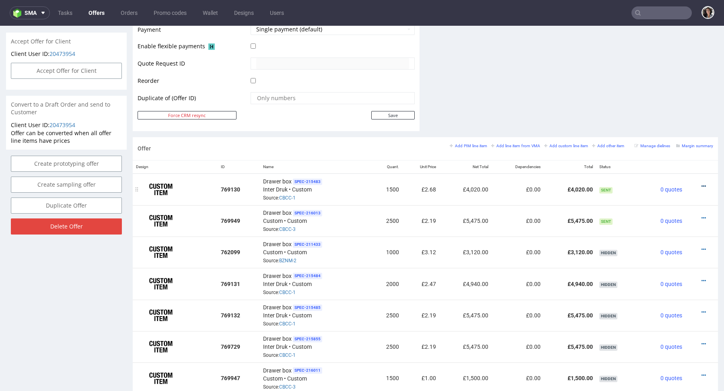
click at [701, 183] on icon at bounding box center [703, 186] width 4 height 6
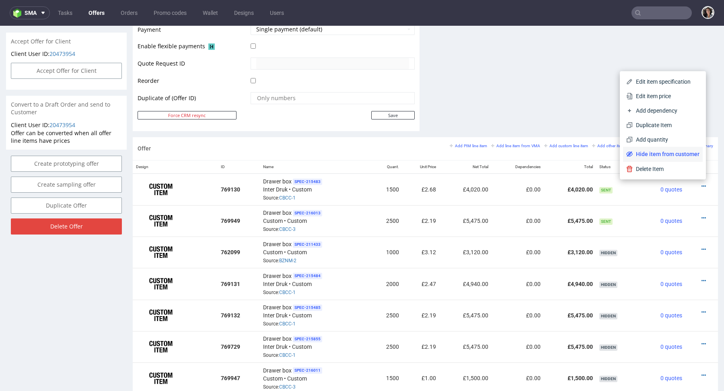
click at [675, 151] on span "Hide item from customer" at bounding box center [665, 154] width 67 height 8
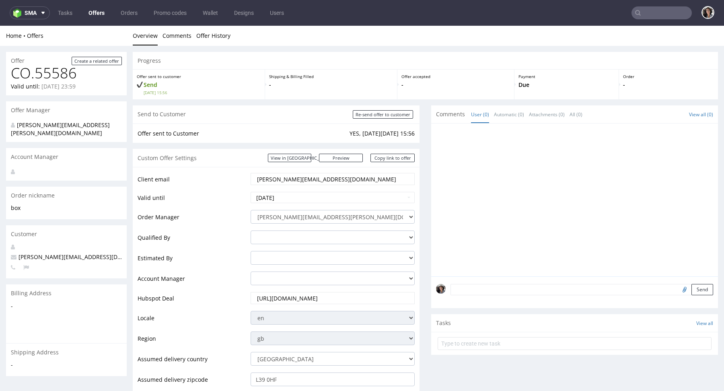
scroll to position [198, 0]
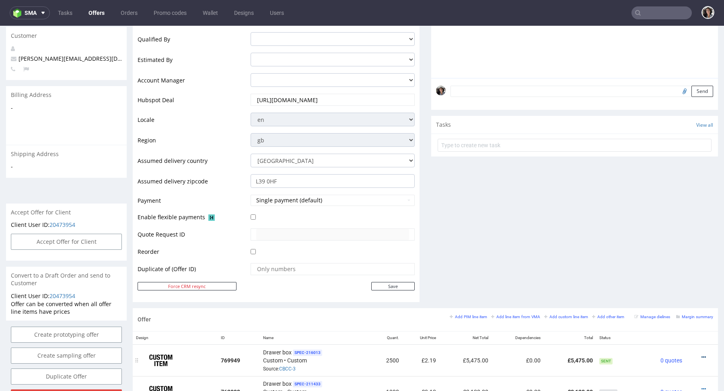
click at [701, 355] on icon at bounding box center [703, 357] width 4 height 6
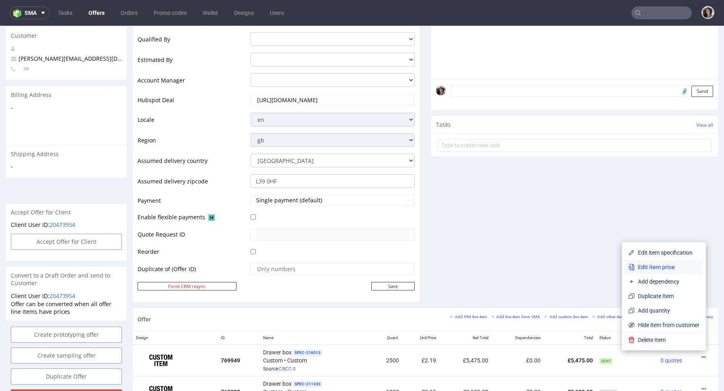
click at [660, 267] on span "Edit item price" at bounding box center [666, 267] width 65 height 8
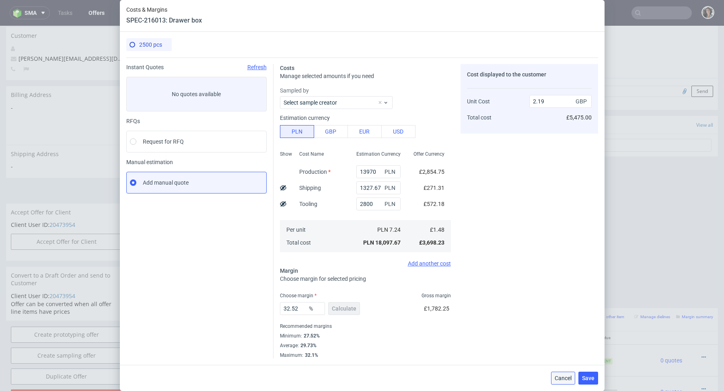
click at [567, 378] on span "Cancel" at bounding box center [562, 378] width 17 height 6
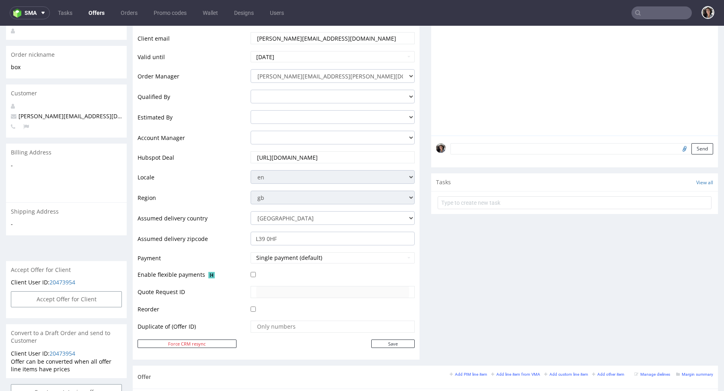
scroll to position [68, 0]
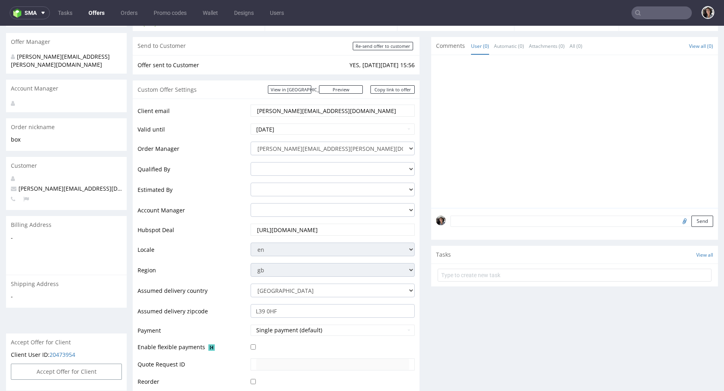
click at [493, 218] on textarea at bounding box center [581, 220] width 262 height 11
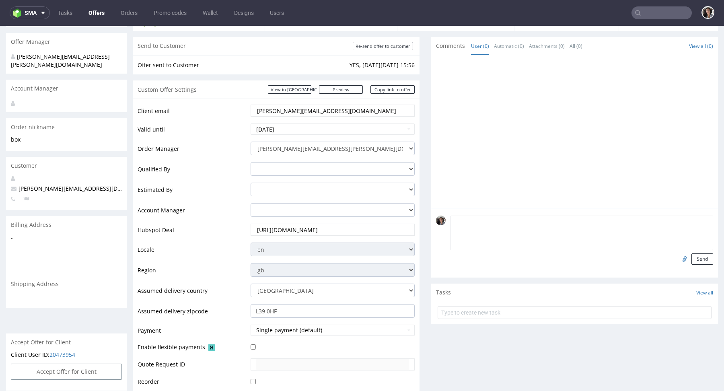
paste textarea "cost of white foam with flock - 1,12 PLN/pcs"
click at [450, 220] on textarea "cost of white foam with flock - 1,12 PLN/pcs" at bounding box center [581, 232] width 262 height 35
drag, startPoint x: 498, startPoint y: 219, endPoint x: 494, endPoint y: 219, distance: 4.4
click at [494, 219] on textarea "Tooling 2800 pln to cost of white foam with flock - 1,12 PLN/pcs" at bounding box center [581, 232] width 262 height 35
type textarea "Tooling 2800 pln is the cost of white foam with flock - 1,12 PLN/pcs"
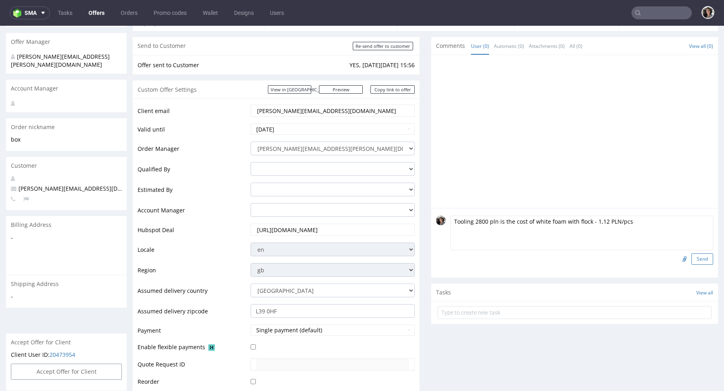
click at [698, 260] on button "Send" at bounding box center [702, 258] width 22 height 11
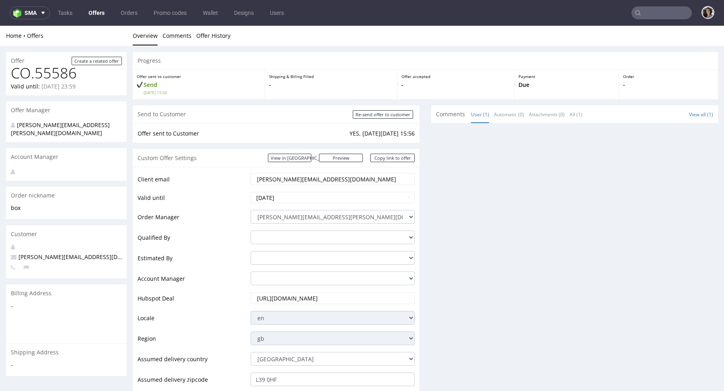
scroll to position [0, 0]
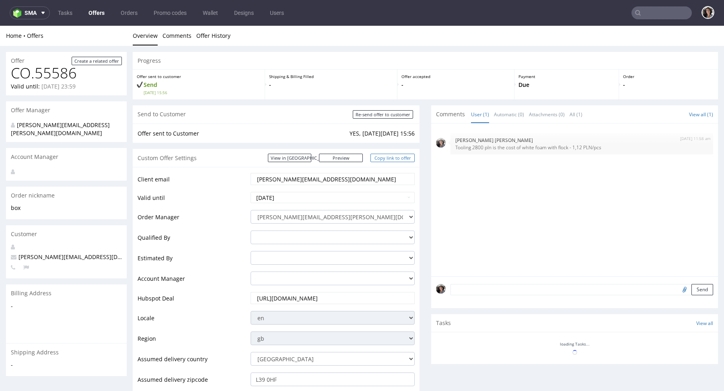
click at [393, 154] on link "Copy link to offer" at bounding box center [392, 158] width 44 height 8
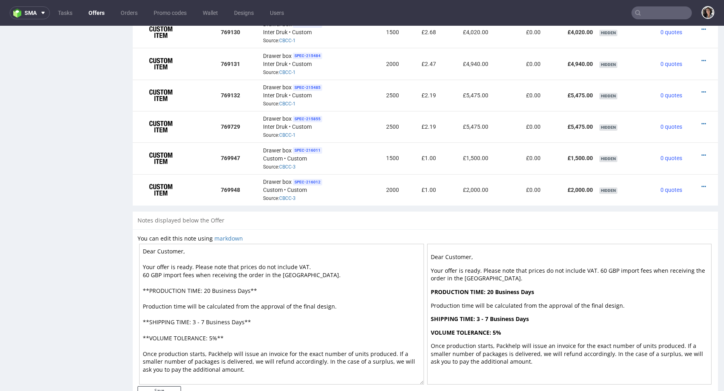
scroll to position [612, 0]
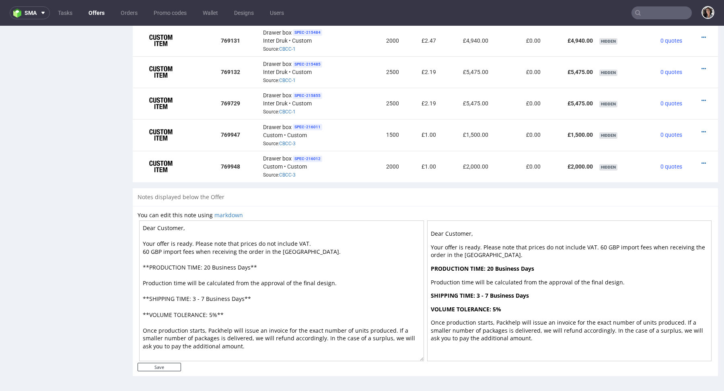
drag, startPoint x: 250, startPoint y: 265, endPoint x: 145, endPoint y: 264, distance: 104.5
click at [145, 264] on textarea "Dear Customer, Your offer is ready. Please note that prices do not include VAT.…" at bounding box center [281, 290] width 285 height 141
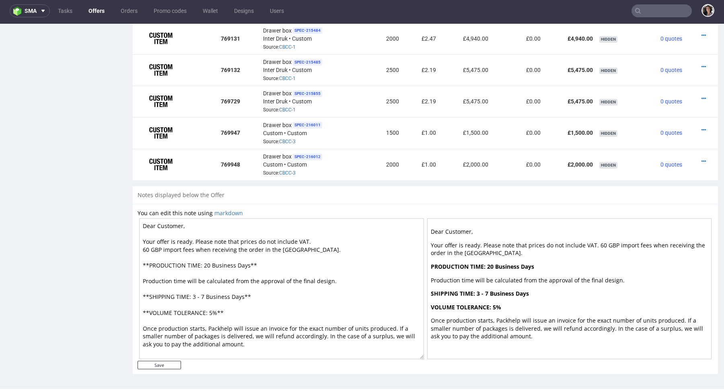
click at [238, 294] on textarea "Dear Customer, Your offer is ready. Please note that prices do not include VAT.…" at bounding box center [281, 288] width 285 height 141
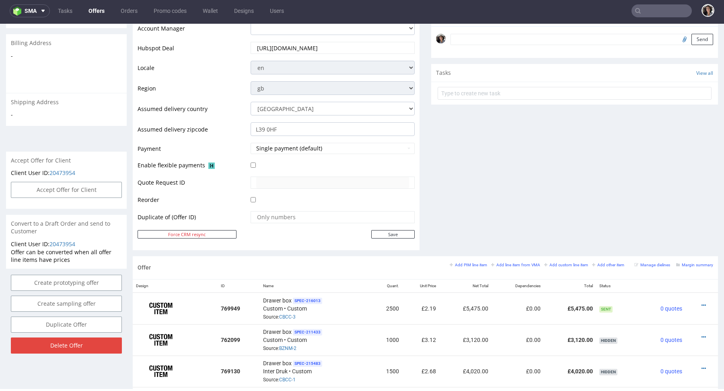
scroll to position [0, 0]
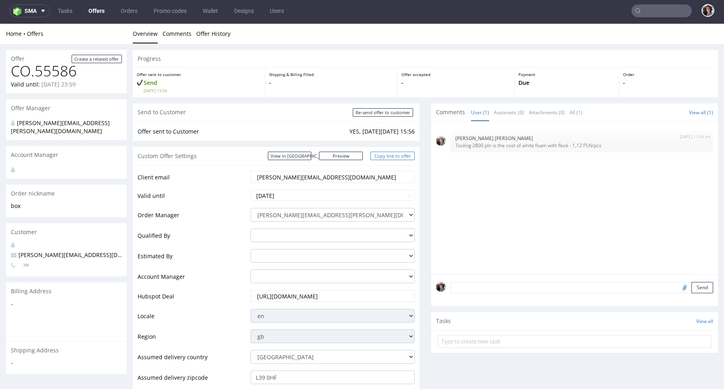
click at [396, 152] on link "Copy link to offer" at bounding box center [392, 156] width 44 height 8
click at [390, 112] on input "Re-send offer to customer" at bounding box center [383, 112] width 60 height 8
type input "In progress..."
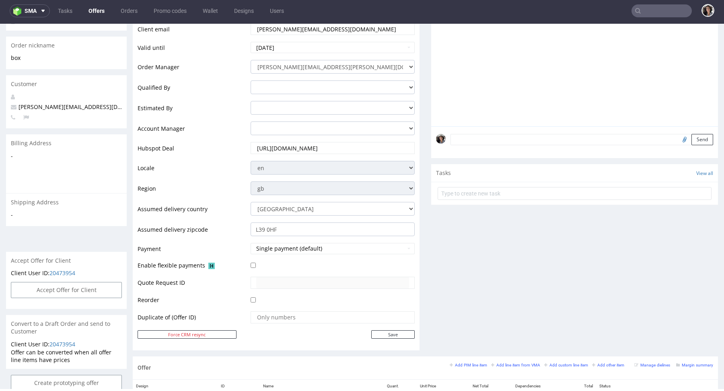
scroll to position [276, 0]
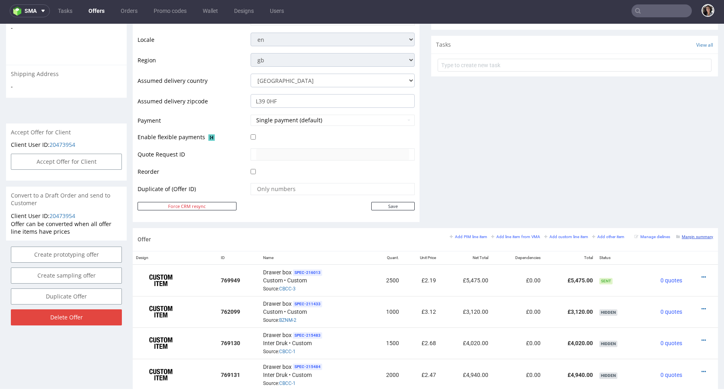
click at [690, 234] on small "Margin summary" at bounding box center [694, 236] width 37 height 4
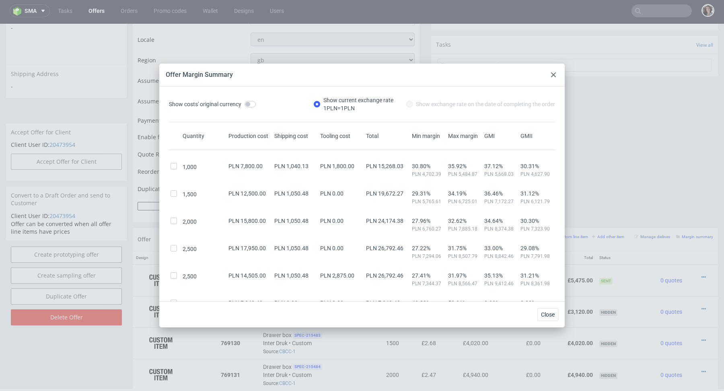
scroll to position [118, 0]
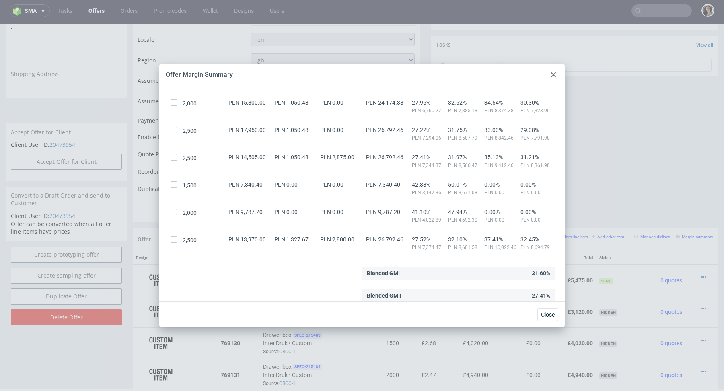
click at [550, 73] on div at bounding box center [553, 75] width 10 height 10
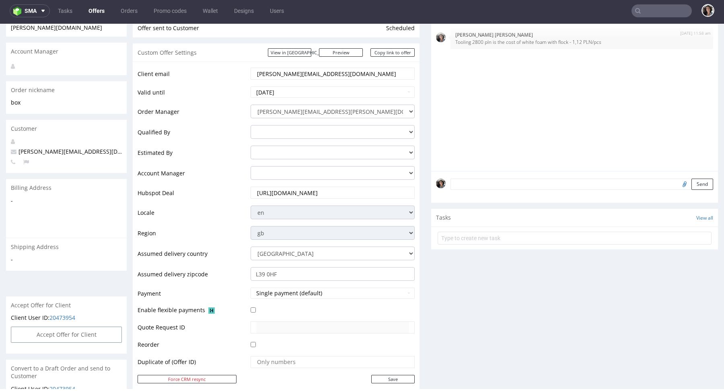
scroll to position [0, 0]
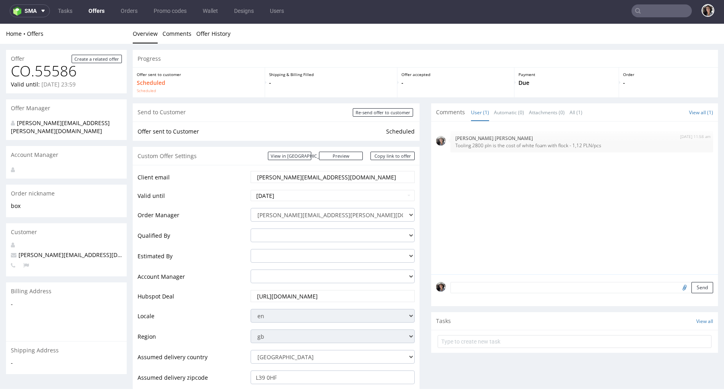
click at [314, 150] on div "Custom Offer Settings View in Hubspot Preview https://packhelp.co.uk/packhelp-p…" at bounding box center [276, 156] width 287 height 18
click at [311, 158] on link "View in [GEOGRAPHIC_DATA]" at bounding box center [289, 156] width 43 height 8
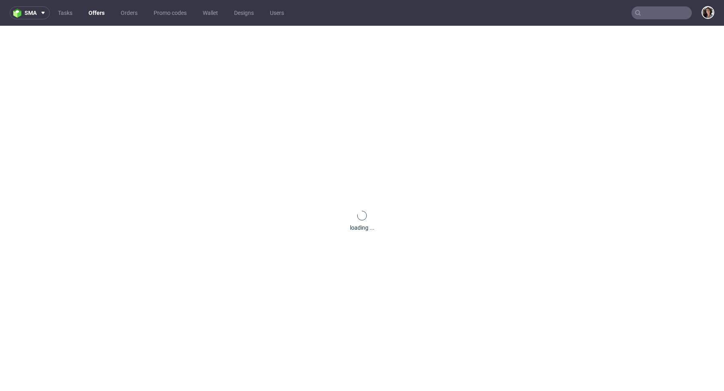
click at [660, 14] on input "text" at bounding box center [661, 12] width 60 height 13
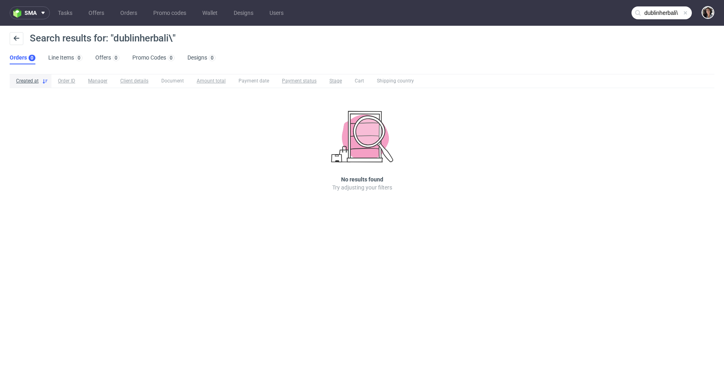
click at [678, 10] on input "dublinherbali\" at bounding box center [661, 12] width 60 height 13
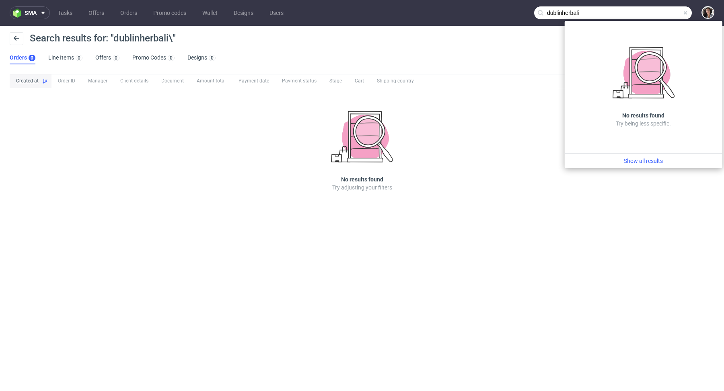
type input "dublinherbali"
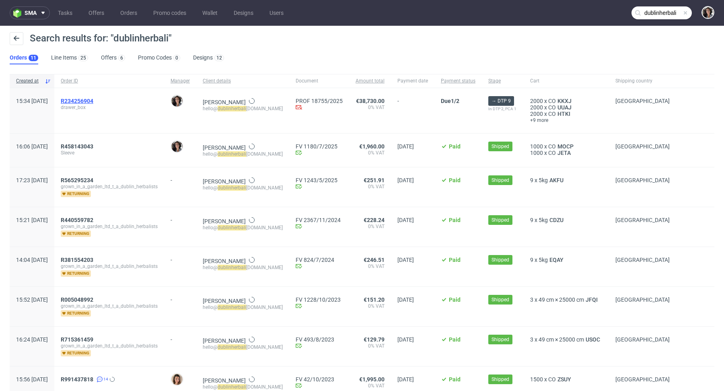
click at [93, 98] on span "R234256904" at bounding box center [77, 101] width 33 height 6
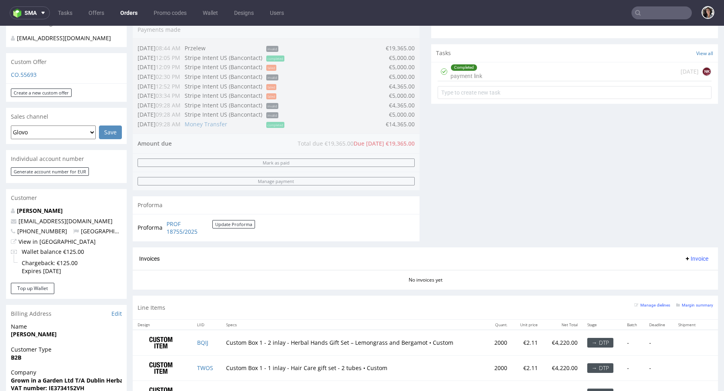
scroll to position [224, 0]
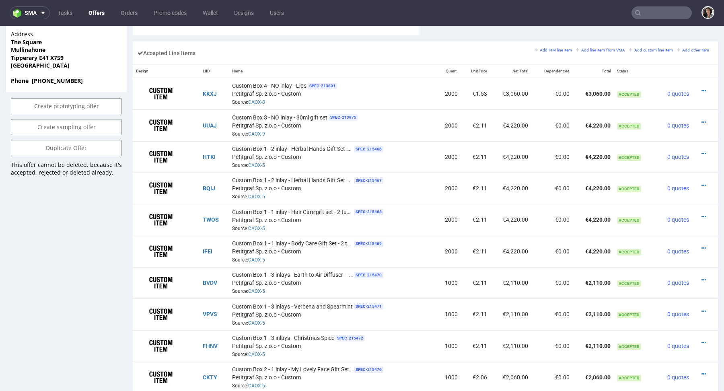
scroll to position [484, 0]
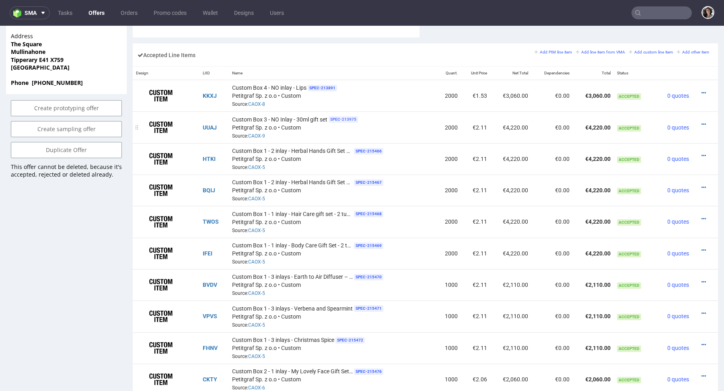
click at [337, 118] on span "SPEC- 213975" at bounding box center [342, 119] width 29 height 6
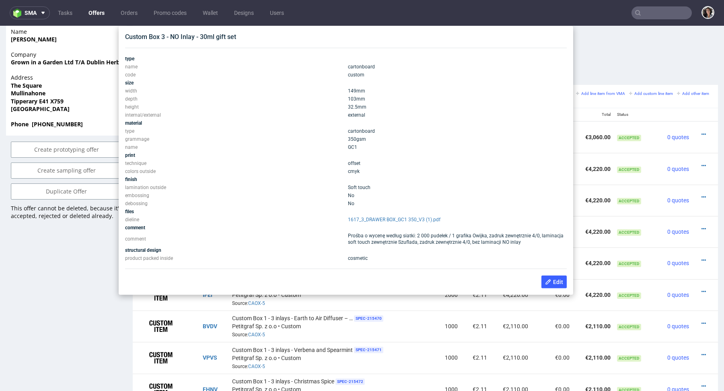
scroll to position [440, 0]
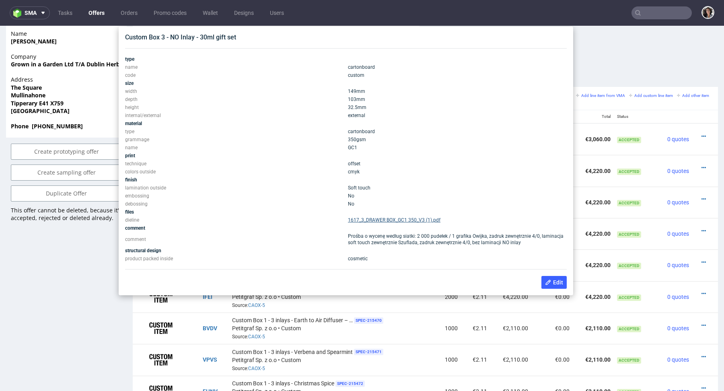
click at [394, 221] on link "1617_3_DRAWER BOX_GC1 350_V3 (1).pdf" at bounding box center [394, 220] width 92 height 6
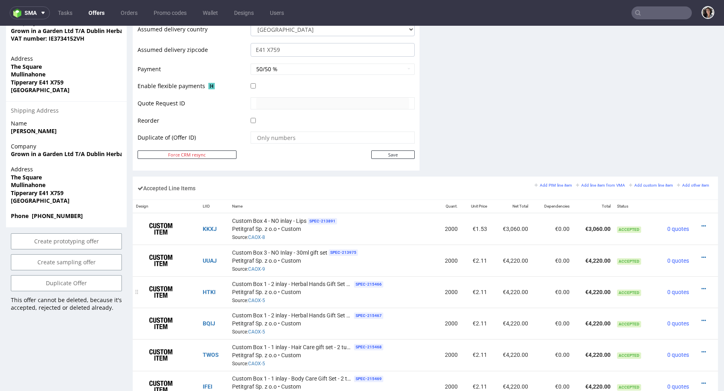
scroll to position [0, 0]
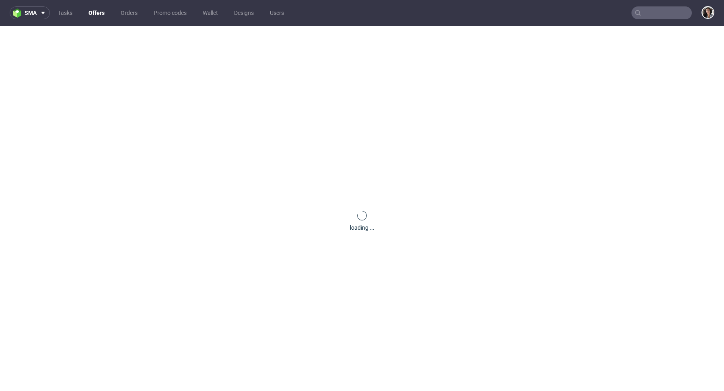
click at [655, 10] on input "text" at bounding box center [661, 12] width 60 height 13
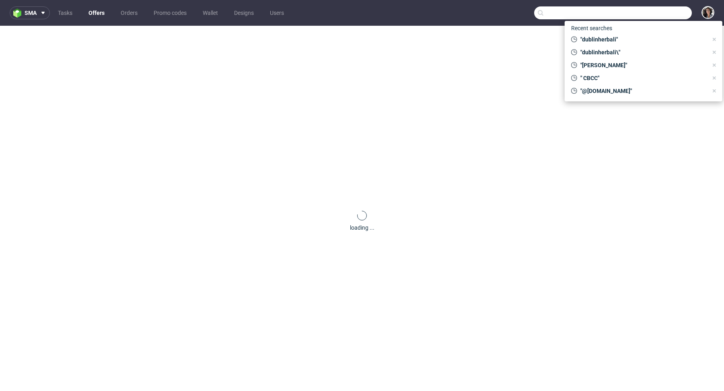
paste input "KKSQ"
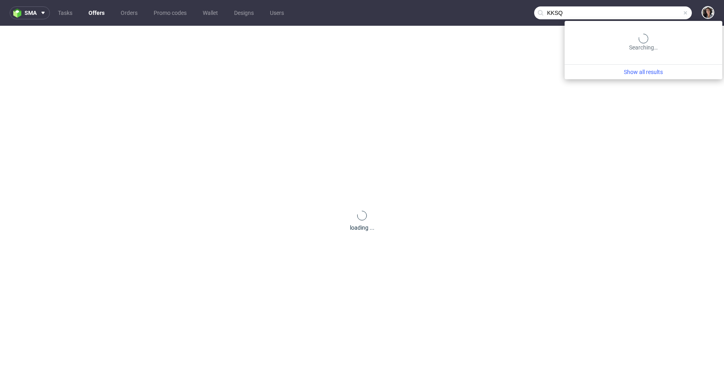
type input "KKSQ"
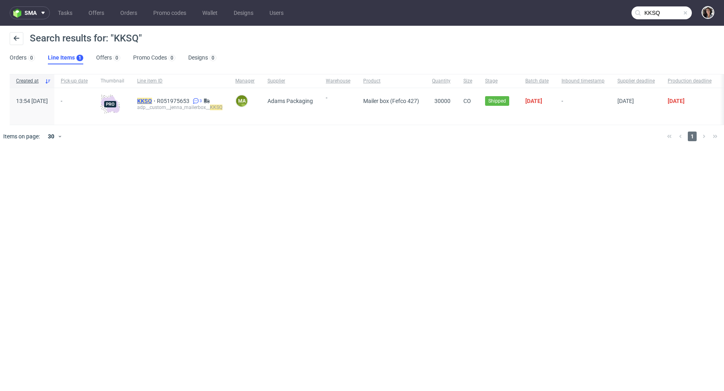
click at [152, 102] on mark "KKSQ" at bounding box center [144, 101] width 15 height 6
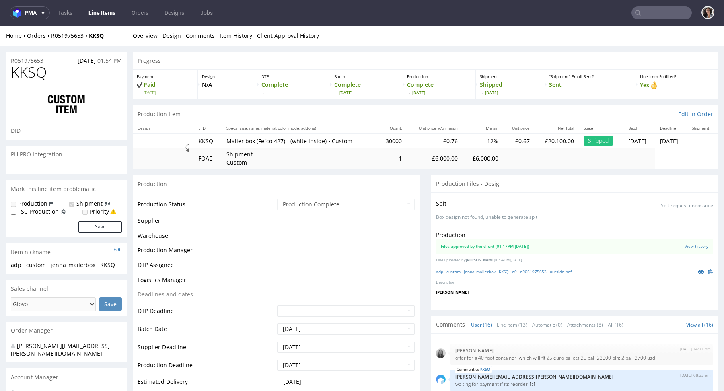
scroll to position [359, 0]
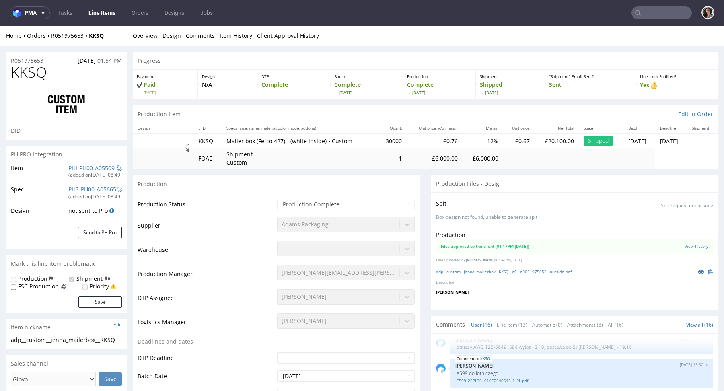
select select "in_progress"
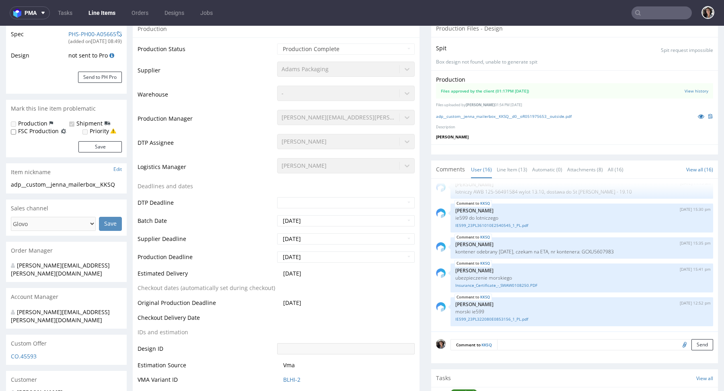
scroll to position [186, 0]
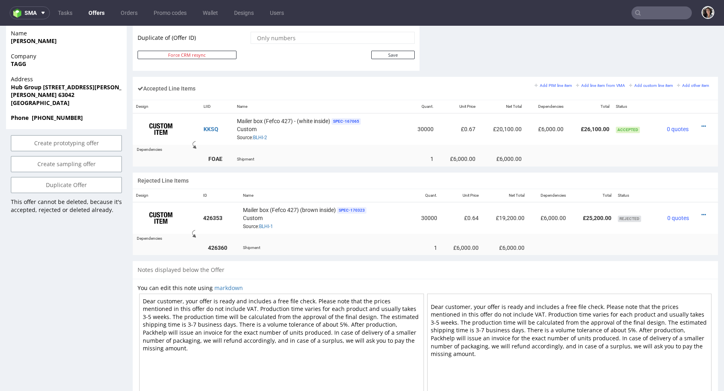
scroll to position [442, 0]
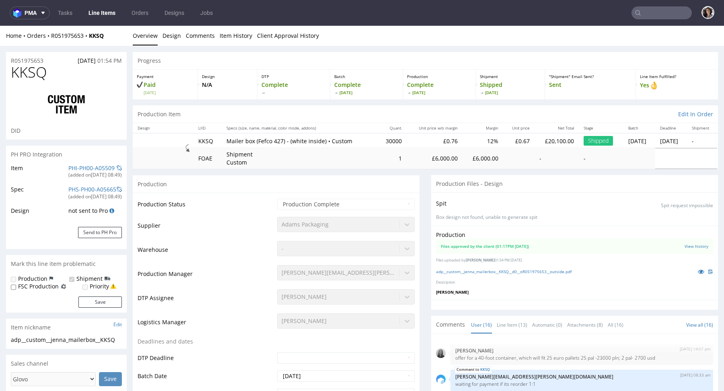
scroll to position [359, 0]
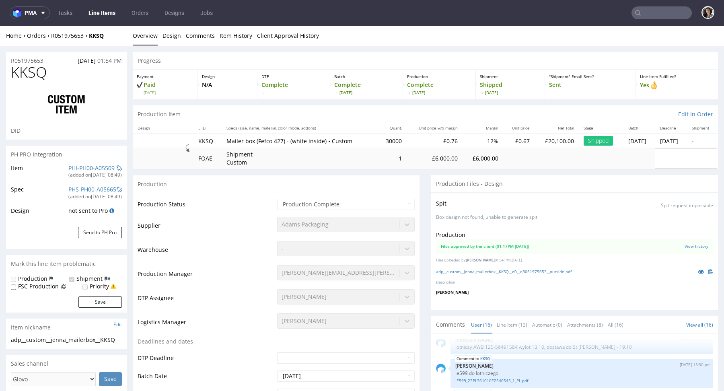
select select "in_progress"
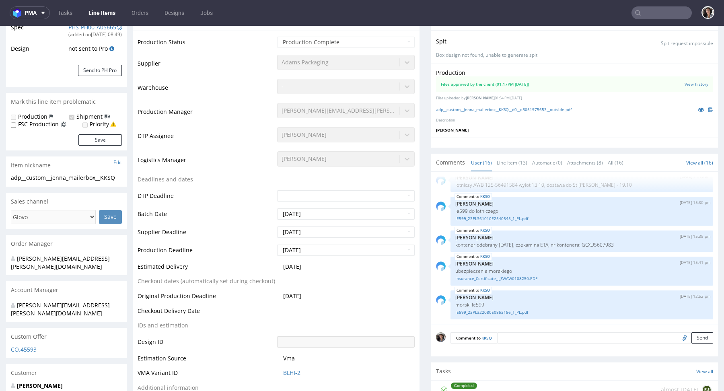
scroll to position [423, 0]
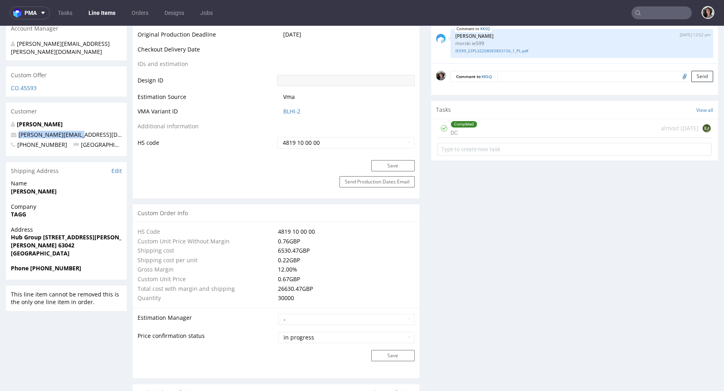
drag, startPoint x: 82, startPoint y: 118, endPoint x: 17, endPoint y: 119, distance: 65.1
click at [17, 131] on p "[PERSON_NAME][EMAIL_ADDRESS][DOMAIN_NAME]" at bounding box center [66, 135] width 111 height 8
copy link "[PERSON_NAME][EMAIL_ADDRESS][DOMAIN_NAME]"
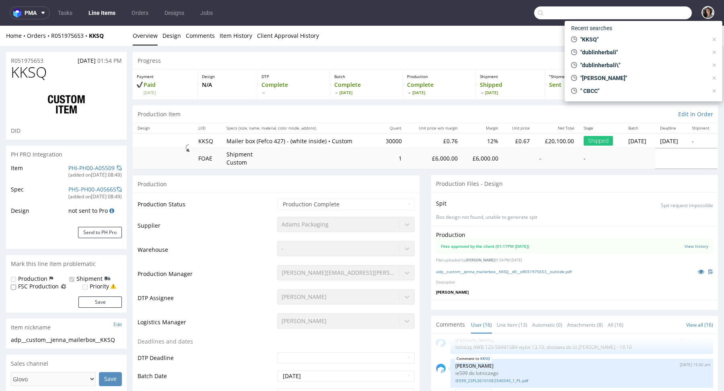
click at [660, 12] on input "text" at bounding box center [613, 12] width 158 height 13
paste input "[PERSON_NAME][EMAIL_ADDRESS][DOMAIN_NAME]"
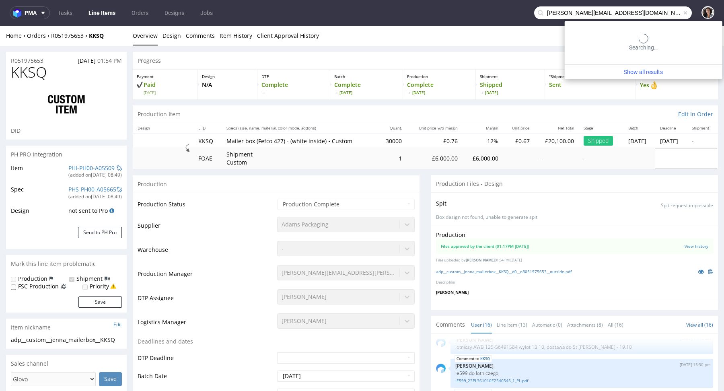
type input "[PERSON_NAME][EMAIL_ADDRESS][DOMAIN_NAME]"
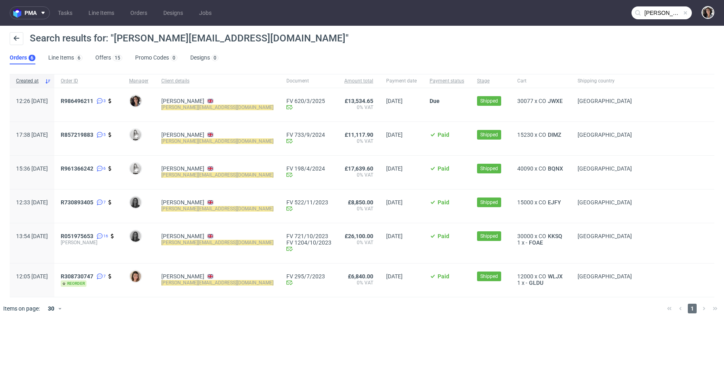
click at [98, 105] on span "R986496211 3" at bounding box center [88, 105] width 55 height 14
click at [93, 101] on span "R986496211" at bounding box center [77, 101] width 33 height 6
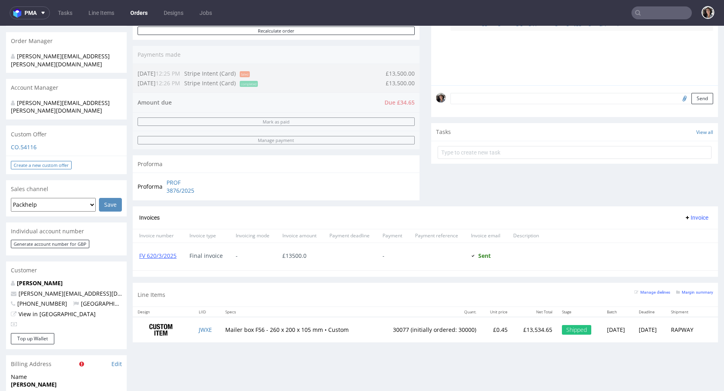
scroll to position [189, 0]
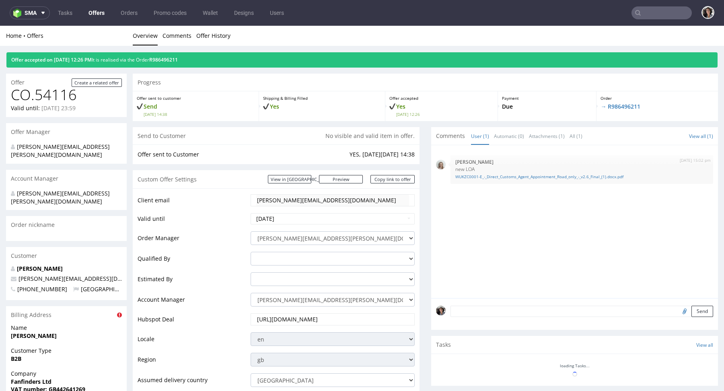
scroll to position [401, 0]
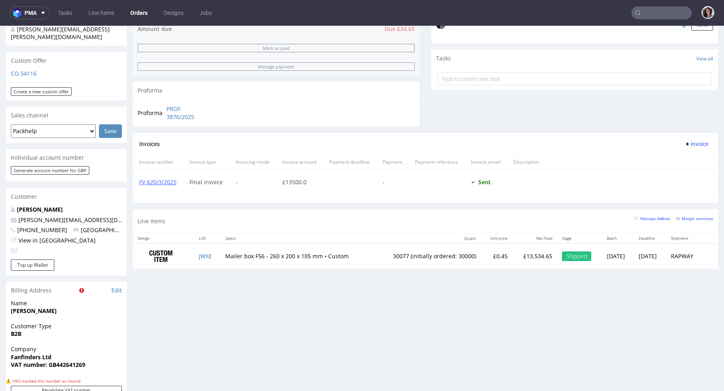
scroll to position [262, 0]
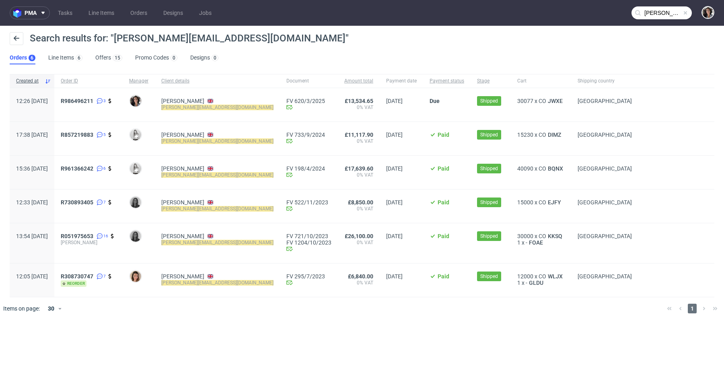
click at [660, 15] on input "[PERSON_NAME][EMAIL_ADDRESS][DOMAIN_NAME]" at bounding box center [661, 12] width 60 height 13
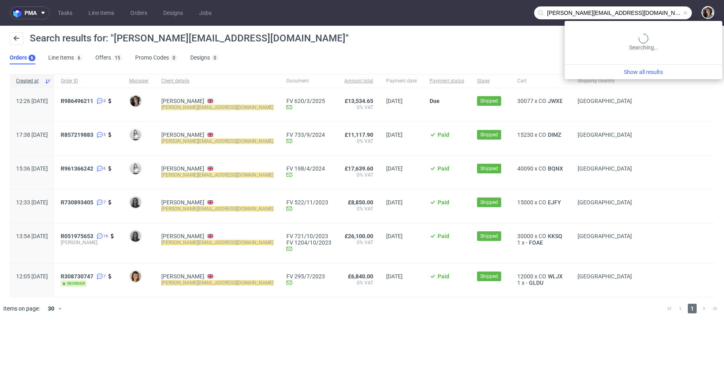
click at [660, 15] on input "[PERSON_NAME][EMAIL_ADDRESS][DOMAIN_NAME]" at bounding box center [613, 12] width 158 height 13
paste input "KKSQ"
type input "KKSQ"
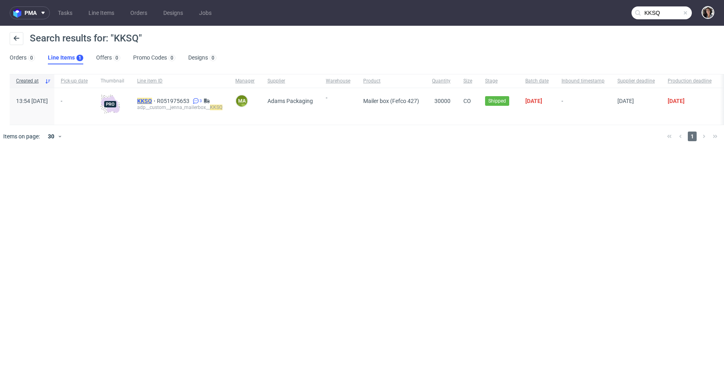
click at [152, 98] on mark "KKSQ" at bounding box center [144, 101] width 15 height 6
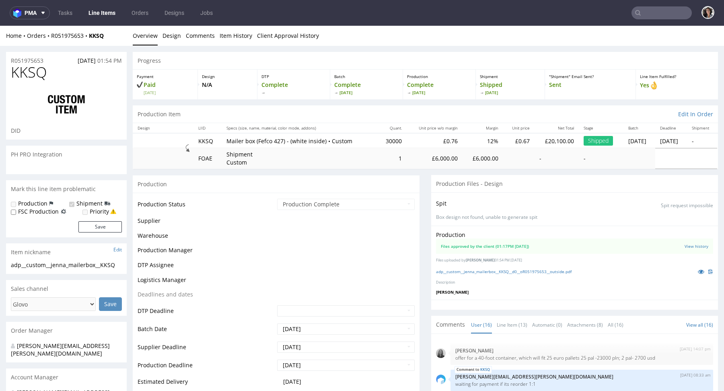
scroll to position [359, 0]
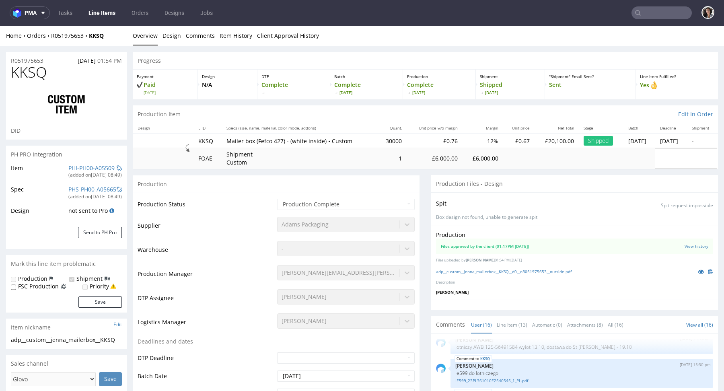
select select "in_progress"
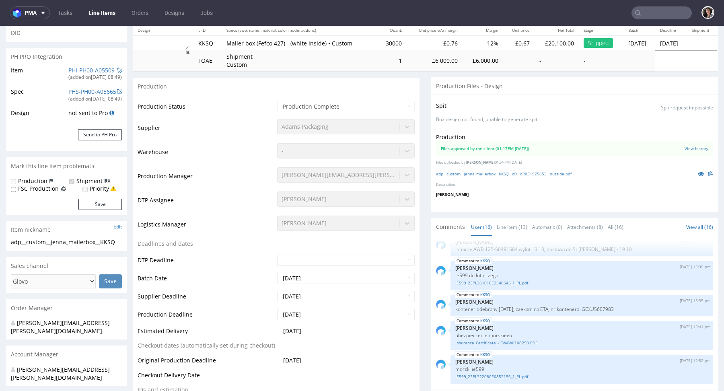
scroll to position [0, 0]
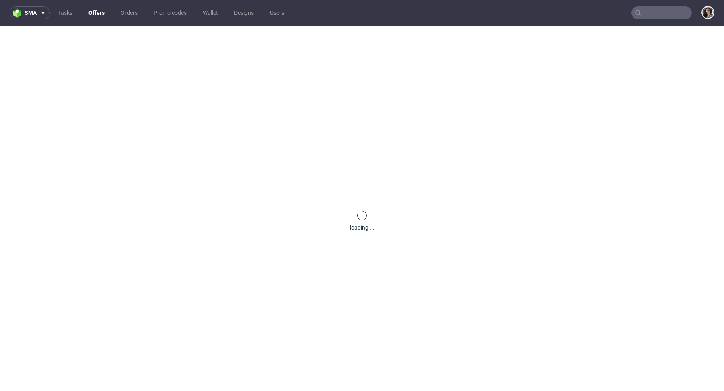
click at [669, 14] on input "text" at bounding box center [661, 12] width 60 height 13
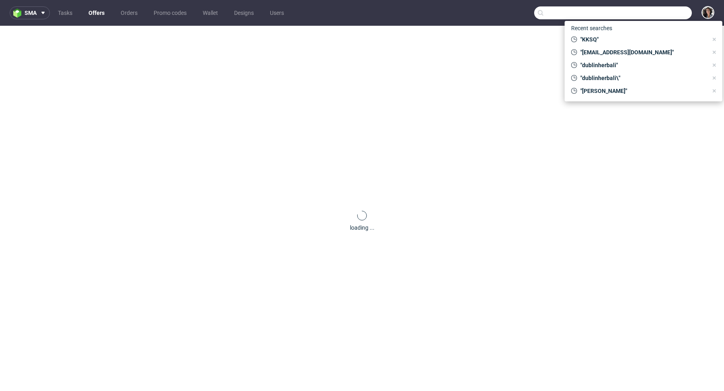
type input "f"
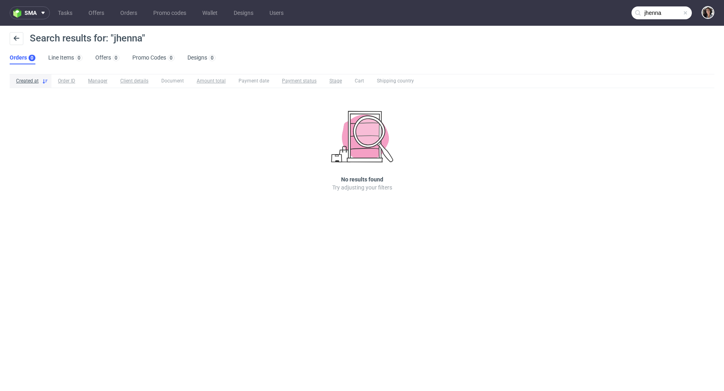
click at [651, 13] on input "jhenna" at bounding box center [661, 12] width 60 height 13
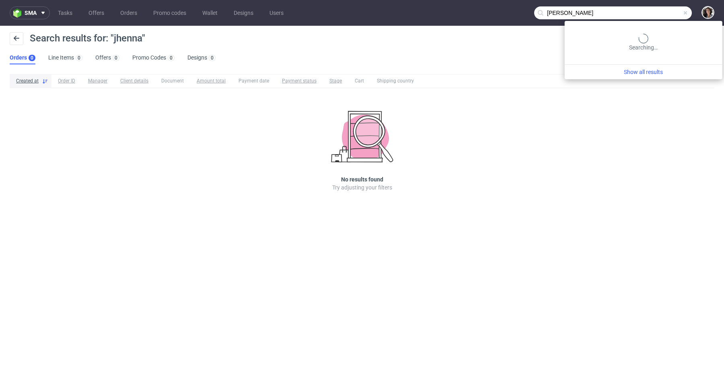
type input "[PERSON_NAME]"
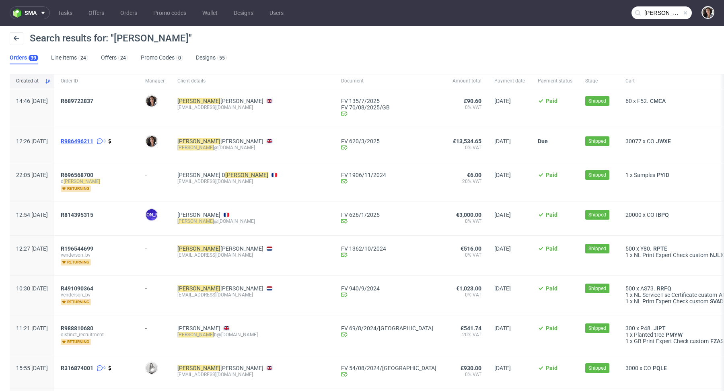
click at [93, 139] on span "R986496211" at bounding box center [77, 141] width 33 height 6
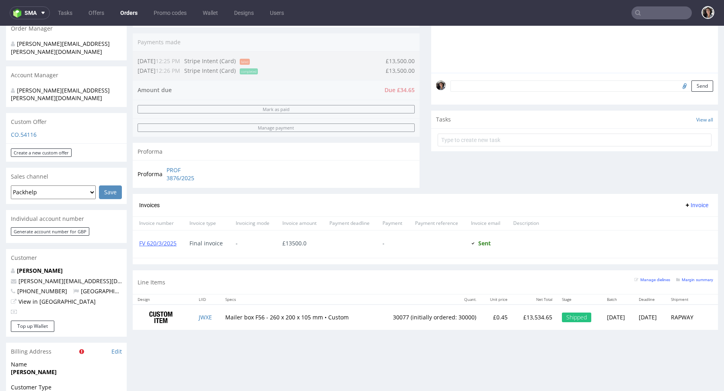
scroll to position [197, 0]
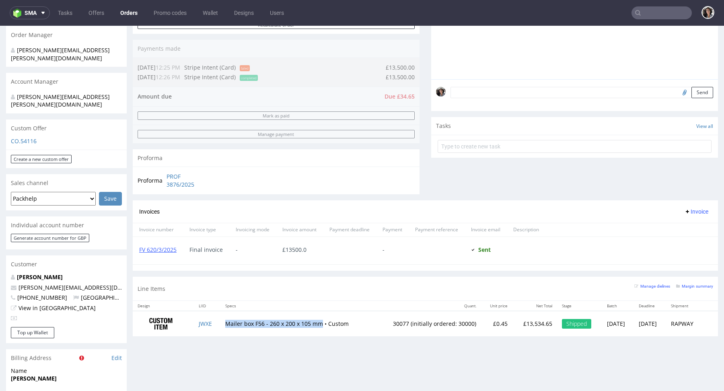
drag, startPoint x: 317, startPoint y: 321, endPoint x: 217, endPoint y: 320, distance: 100.5
click at [220, 320] on td "Mailer box F56 - 260 x 200 x 105 mm • Custom" at bounding box center [297, 323] width 154 height 25
copy tr "JWXE Mailer box F56 - 260 x 200 x 105 mm"
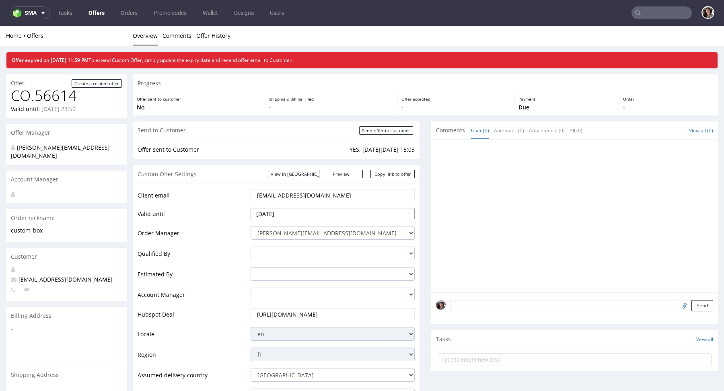
click at [310, 211] on input "[DATE]" at bounding box center [332, 213] width 164 height 11
click at [317, 152] on td "12" at bounding box center [318, 153] width 12 height 12
type input "[DATE]"
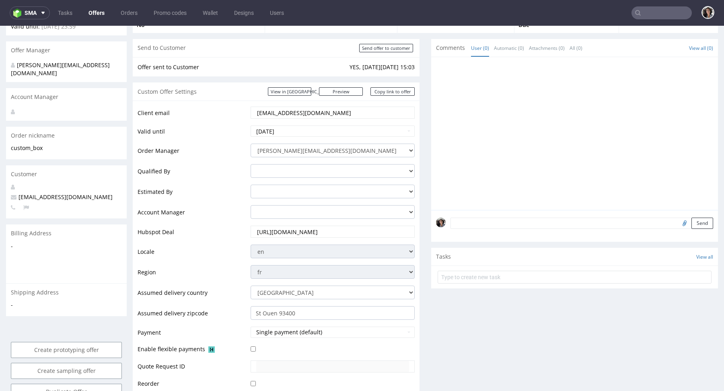
scroll to position [281, 0]
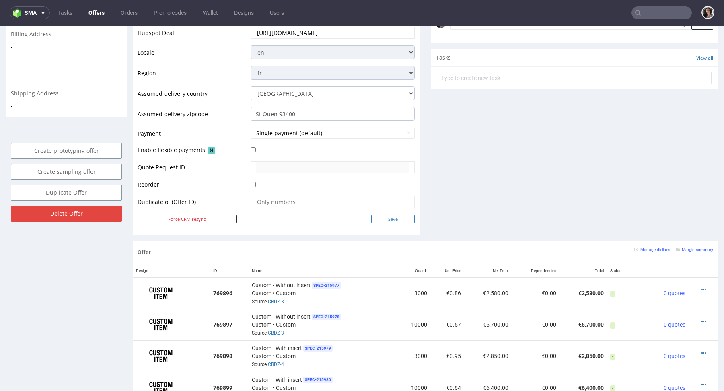
click at [393, 218] on input "Save" at bounding box center [392, 219] width 43 height 8
type input "In progress..."
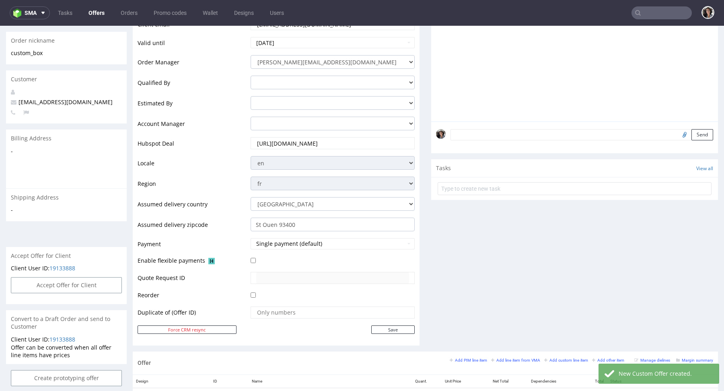
scroll to position [143, 0]
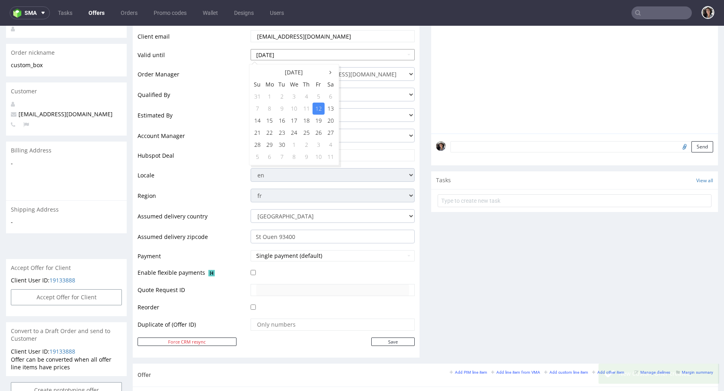
click at [299, 58] on input "[DATE]" at bounding box center [332, 54] width 164 height 11
click at [332, 108] on td "13" at bounding box center [330, 109] width 12 height 12
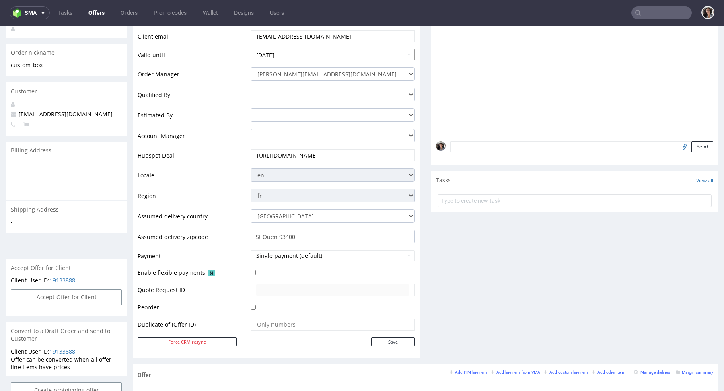
click at [288, 59] on input "[DATE]" at bounding box center [332, 54] width 164 height 11
click at [259, 118] on td "14" at bounding box center [257, 121] width 12 height 12
type input "[DATE]"
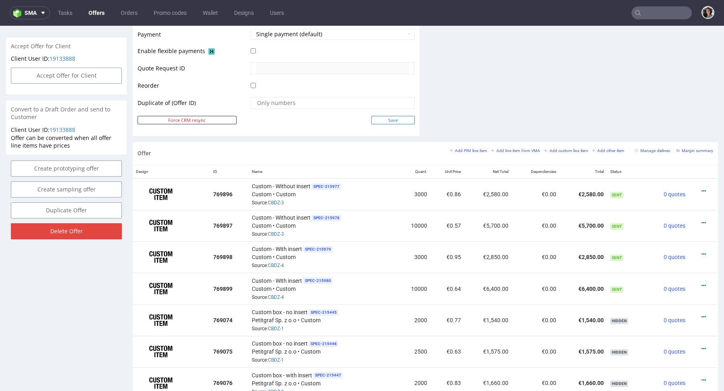
click at [387, 117] on input "Save" at bounding box center [392, 120] width 43 height 8
type input "In progress..."
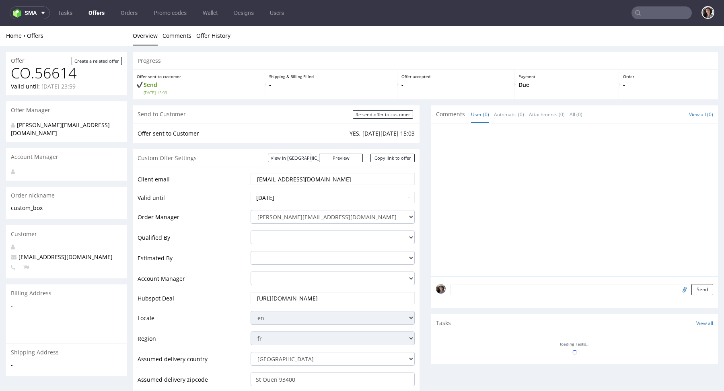
scroll to position [0, 0]
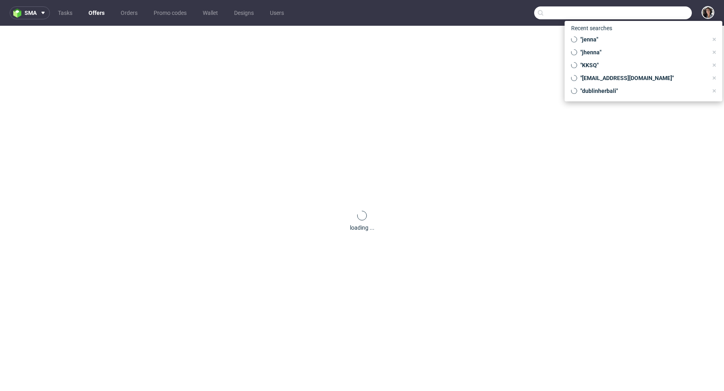
click at [648, 14] on input "text" at bounding box center [613, 12] width 158 height 13
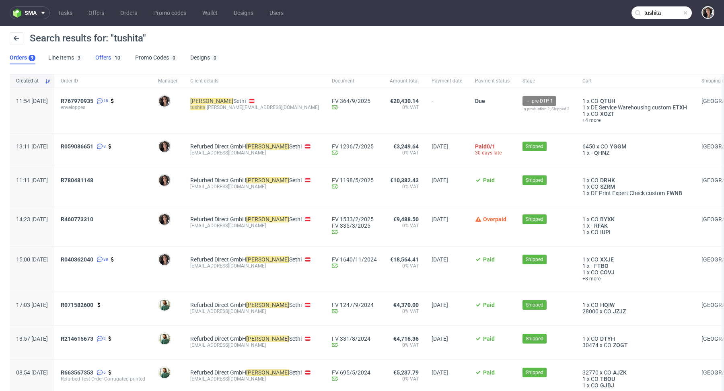
click at [103, 58] on link "Offers 10" at bounding box center [108, 57] width 27 height 13
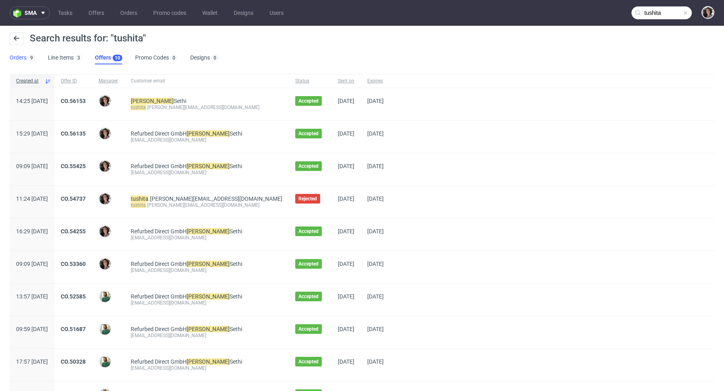
click at [10, 62] on link "Orders 9" at bounding box center [22, 57] width 25 height 13
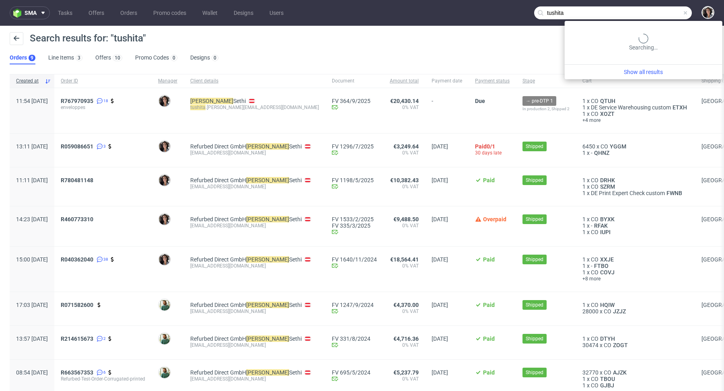
click at [655, 8] on input "tushita" at bounding box center [613, 12] width 158 height 13
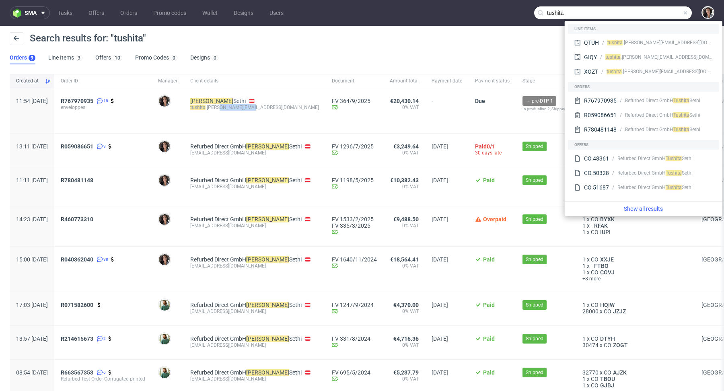
drag, startPoint x: 280, startPoint y: 109, endPoint x: 242, endPoint y: 108, distance: 37.8
click at [242, 109] on div "tushita .[PERSON_NAME][EMAIL_ADDRESS][DOMAIN_NAME]" at bounding box center [254, 107] width 129 height 6
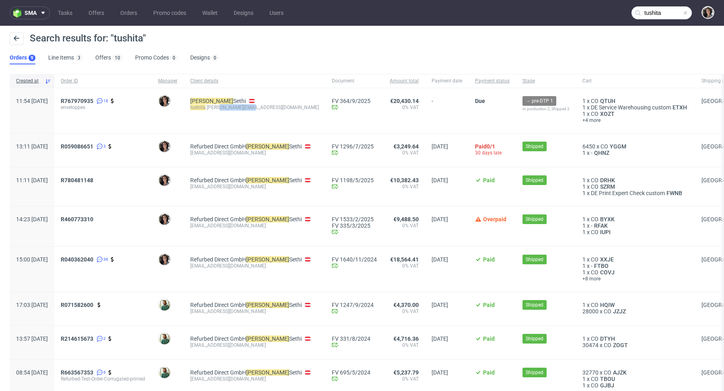
copy div "@[DOMAIN_NAME]"
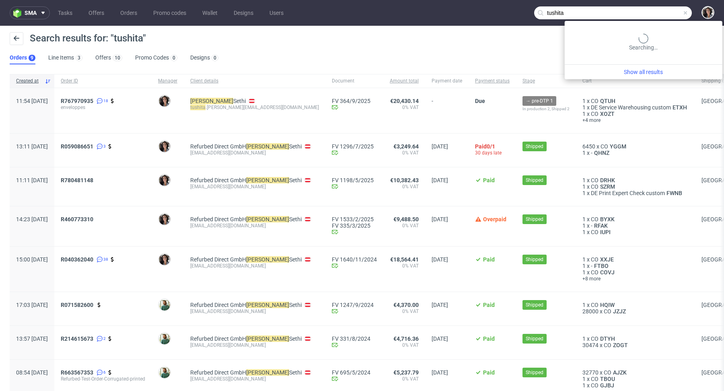
click at [653, 13] on input "tushita" at bounding box center [613, 12] width 158 height 13
paste input "@[DOMAIN_NAME]"
type input "@[DOMAIN_NAME]"
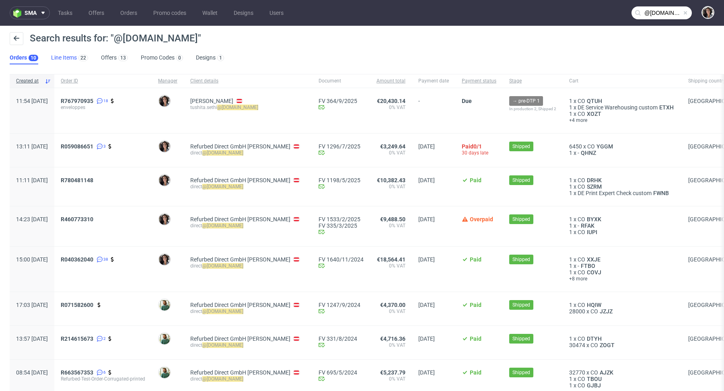
click at [70, 55] on link "Line Items 22" at bounding box center [69, 57] width 37 height 13
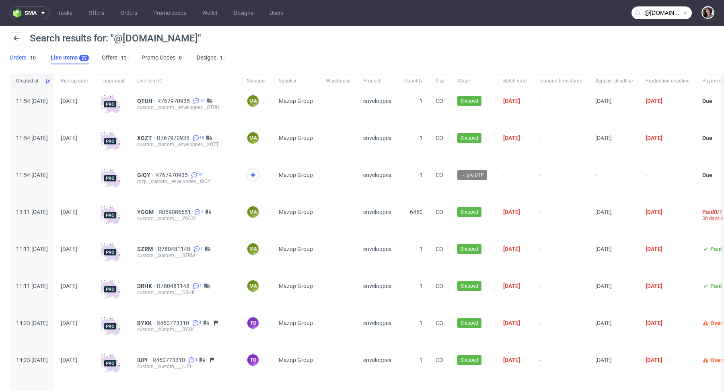
click at [24, 59] on link "Orders 10" at bounding box center [24, 57] width 28 height 13
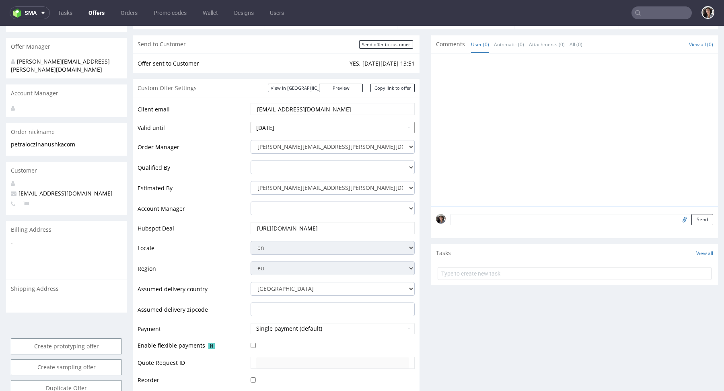
scroll to position [414, 0]
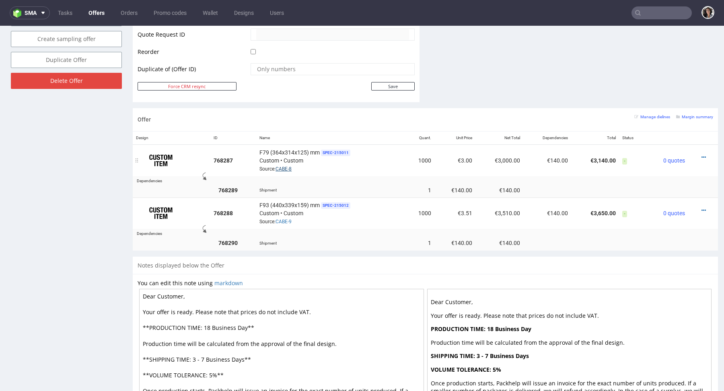
click at [283, 166] on link "CABE-8" at bounding box center [283, 169] width 16 height 6
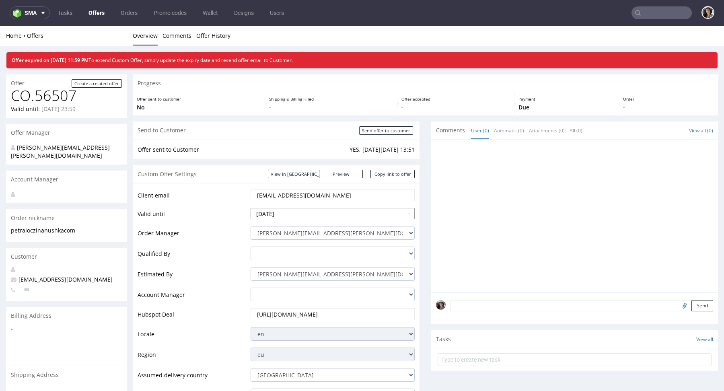
click at [312, 217] on input "2025-09-05" at bounding box center [332, 213] width 164 height 11
click at [317, 147] on td "12" at bounding box center [318, 153] width 12 height 12
click at [298, 214] on input "2025-09-12" at bounding box center [332, 213] width 164 height 11
click at [292, 152] on td "10" at bounding box center [294, 153] width 12 height 12
type input "[DATE]"
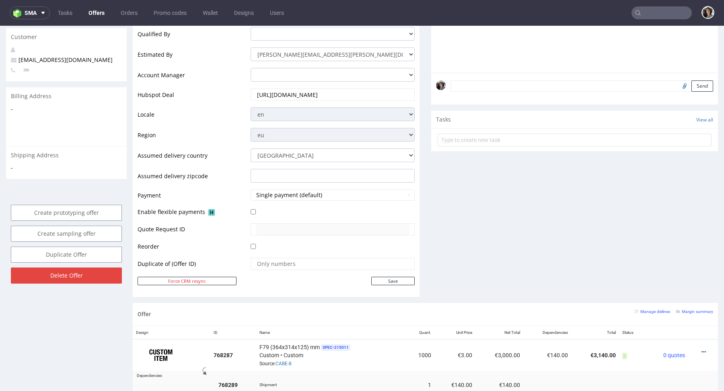
scroll to position [275, 0]
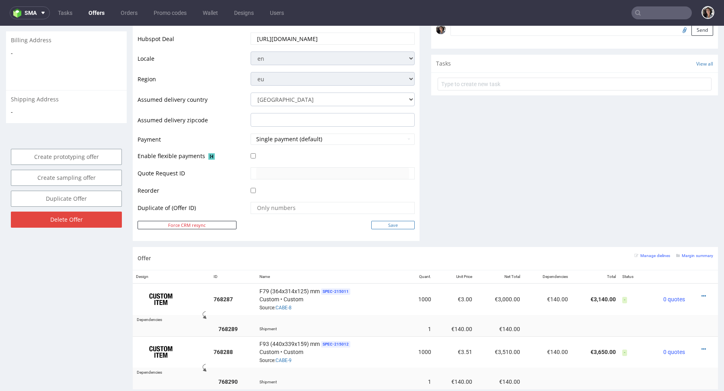
click at [394, 225] on input "Save" at bounding box center [392, 225] width 43 height 8
type input "In progress..."
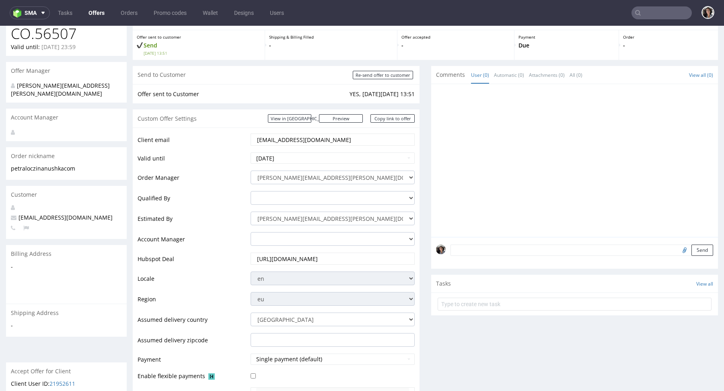
scroll to position [0, 0]
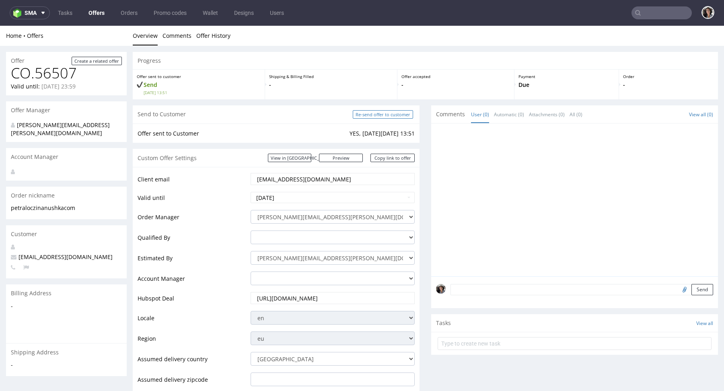
click at [372, 113] on input "Re-send offer to customer" at bounding box center [383, 114] width 60 height 8
type input "In progress..."
click at [394, 157] on link "Copy link to offer" at bounding box center [392, 158] width 44 height 8
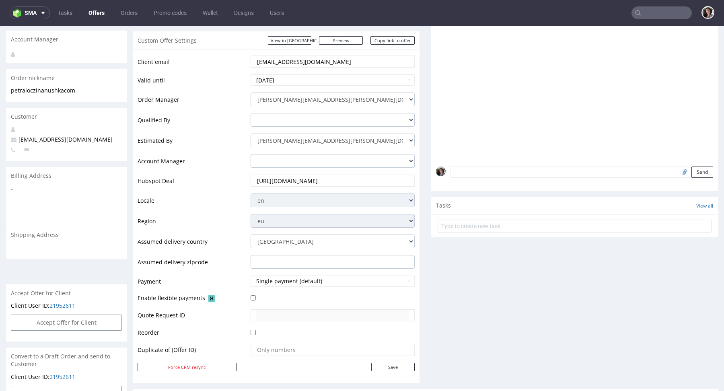
scroll to position [314, 0]
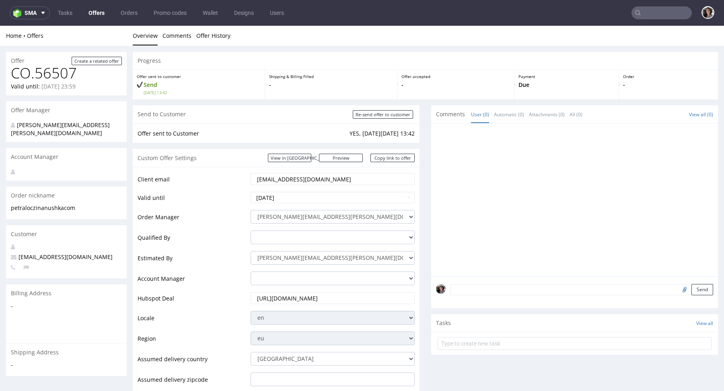
scroll to position [385, 0]
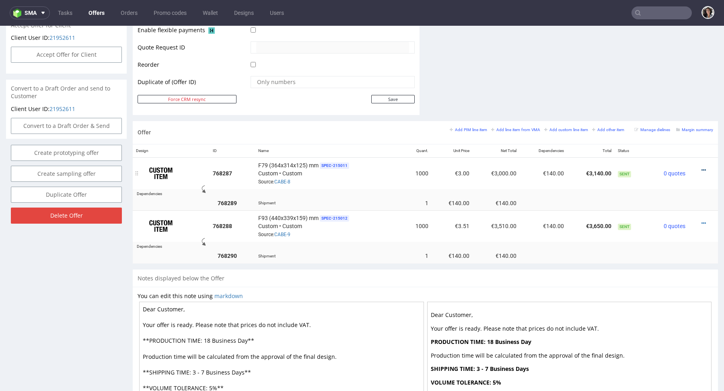
click at [701, 167] on icon at bounding box center [703, 170] width 4 height 6
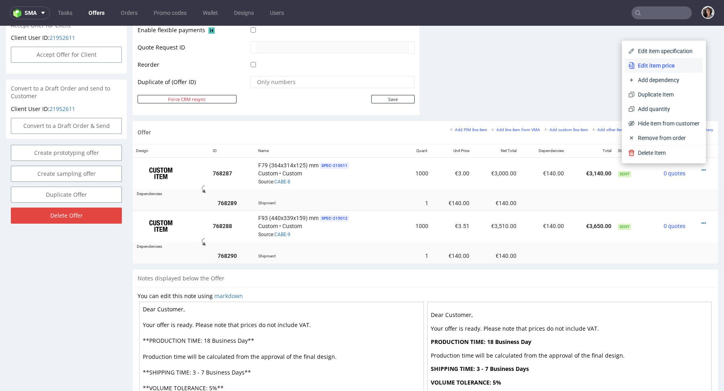
click at [644, 65] on span "Edit item price" at bounding box center [666, 66] width 65 height 8
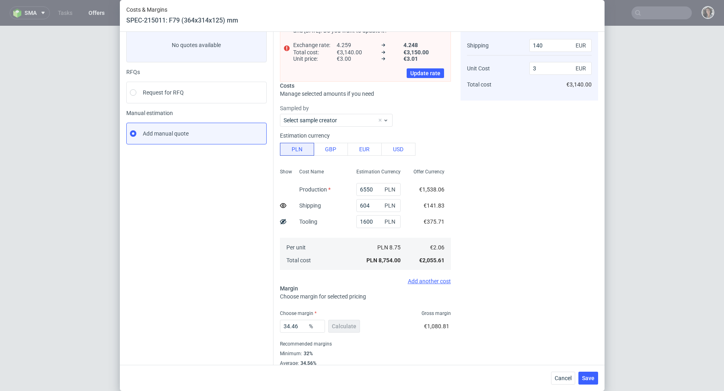
scroll to position [66, 0]
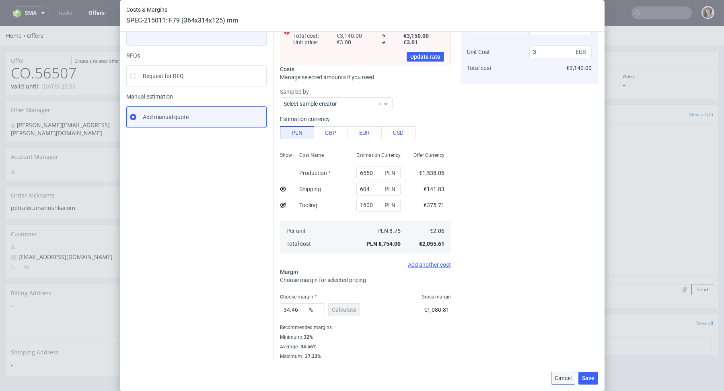
drag, startPoint x: 560, startPoint y: 379, endPoint x: 599, endPoint y: 250, distance: 134.8
click at [560, 379] on span "Cancel" at bounding box center [562, 378] width 17 height 6
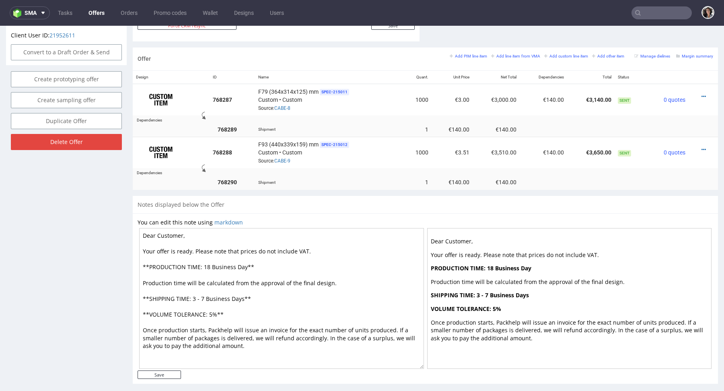
scroll to position [466, 0]
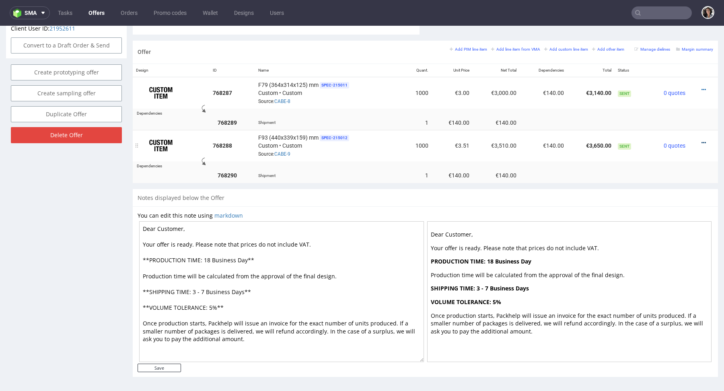
click at [701, 140] on icon at bounding box center [703, 143] width 4 height 6
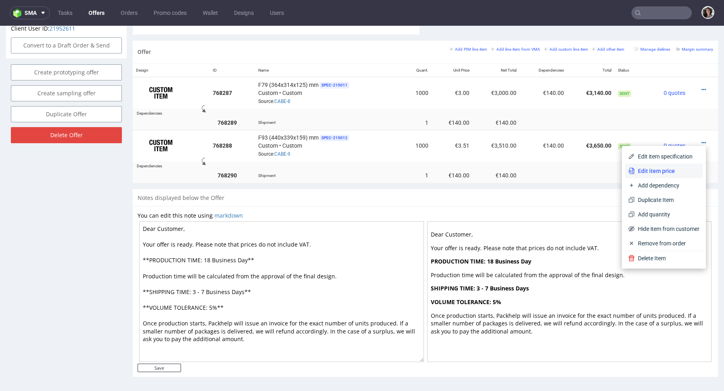
click at [654, 172] on span "Edit item price" at bounding box center [666, 171] width 65 height 8
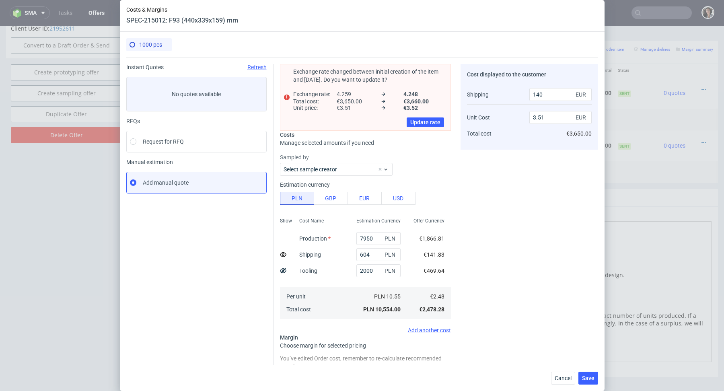
scroll to position [88, 0]
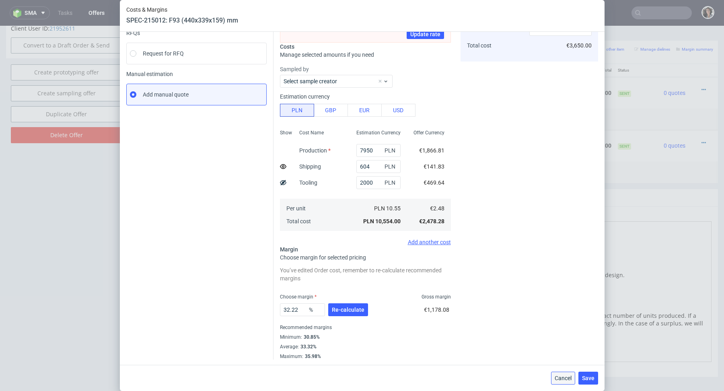
click at [566, 377] on span "Cancel" at bounding box center [562, 378] width 17 height 6
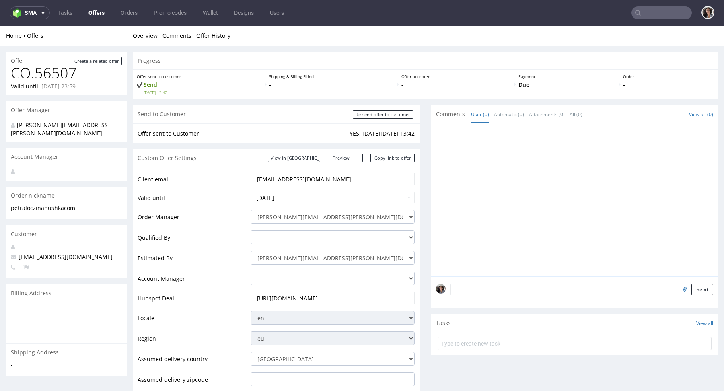
scroll to position [466, 0]
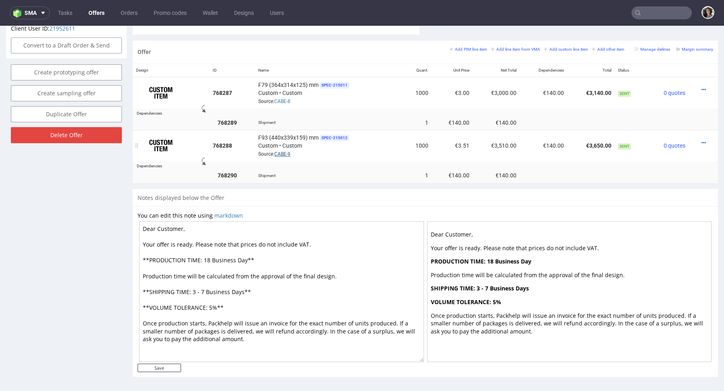
click at [277, 151] on link "CABE-9" at bounding box center [282, 154] width 16 height 6
